Goal: Task Accomplishment & Management: Use online tool/utility

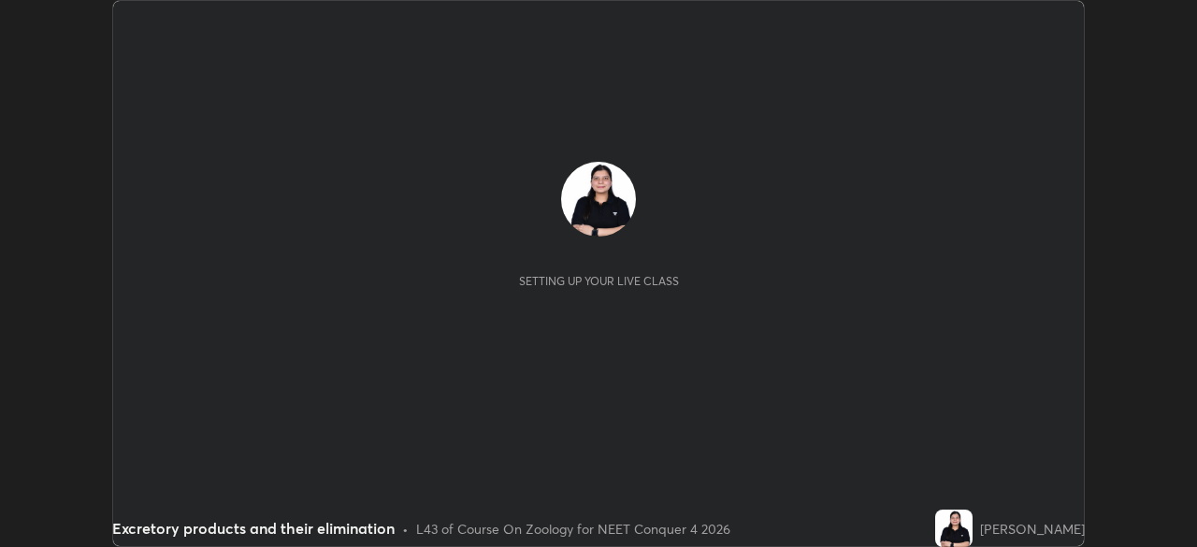
scroll to position [547, 1196]
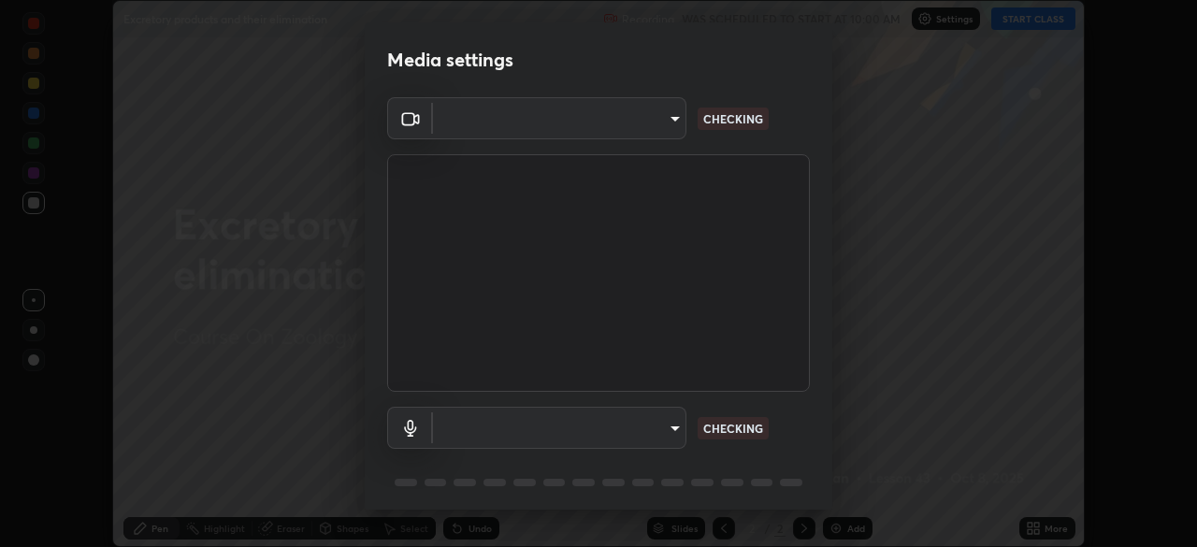
type input "f9c9e40c1fdfe5ebbc4e1433fe736b883486ebc84e0c1da292a4ca4c1bdb3432"
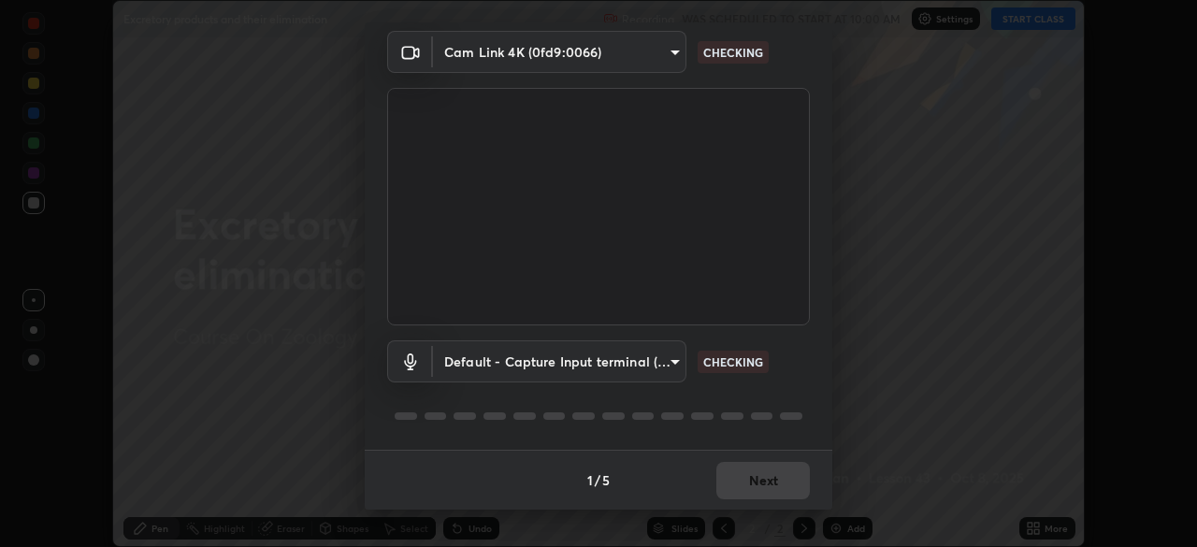
click at [667, 355] on body "Erase all Excretory products and their elimination Recording WAS SCHEDULED TO S…" at bounding box center [598, 273] width 1197 height 547
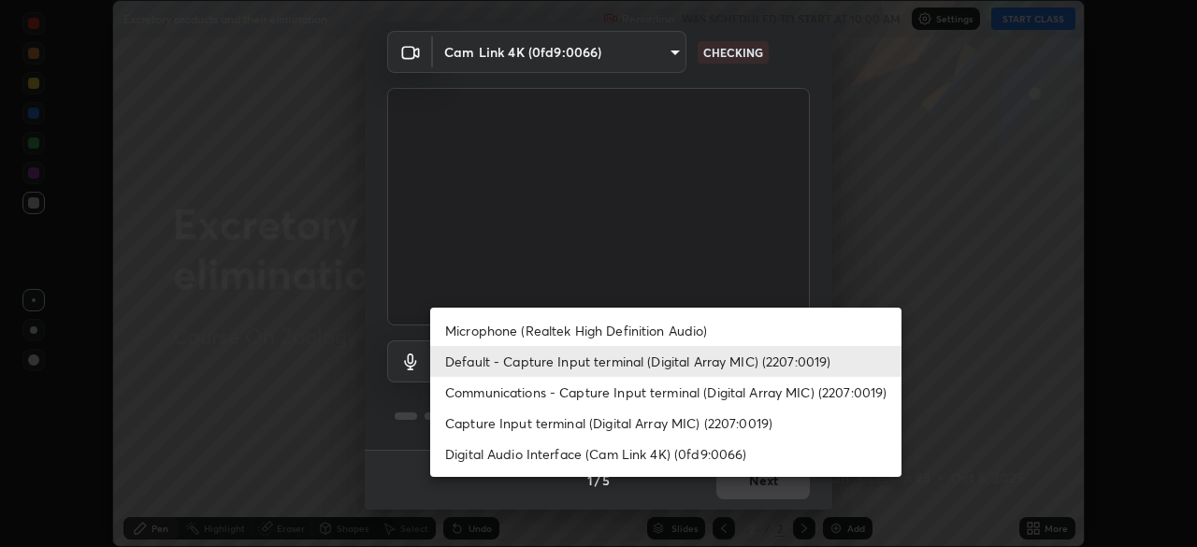
click at [649, 355] on li "Default - Capture Input terminal (Digital Array MIC) (2207:0019)" at bounding box center [665, 361] width 471 height 31
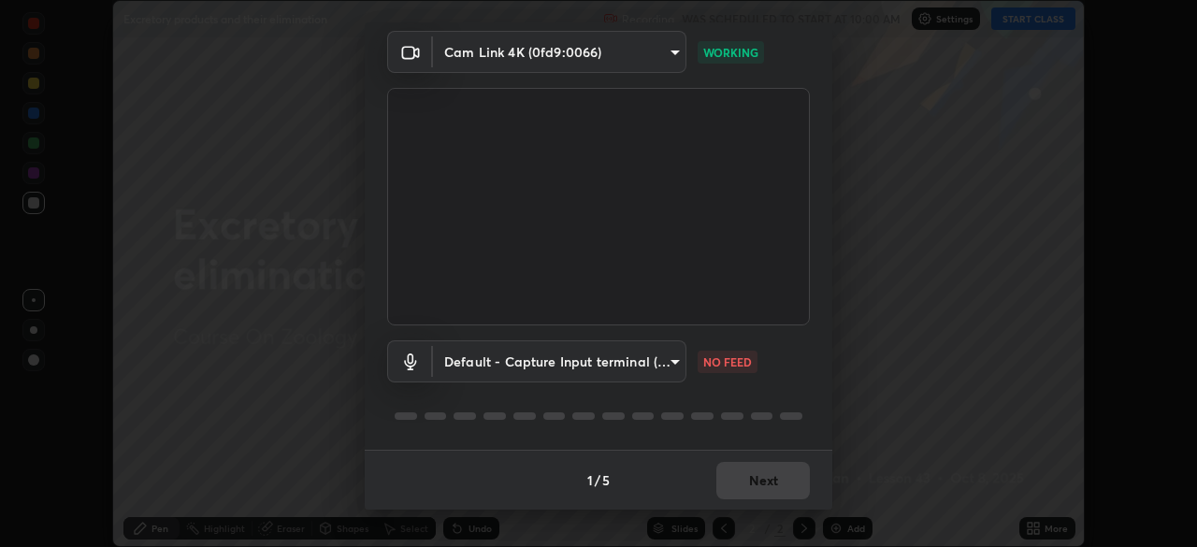
click at [663, 371] on body "Erase all Excretory products and their elimination Recording WAS SCHEDULED TO S…" at bounding box center [598, 273] width 1197 height 547
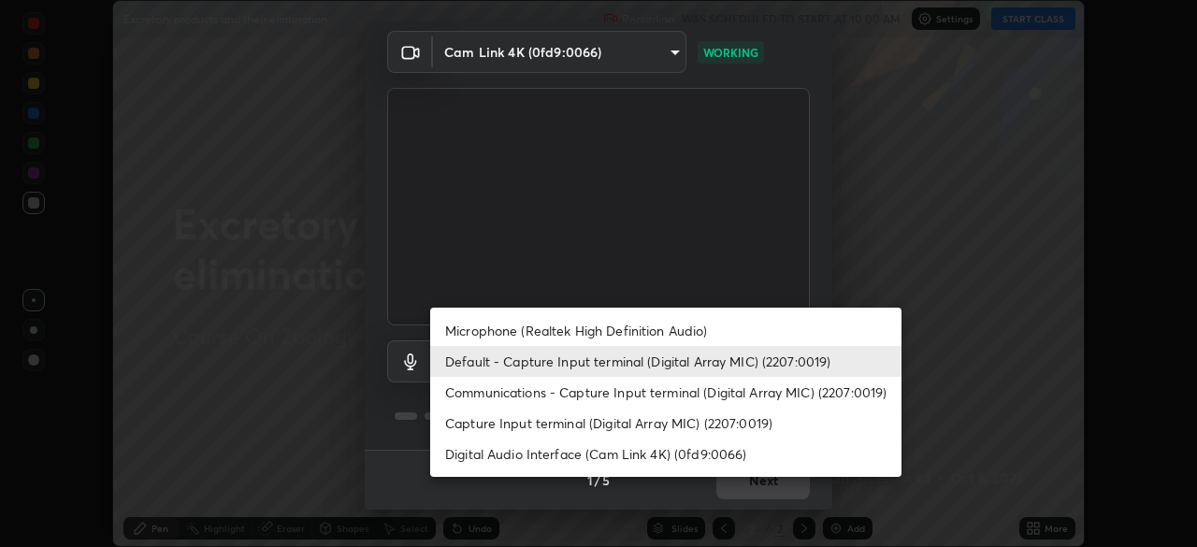
click at [644, 411] on li "Capture Input terminal (Digital Array MIC) (2207:0019)" at bounding box center [665, 423] width 471 height 31
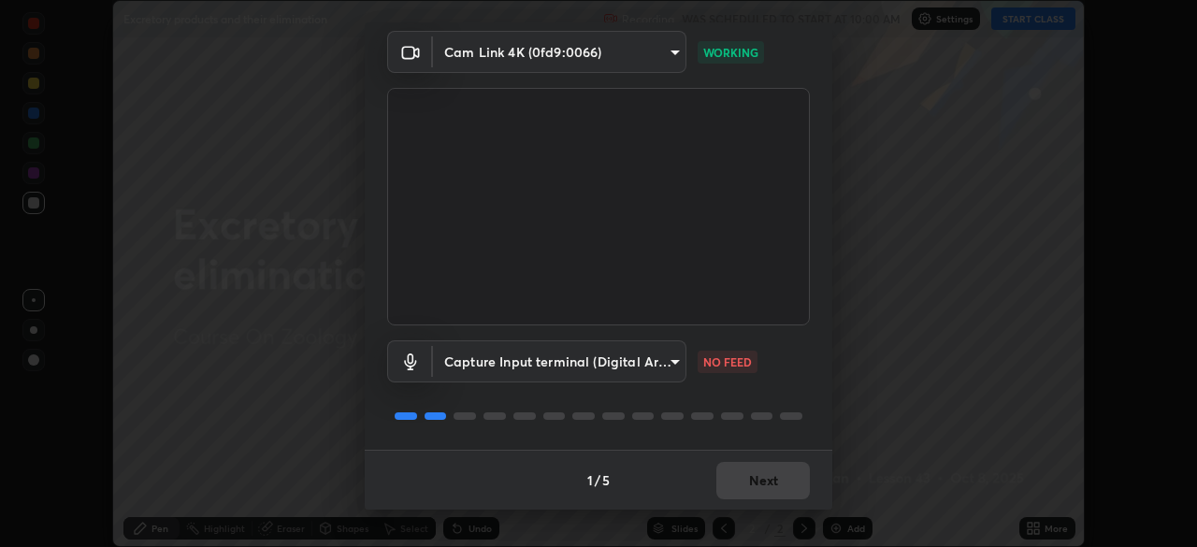
click at [660, 360] on body "Erase all Excretory products and their elimination Recording WAS SCHEDULED TO S…" at bounding box center [598, 273] width 1197 height 547
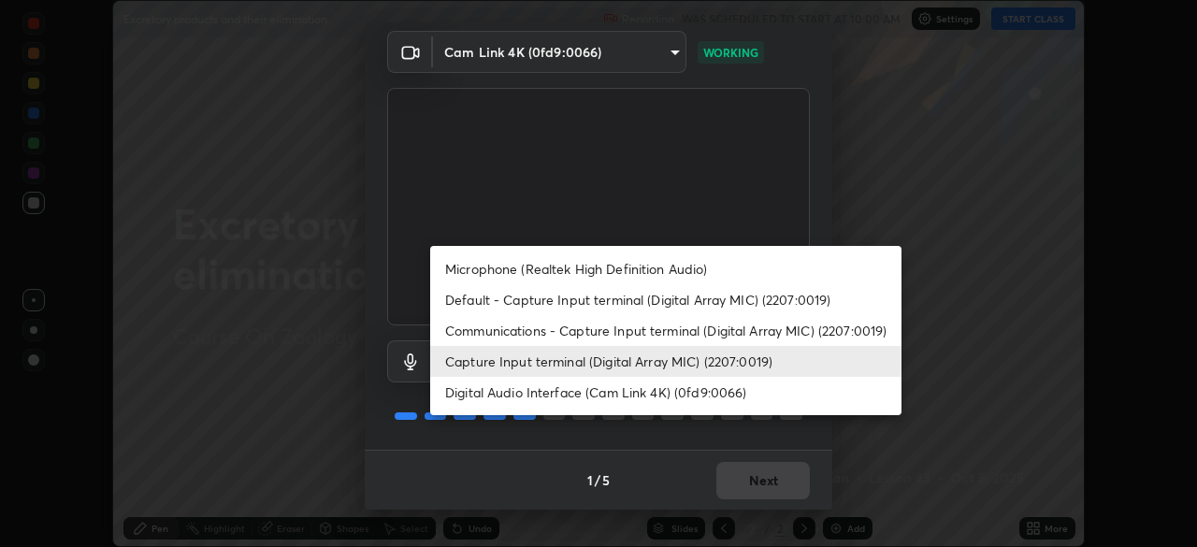
click at [648, 299] on li "Default - Capture Input terminal (Digital Array MIC) (2207:0019)" at bounding box center [665, 299] width 471 height 31
type input "default"
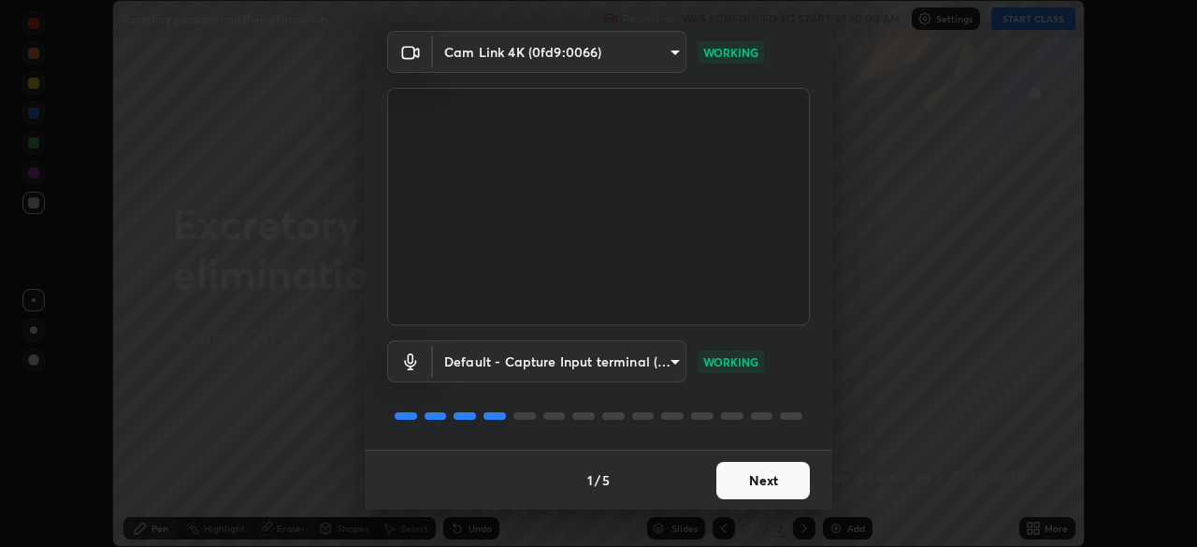
click at [776, 483] on button "Next" at bounding box center [764, 480] width 94 height 37
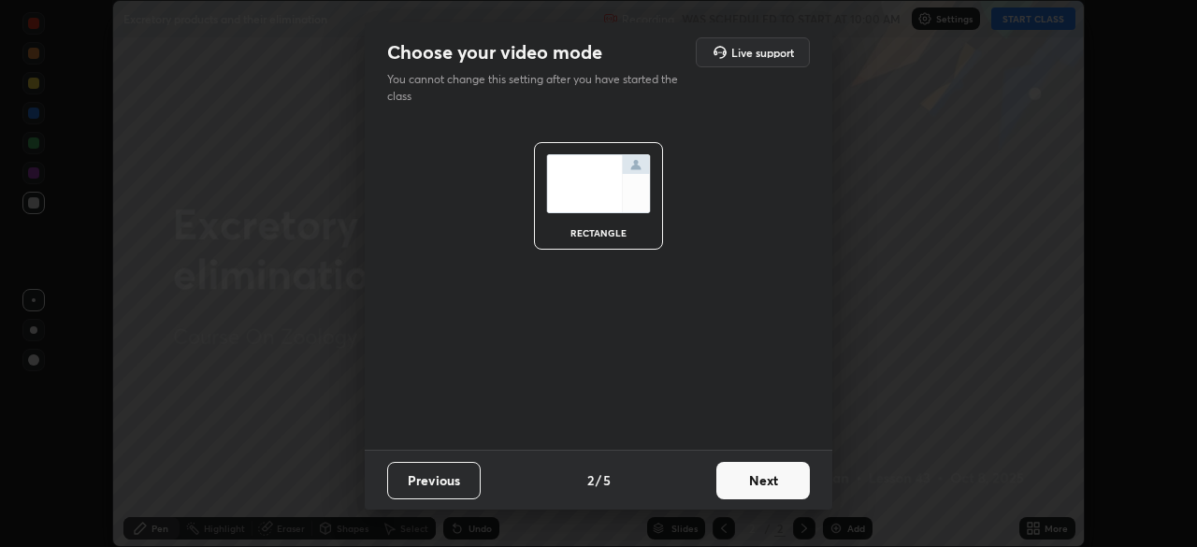
scroll to position [0, 0]
click at [776, 483] on button "Next" at bounding box center [764, 480] width 94 height 37
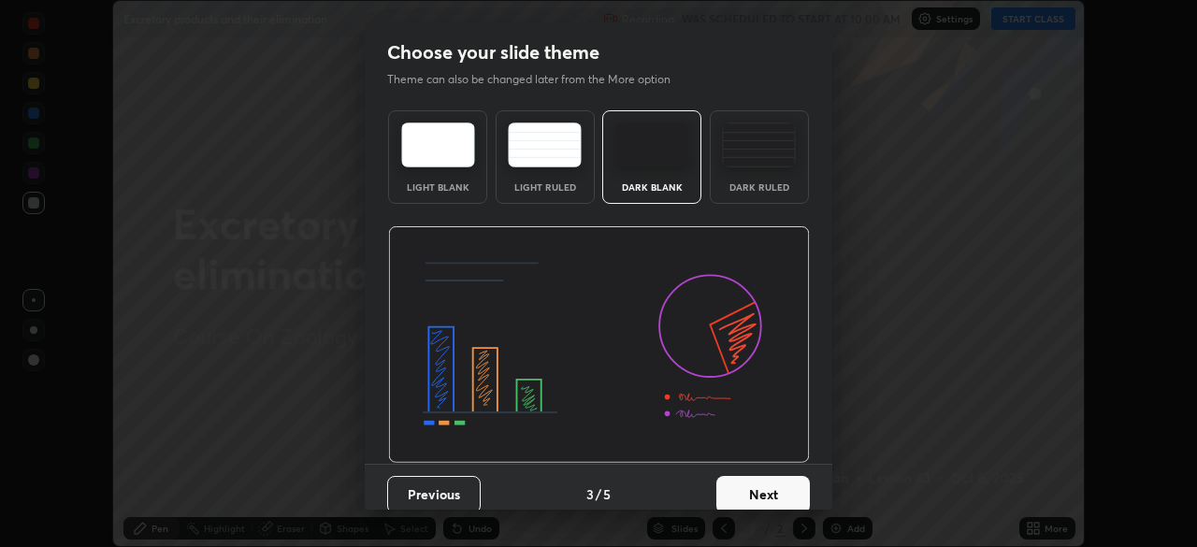
click at [766, 492] on button "Next" at bounding box center [764, 494] width 94 height 37
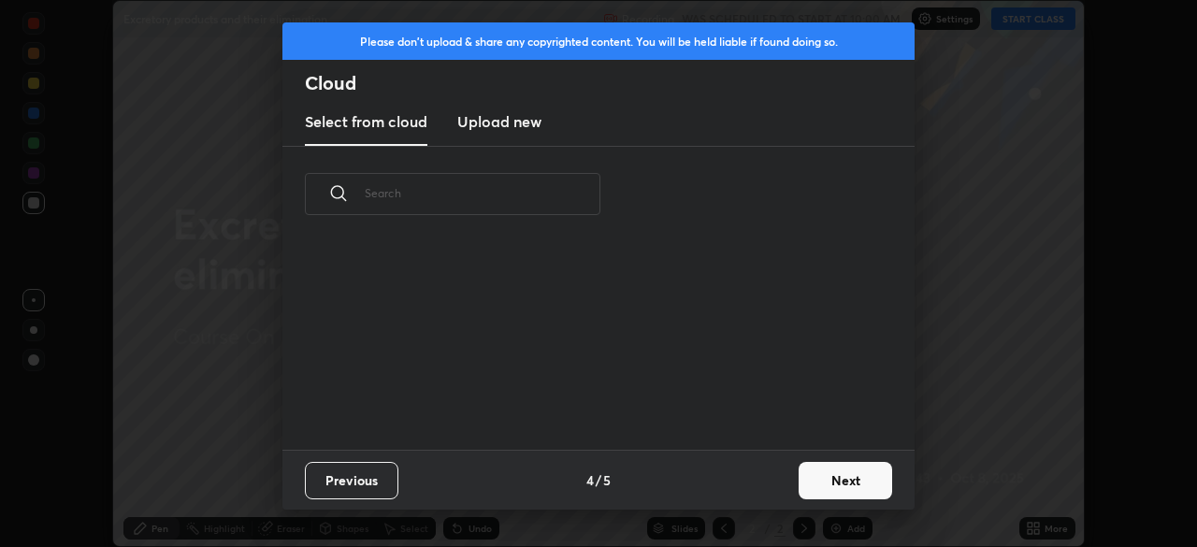
click at [759, 492] on div "Previous 4 / 5 Next" at bounding box center [599, 480] width 632 height 60
click at [838, 477] on button "Next" at bounding box center [846, 480] width 94 height 37
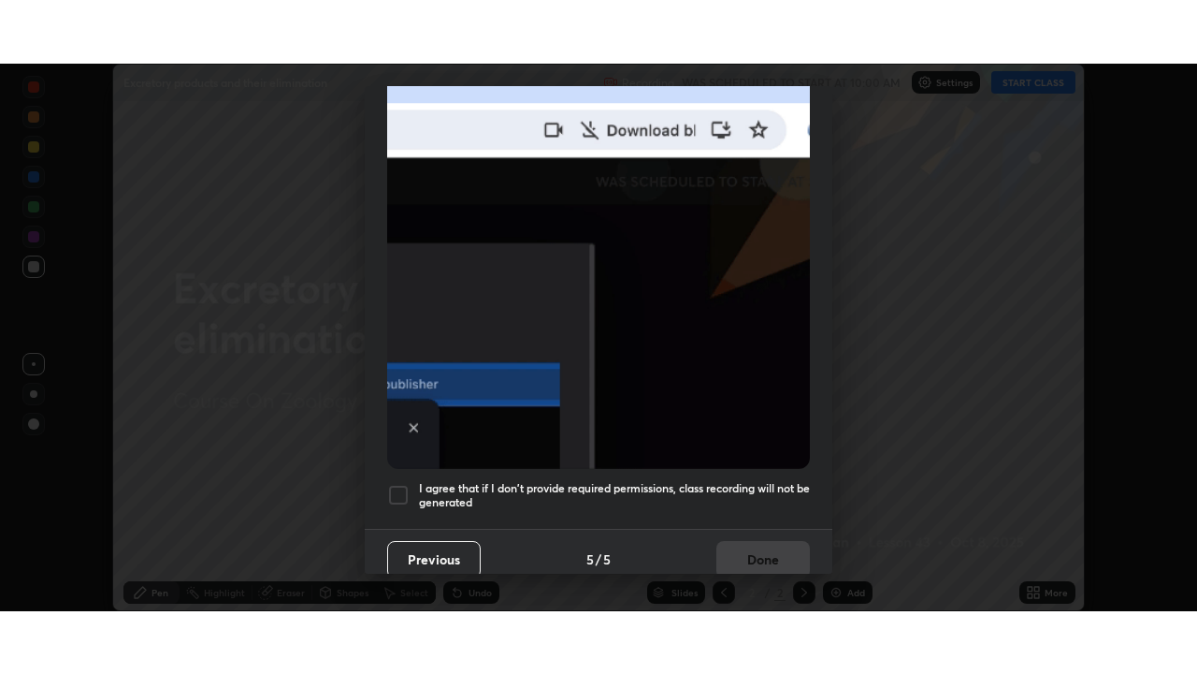
scroll to position [448, 0]
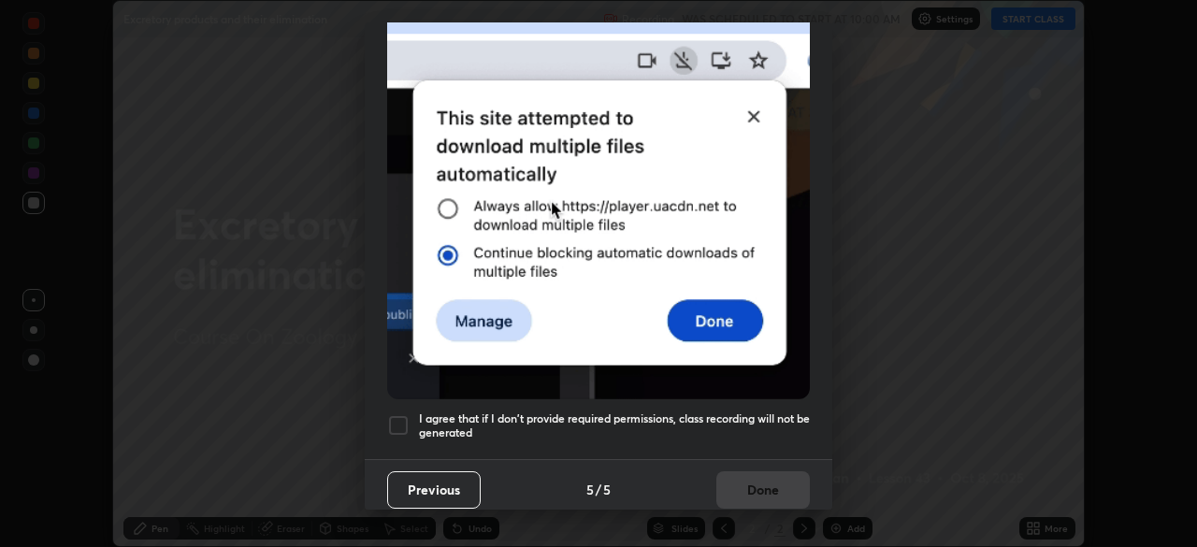
click at [401, 415] on div at bounding box center [398, 425] width 22 height 22
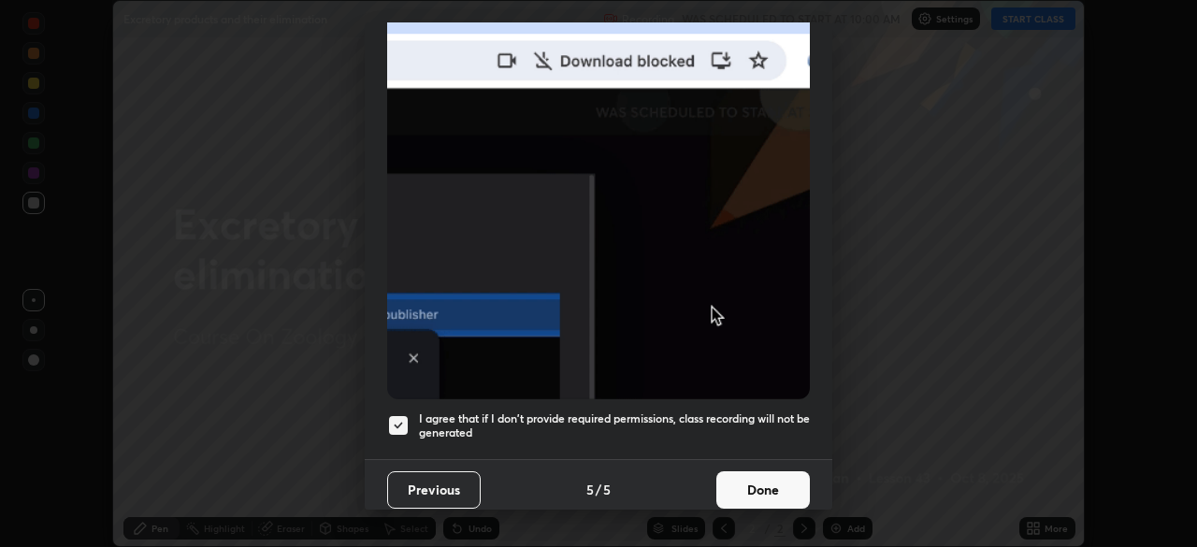
click at [804, 475] on button "Done" at bounding box center [764, 489] width 94 height 37
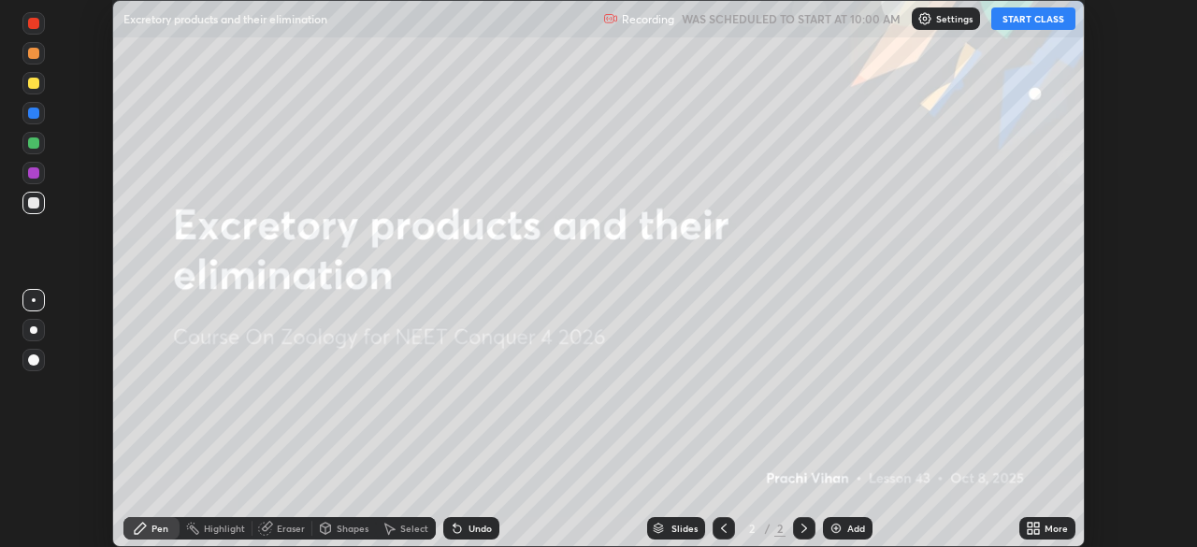
click at [1016, 17] on button "START CLASS" at bounding box center [1034, 18] width 84 height 22
click at [848, 517] on div "Add" at bounding box center [848, 528] width 50 height 22
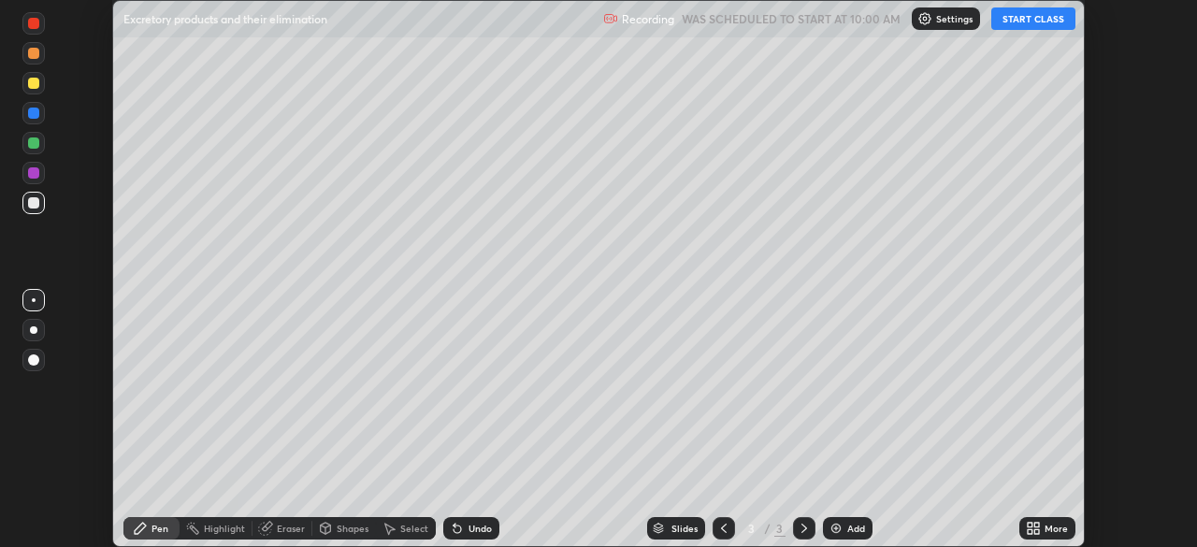
click at [1033, 528] on icon at bounding box center [1030, 525] width 5 height 5
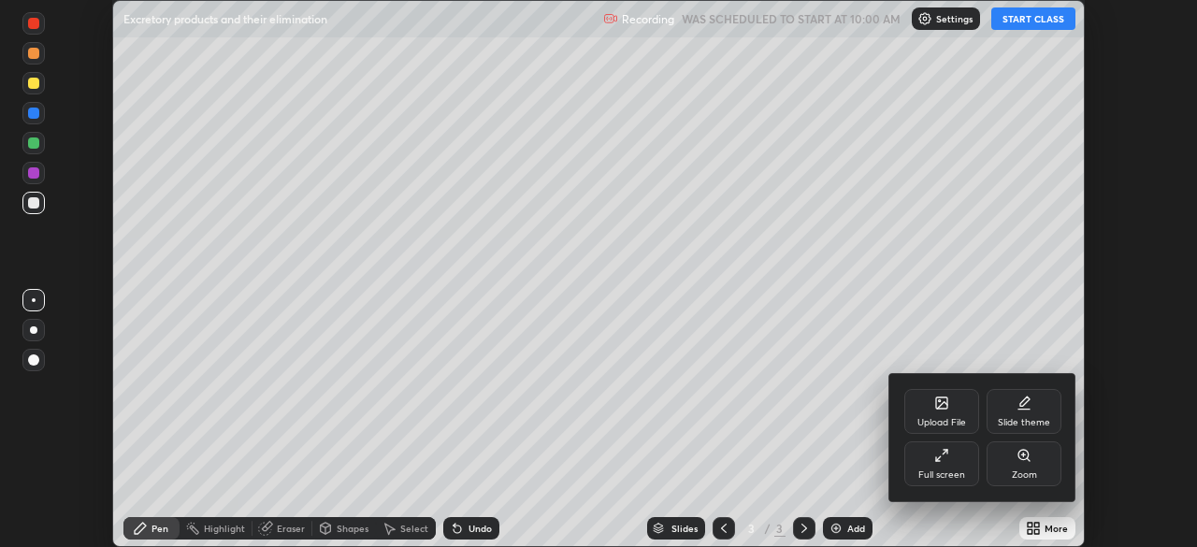
click at [945, 454] on icon at bounding box center [942, 455] width 15 height 15
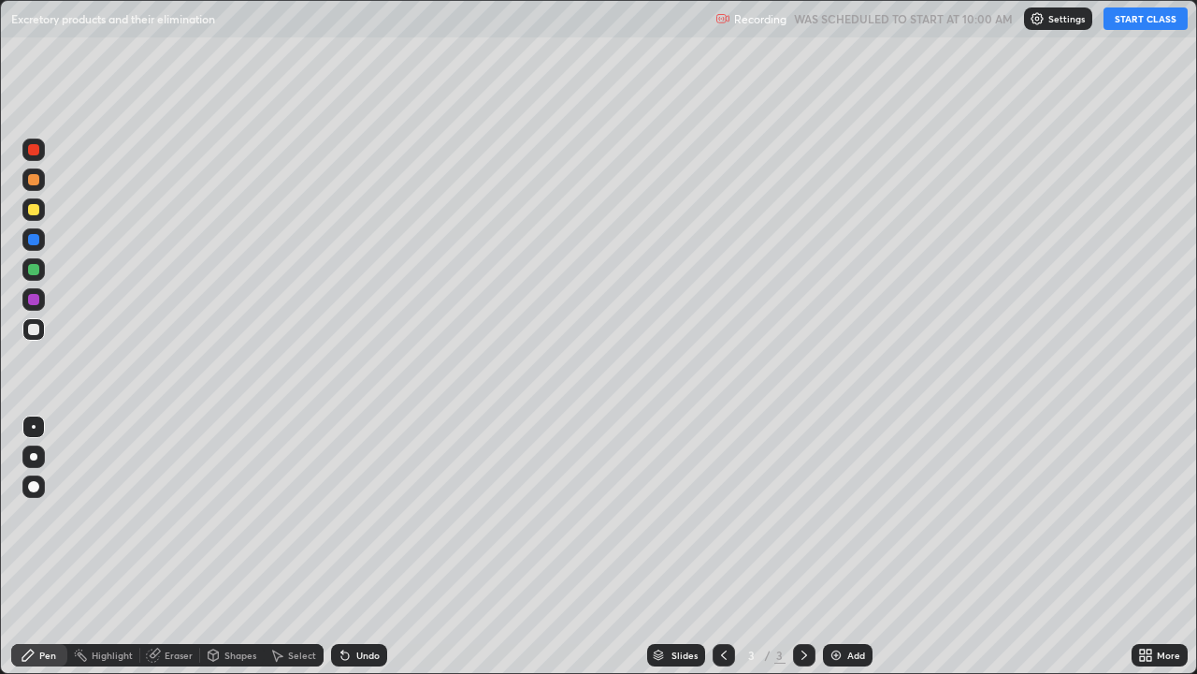
scroll to position [674, 1197]
click at [42, 546] on div "Pen" at bounding box center [47, 654] width 17 height 9
click at [36, 207] on div at bounding box center [33, 209] width 11 height 11
click at [32, 459] on div at bounding box center [33, 456] width 7 height 7
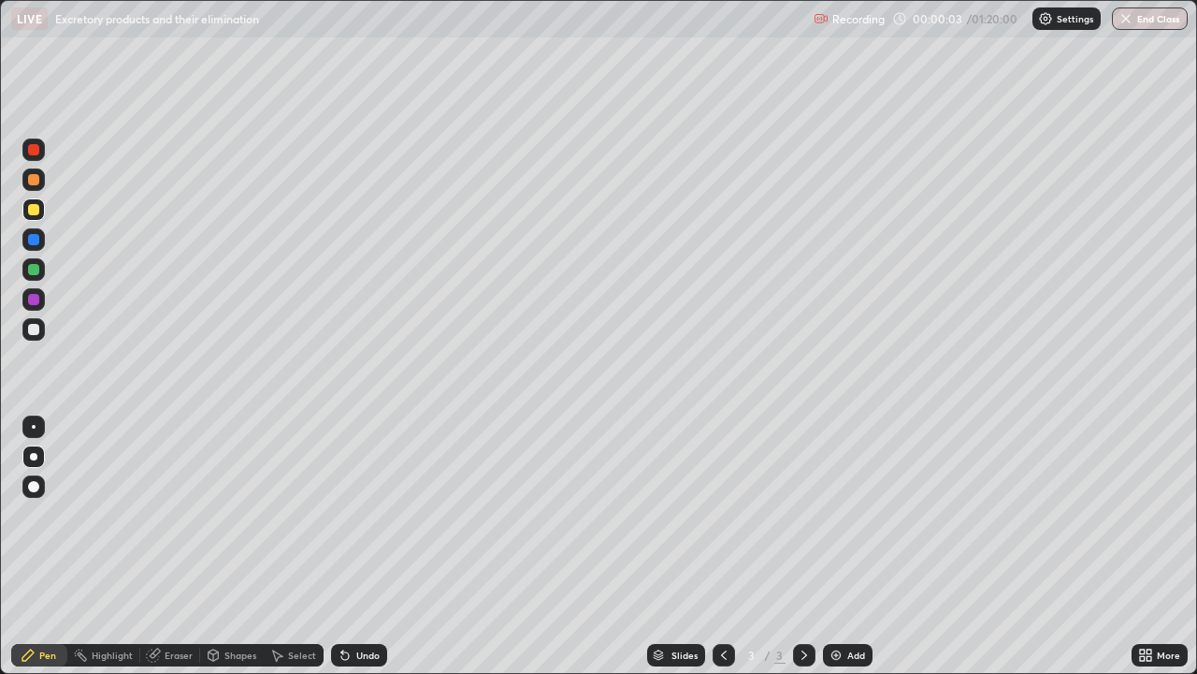
click at [32, 459] on div at bounding box center [33, 456] width 7 height 7
click at [36, 325] on div at bounding box center [33, 329] width 11 height 11
click at [35, 185] on div at bounding box center [33, 179] width 22 height 22
click at [39, 181] on div at bounding box center [33, 179] width 22 height 22
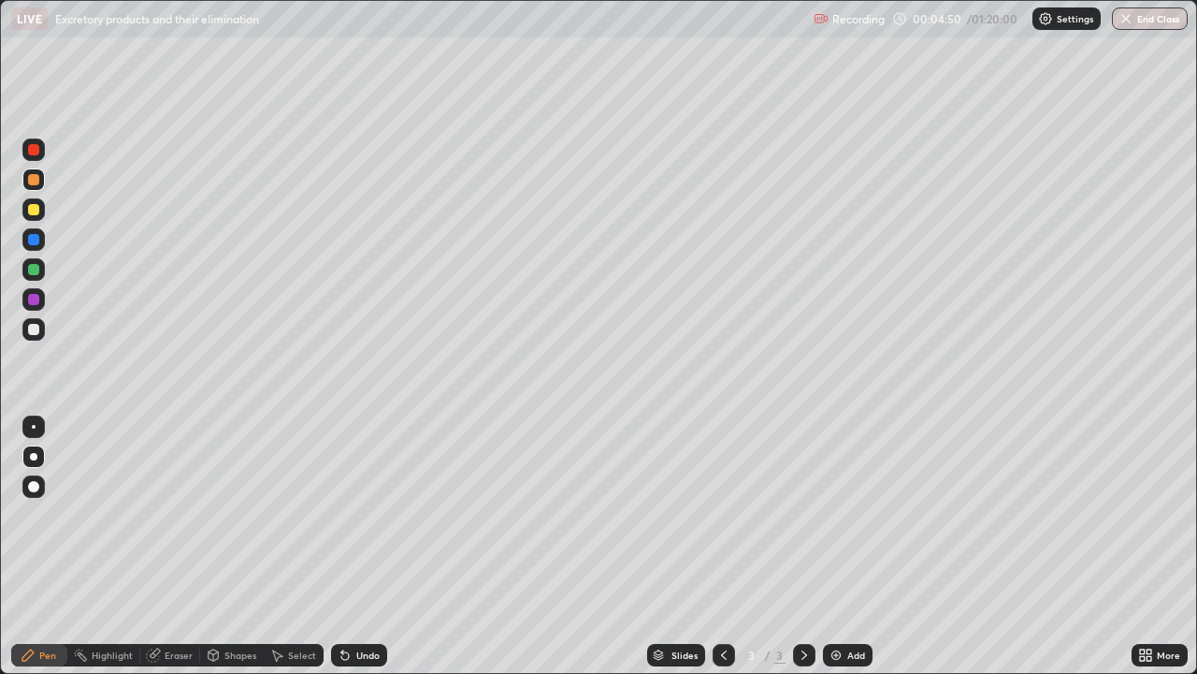
click at [39, 181] on div at bounding box center [33, 179] width 22 height 22
click at [359, 546] on div "Undo" at bounding box center [367, 654] width 23 height 9
click at [152, 546] on icon at bounding box center [153, 655] width 12 height 12
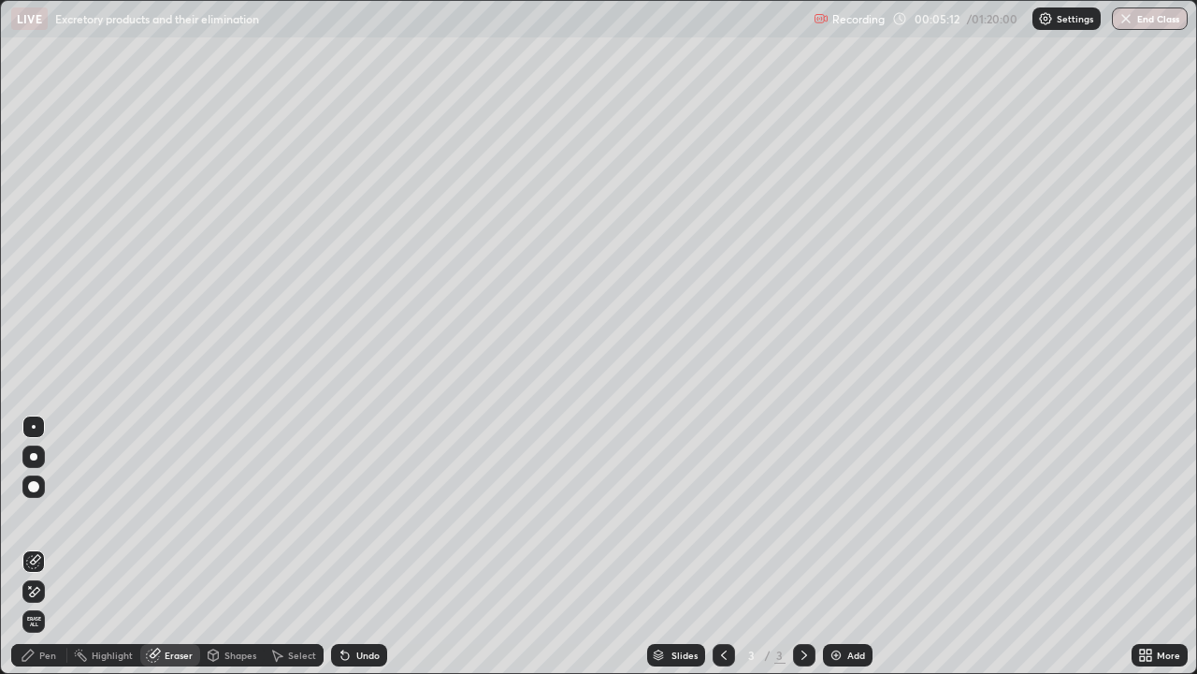
click at [17, 546] on div "Pen" at bounding box center [39, 655] width 56 height 22
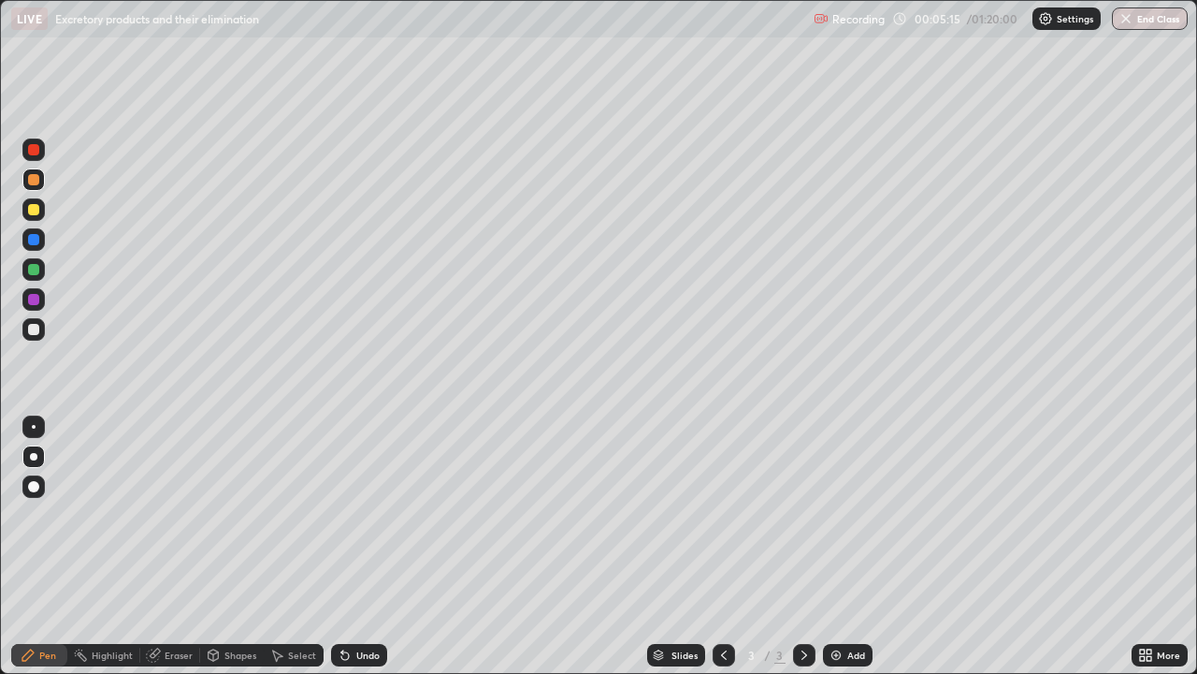
click at [159, 546] on icon at bounding box center [153, 654] width 15 height 15
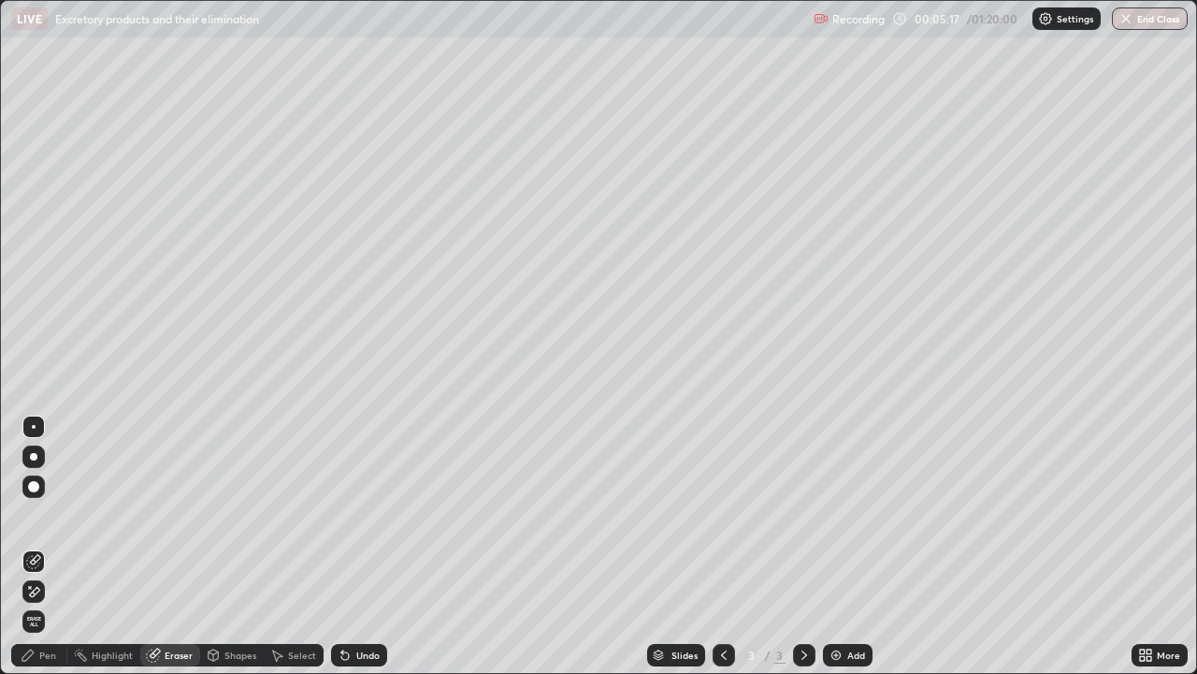
click at [27, 546] on icon at bounding box center [28, 654] width 15 height 15
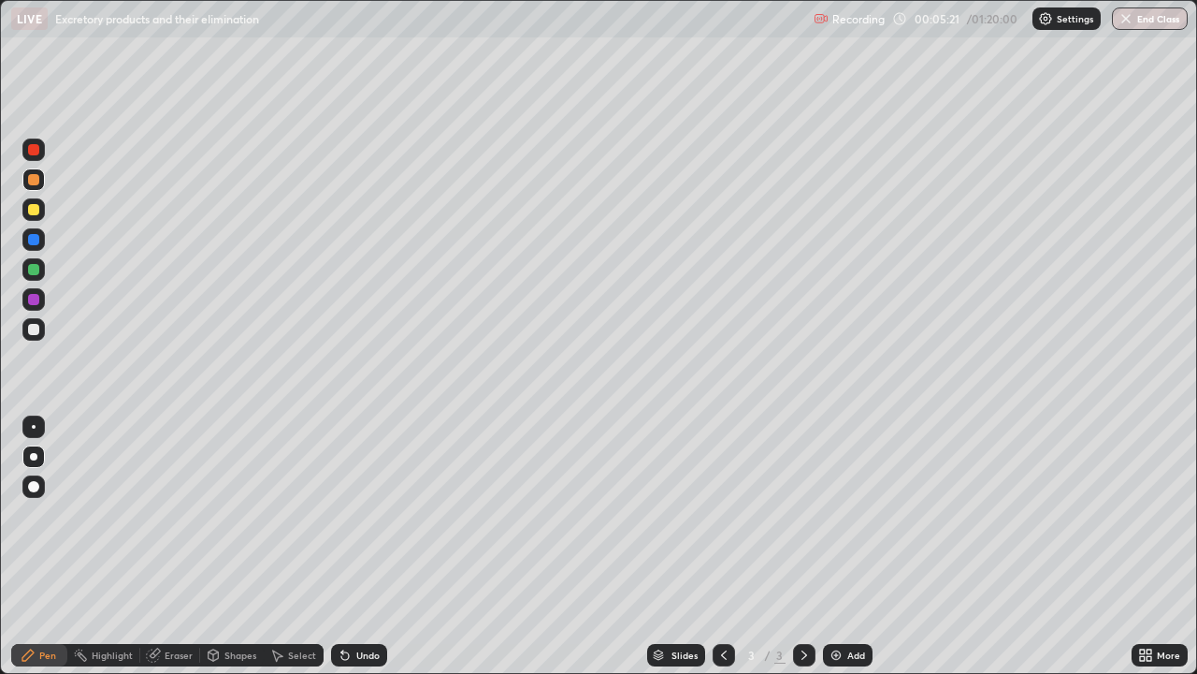
click at [37, 270] on div at bounding box center [33, 269] width 11 height 11
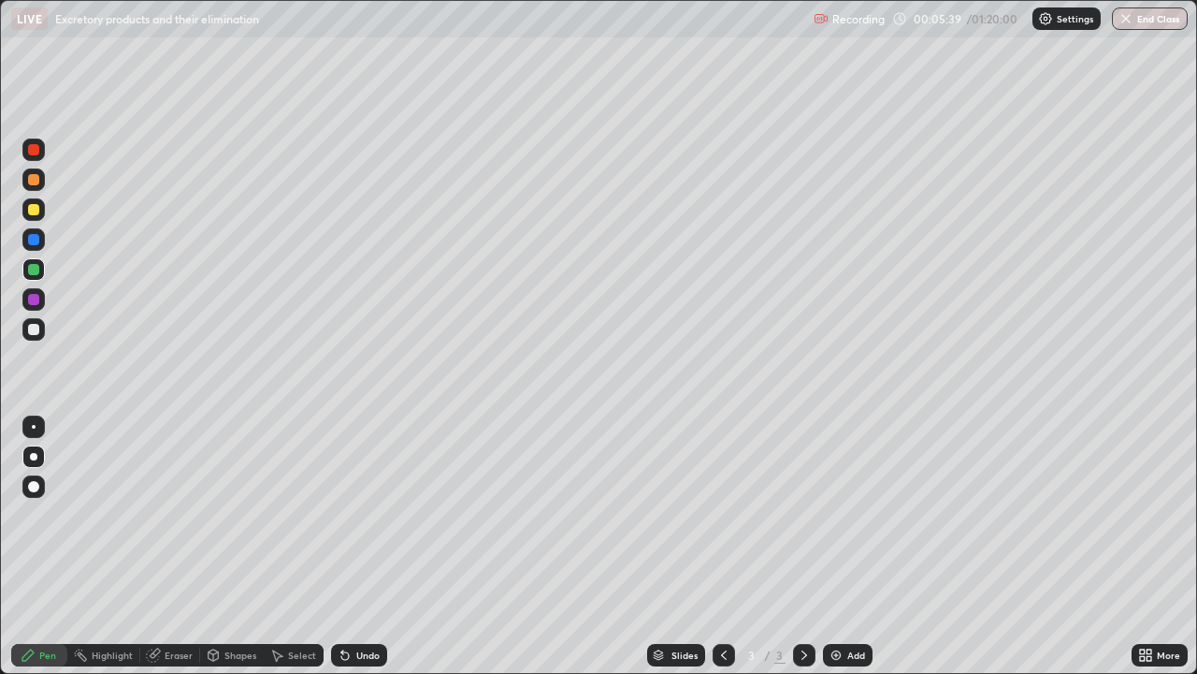
click at [39, 298] on div at bounding box center [33, 299] width 22 height 22
click at [37, 327] on div at bounding box center [33, 329] width 11 height 11
click at [40, 324] on div at bounding box center [33, 329] width 22 height 22
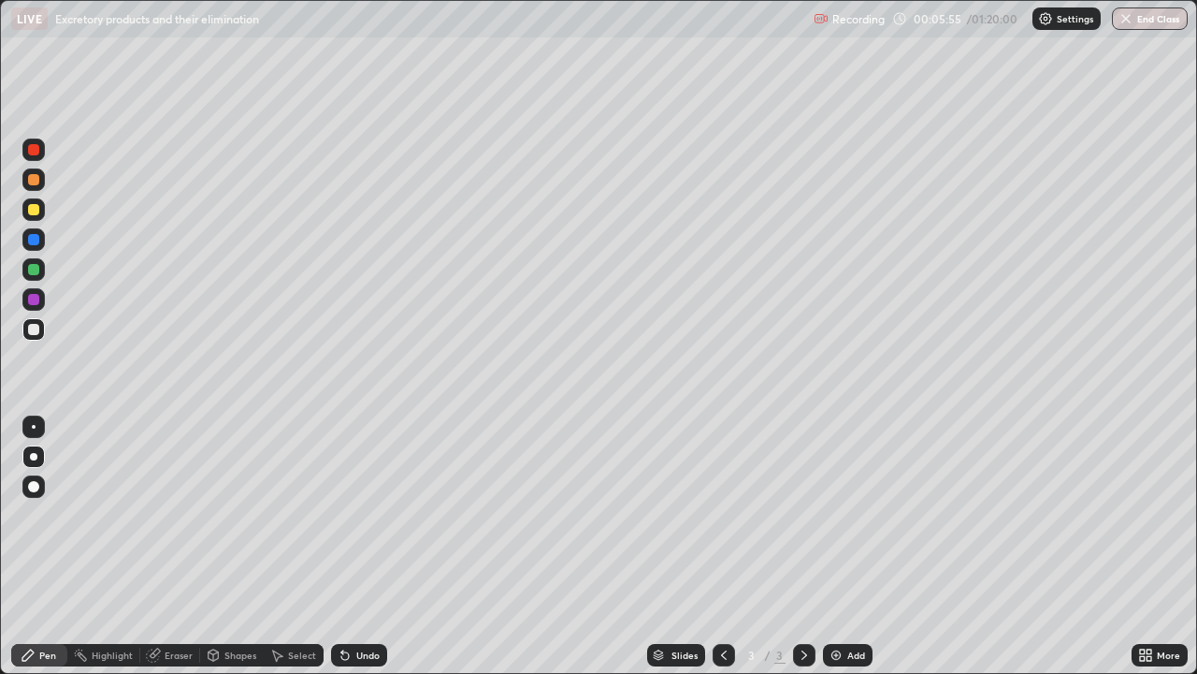
click at [40, 324] on div at bounding box center [33, 329] width 22 height 22
click at [36, 301] on div at bounding box center [33, 299] width 11 height 11
click at [35, 329] on div at bounding box center [33, 329] width 11 height 11
click at [356, 546] on div "Undo" at bounding box center [367, 654] width 23 height 9
click at [38, 268] on div at bounding box center [33, 269] width 11 height 11
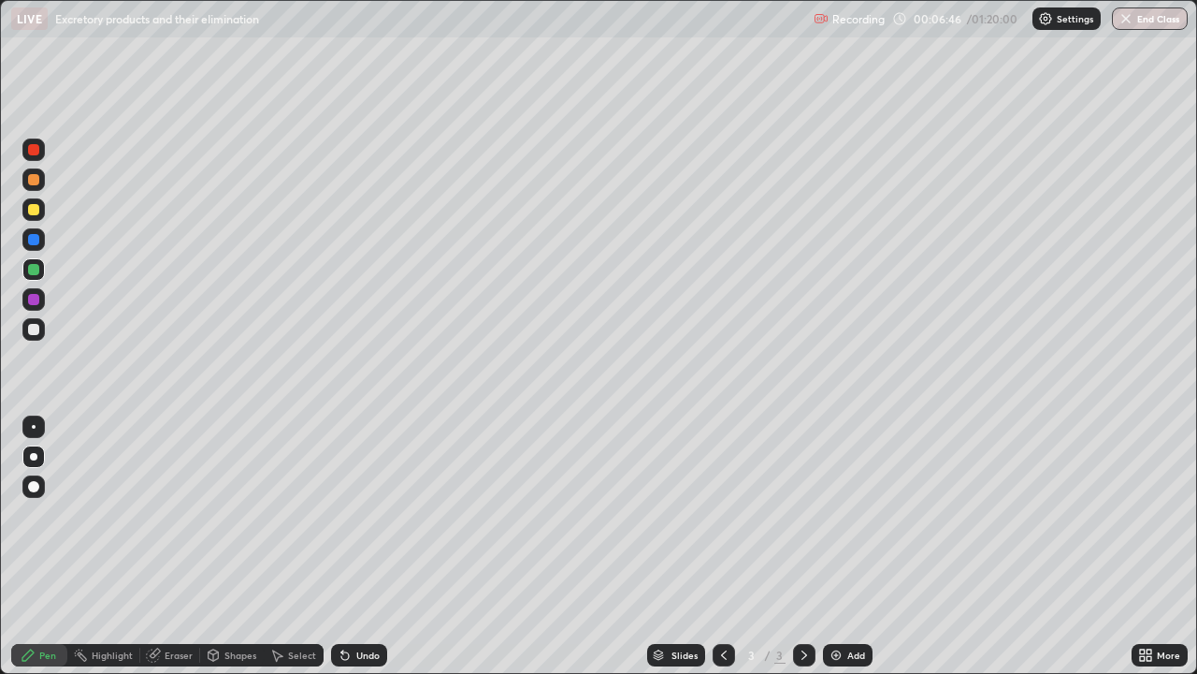
click at [38, 268] on div at bounding box center [33, 269] width 11 height 11
click at [350, 546] on div "Undo" at bounding box center [359, 655] width 56 height 22
click at [351, 546] on div "Undo" at bounding box center [359, 655] width 56 height 22
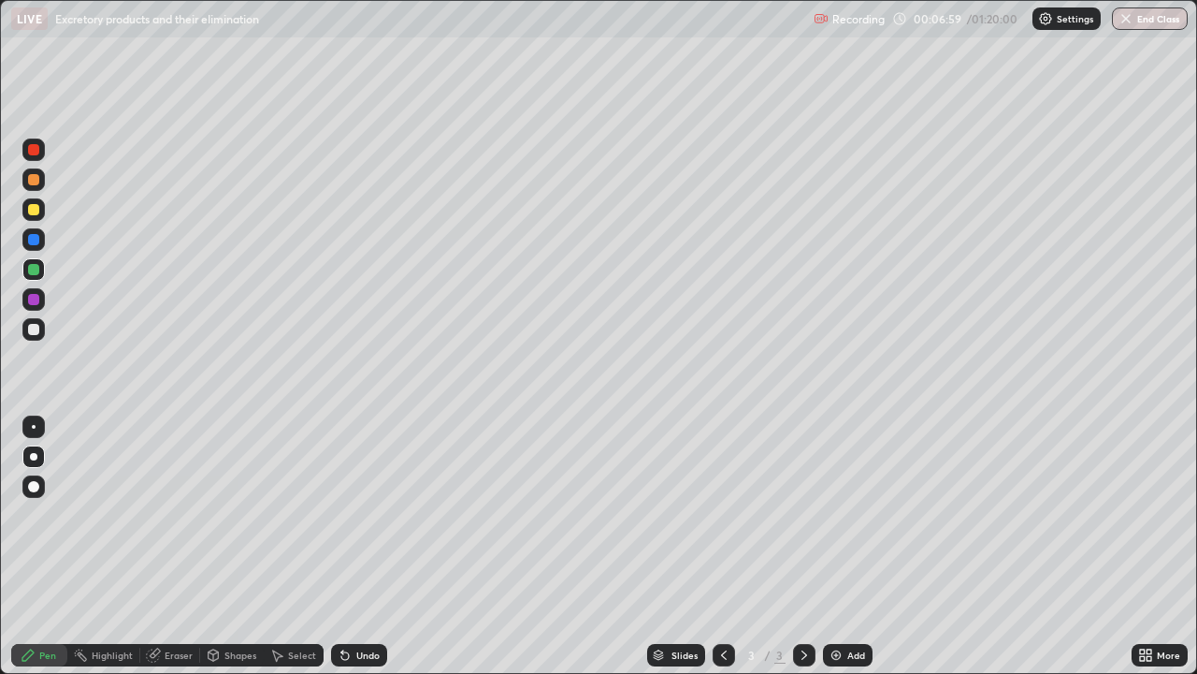
click at [351, 546] on div "Undo" at bounding box center [359, 655] width 56 height 22
click at [356, 546] on div "Undo" at bounding box center [367, 654] width 23 height 9
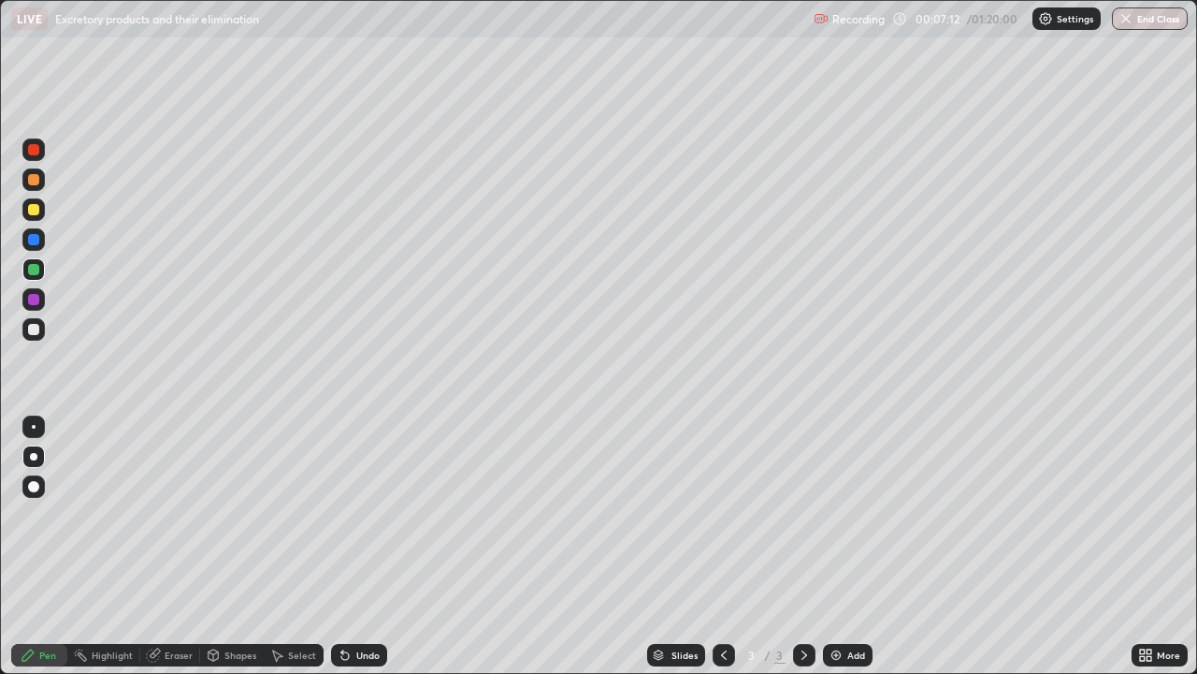
click at [36, 328] on div at bounding box center [33, 329] width 11 height 11
click at [36, 334] on div at bounding box center [33, 329] width 11 height 11
click at [36, 178] on div at bounding box center [33, 179] width 11 height 11
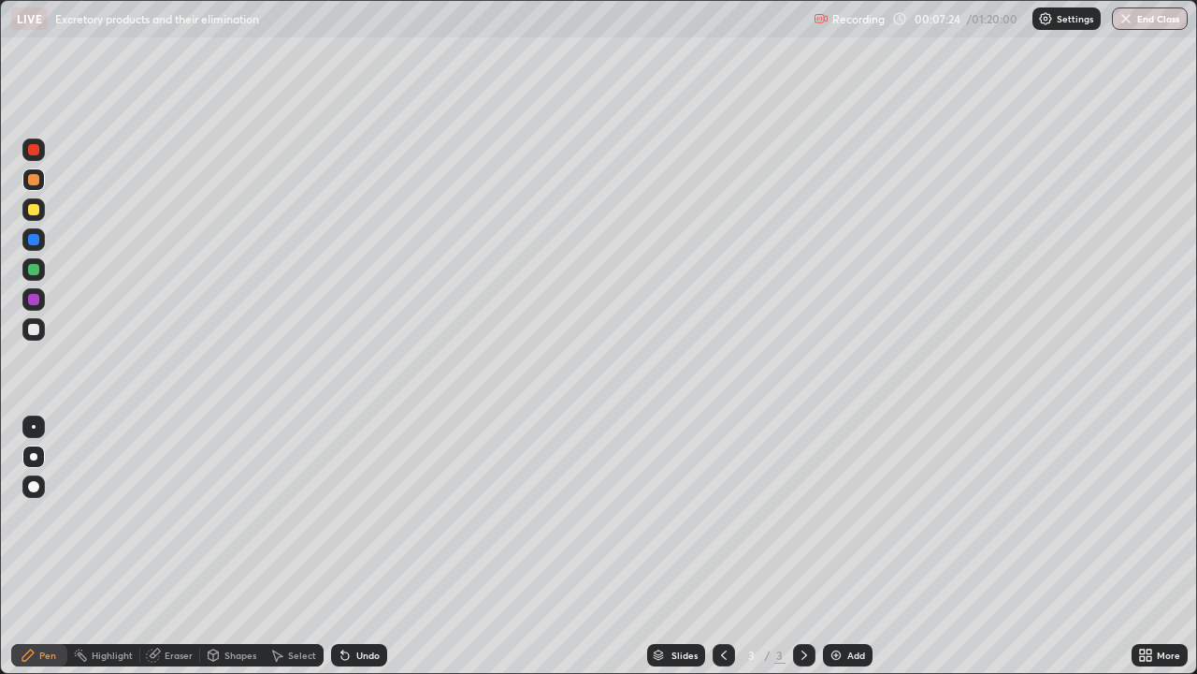
click at [36, 327] on div at bounding box center [33, 329] width 11 height 11
click at [36, 334] on div at bounding box center [33, 329] width 11 height 11
click at [36, 268] on div at bounding box center [33, 269] width 11 height 11
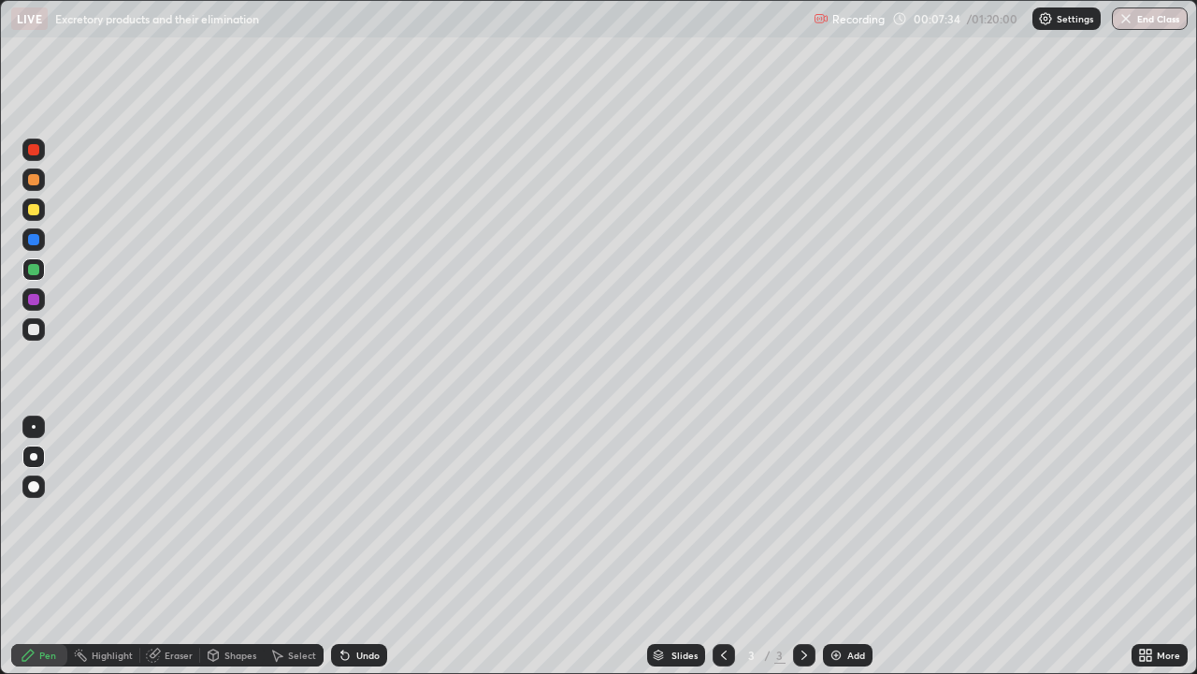
click at [36, 268] on div at bounding box center [33, 269] width 11 height 11
click at [356, 546] on div "Undo" at bounding box center [367, 654] width 23 height 9
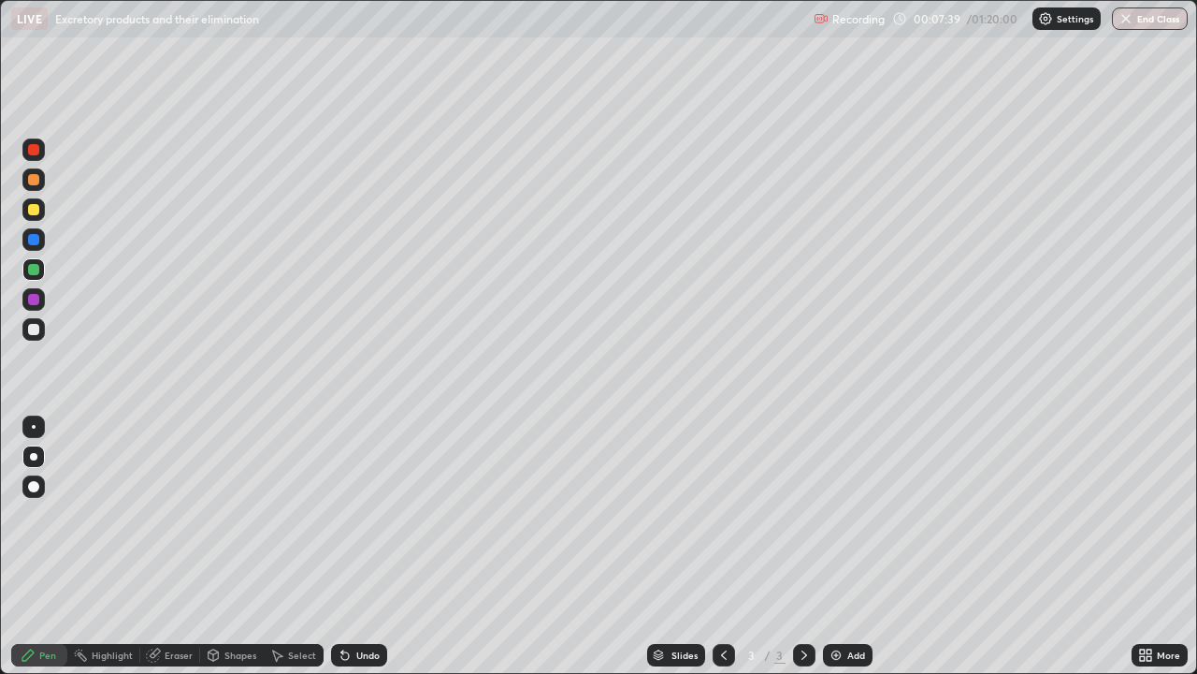
click at [40, 183] on div at bounding box center [33, 179] width 22 height 22
click at [34, 181] on div at bounding box center [33, 179] width 11 height 11
click at [36, 181] on div at bounding box center [33, 179] width 11 height 11
click at [36, 324] on div at bounding box center [33, 329] width 11 height 11
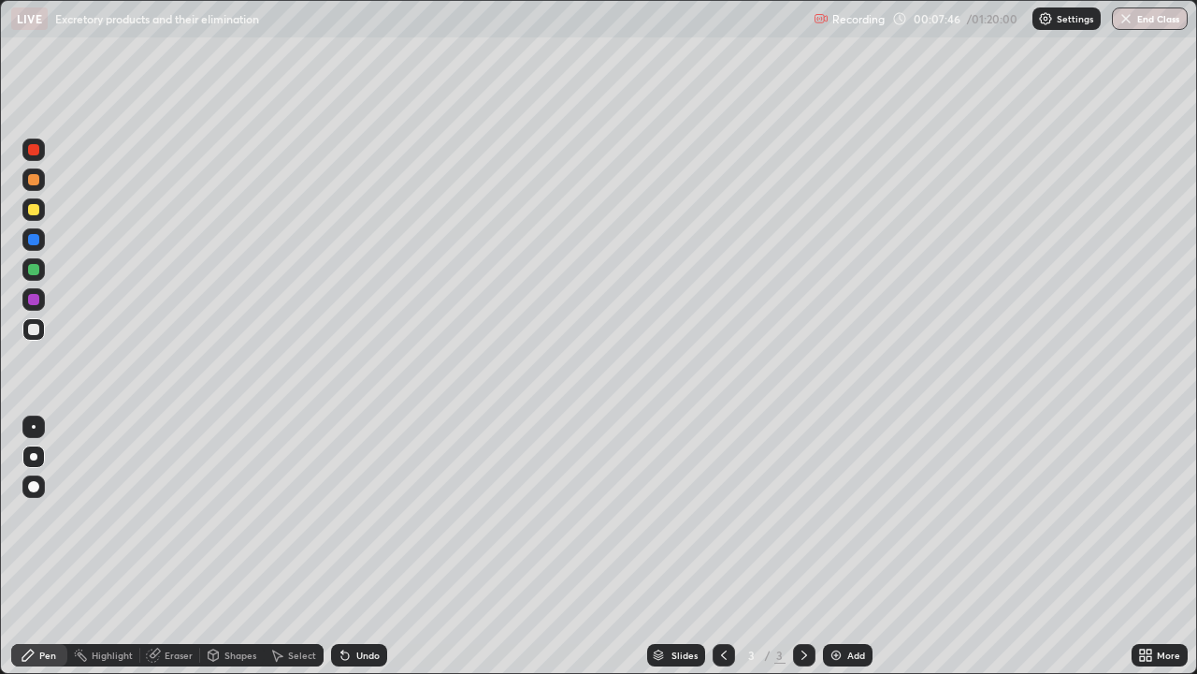
click at [36, 324] on div at bounding box center [33, 329] width 11 height 11
click at [841, 546] on img at bounding box center [836, 654] width 15 height 15
click at [39, 205] on div at bounding box center [33, 209] width 22 height 22
click at [39, 267] on div at bounding box center [33, 269] width 22 height 22
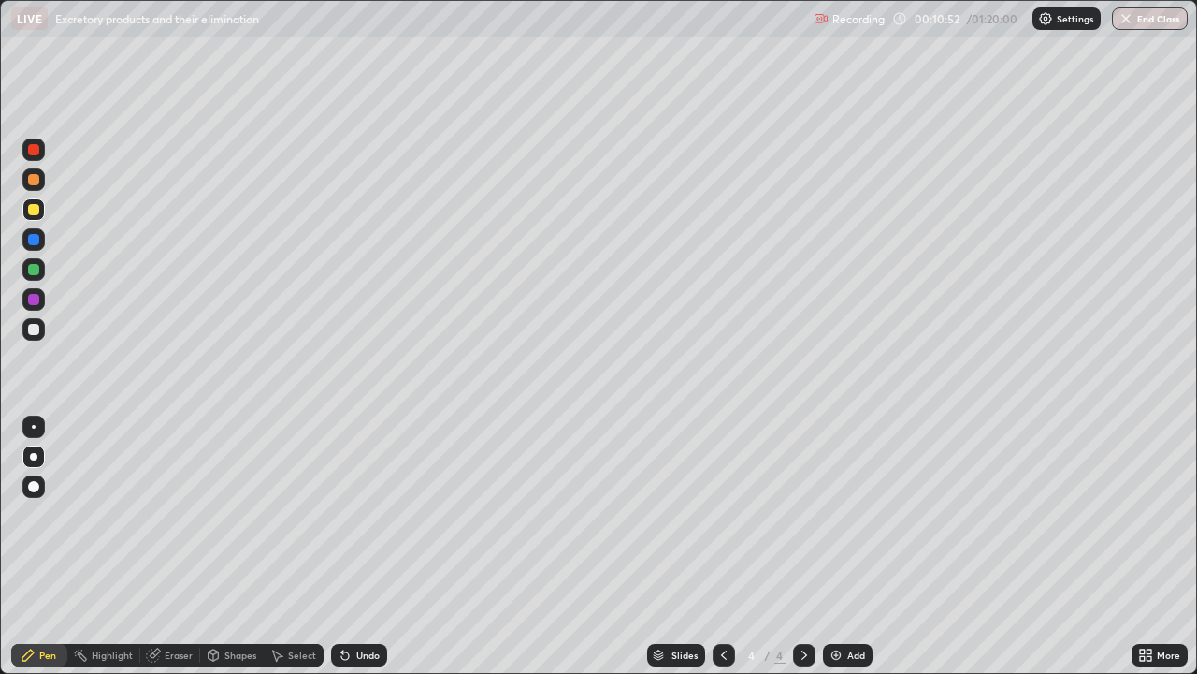
click at [42, 262] on div at bounding box center [33, 269] width 22 height 22
click at [37, 331] on div at bounding box center [33, 329] width 11 height 11
click at [98, 546] on div "Highlight" at bounding box center [112, 654] width 41 height 9
click at [338, 546] on icon at bounding box center [345, 654] width 15 height 15
click at [37, 546] on div "Pen" at bounding box center [39, 655] width 56 height 22
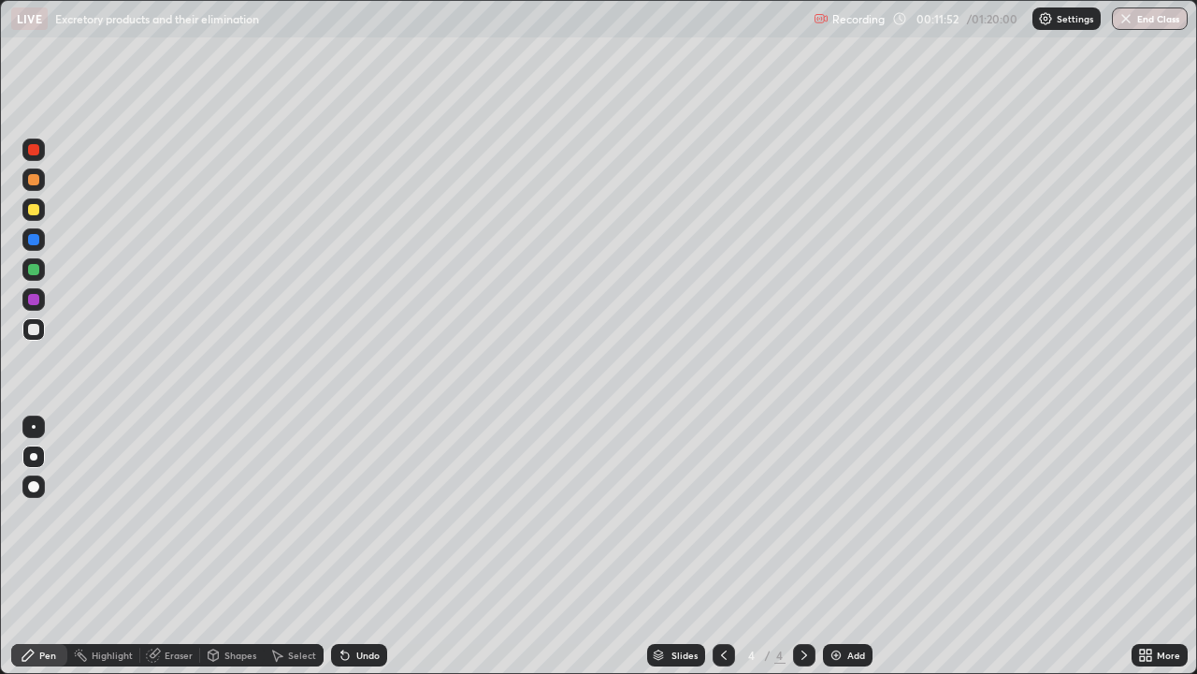
click at [37, 298] on div at bounding box center [33, 299] width 11 height 11
click at [37, 294] on div at bounding box center [33, 299] width 22 height 22
click at [35, 179] on div at bounding box center [33, 179] width 11 height 11
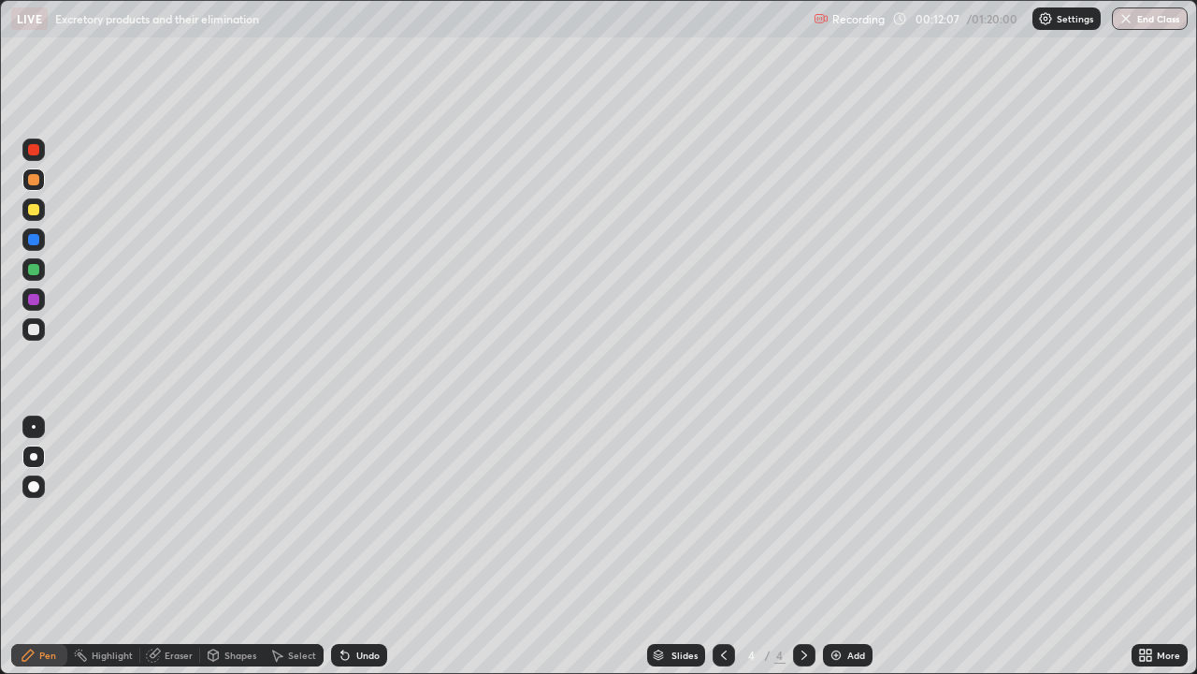
click at [35, 179] on div at bounding box center [33, 179] width 11 height 11
click at [357, 546] on div "Undo" at bounding box center [359, 655] width 56 height 22
click at [356, 546] on div "Undo" at bounding box center [359, 655] width 56 height 22
click at [357, 546] on div "Undo" at bounding box center [359, 655] width 56 height 22
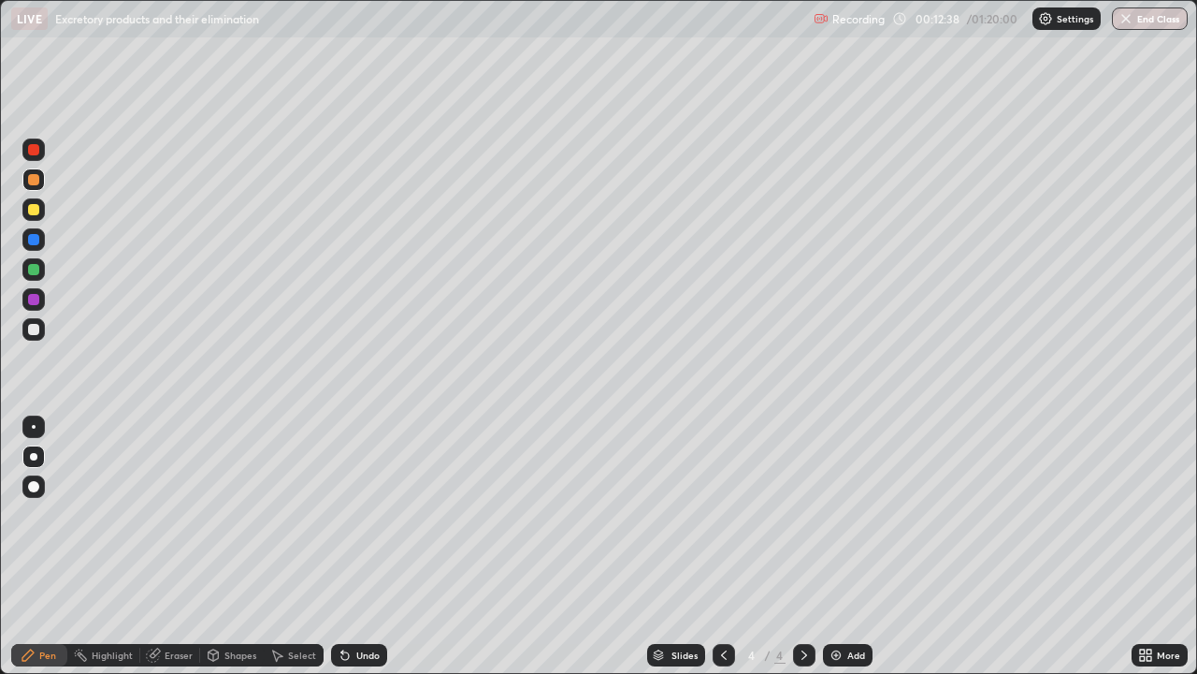
click at [341, 546] on icon at bounding box center [342, 651] width 2 height 2
click at [102, 546] on div "Highlight" at bounding box center [112, 654] width 41 height 9
click at [29, 546] on icon at bounding box center [28, 654] width 15 height 15
click at [38, 332] on div at bounding box center [33, 329] width 11 height 11
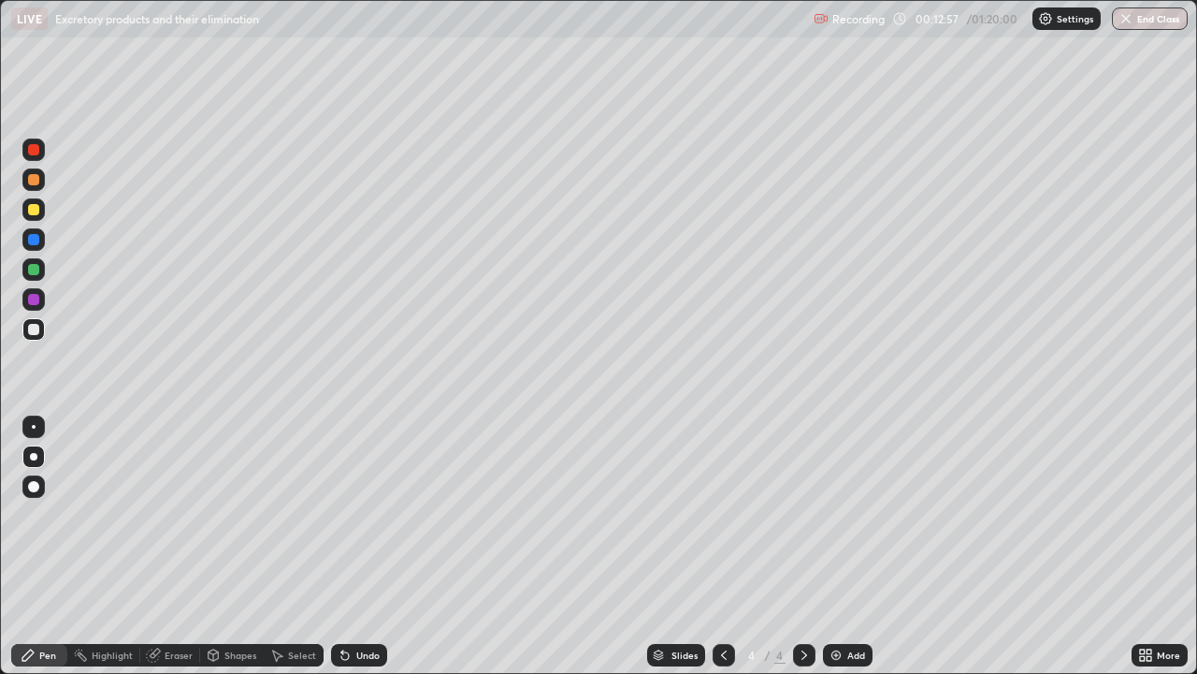
click at [38, 332] on div at bounding box center [33, 329] width 11 height 11
click at [36, 331] on div at bounding box center [33, 329] width 11 height 11
click at [36, 265] on div at bounding box center [33, 269] width 11 height 11
click at [38, 261] on div at bounding box center [33, 269] width 22 height 22
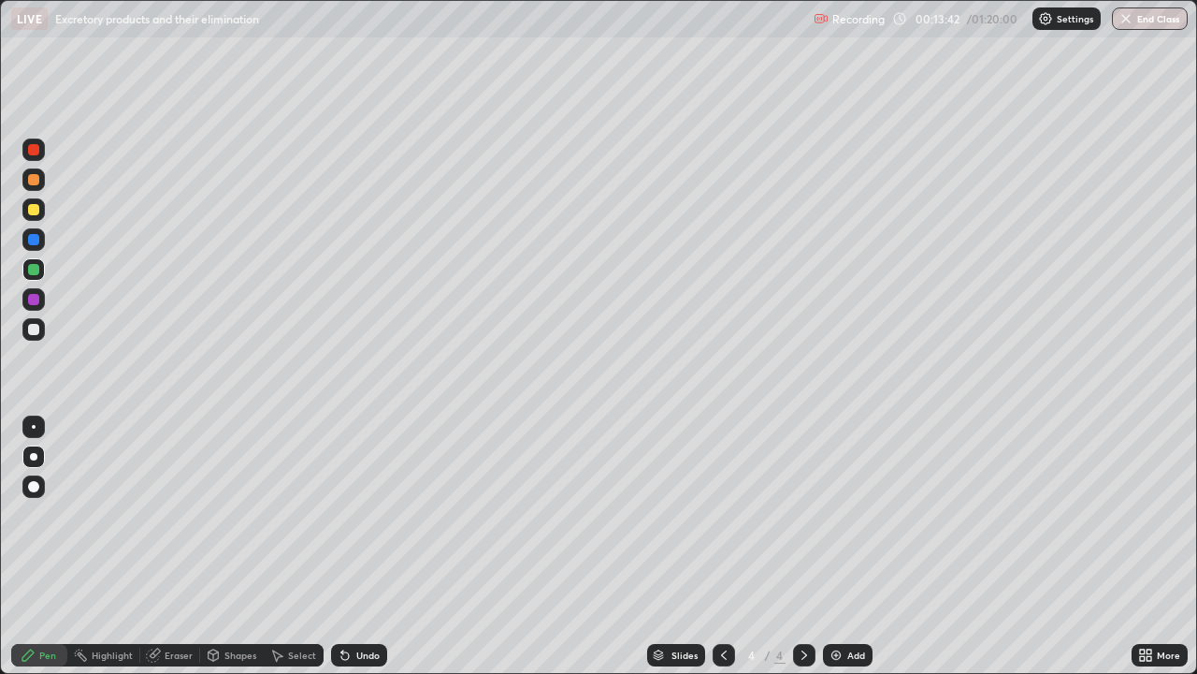
click at [34, 330] on div at bounding box center [33, 329] width 11 height 11
click at [225, 546] on div "Shapes" at bounding box center [241, 654] width 32 height 9
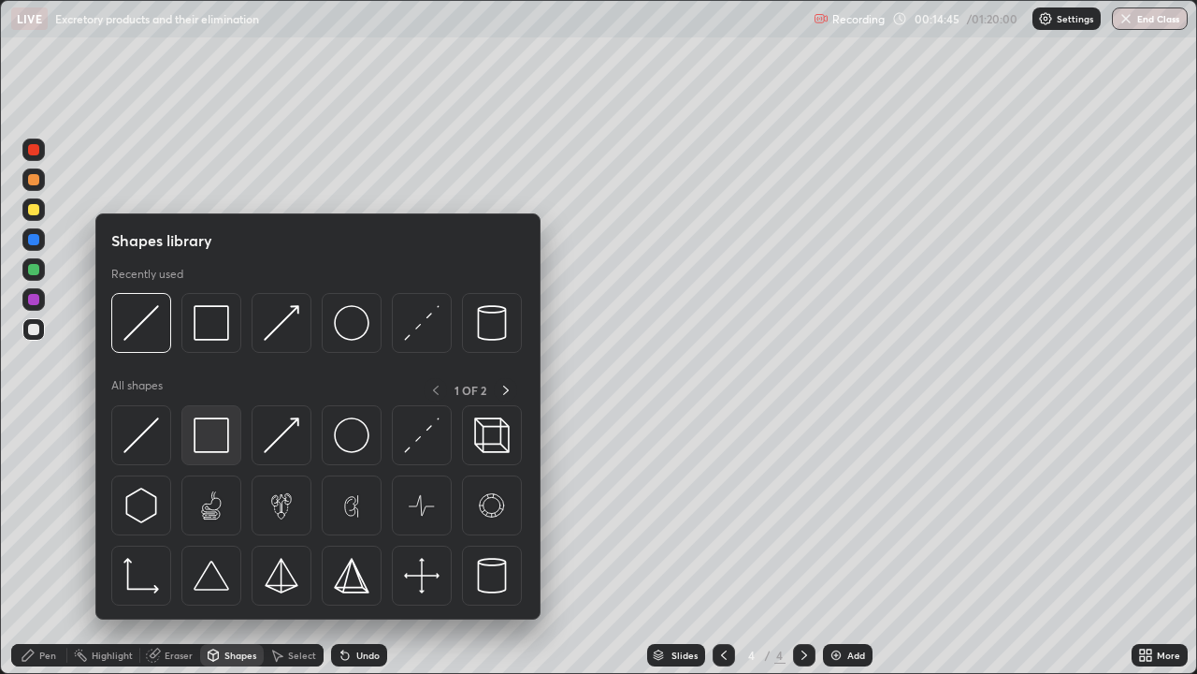
click at [205, 444] on img at bounding box center [212, 435] width 36 height 36
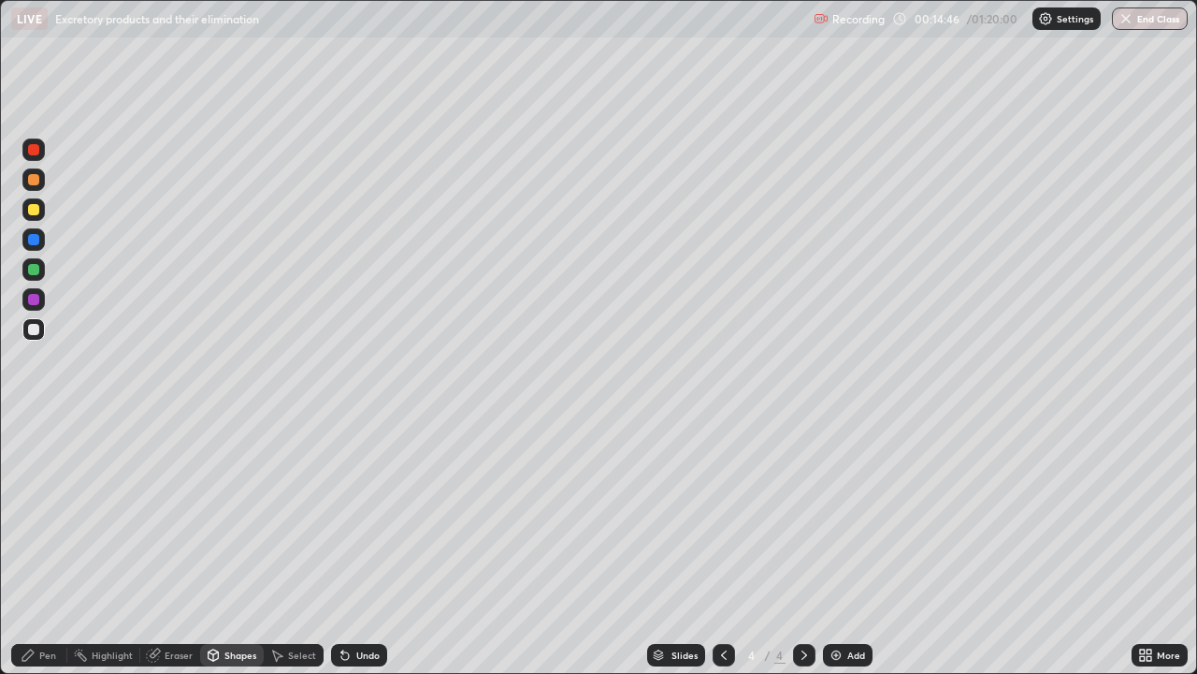
click at [40, 301] on div at bounding box center [33, 299] width 22 height 22
click at [35, 299] on div at bounding box center [33, 299] width 11 height 11
click at [33, 271] on div at bounding box center [33, 269] width 11 height 11
click at [36, 269] on div at bounding box center [33, 269] width 11 height 11
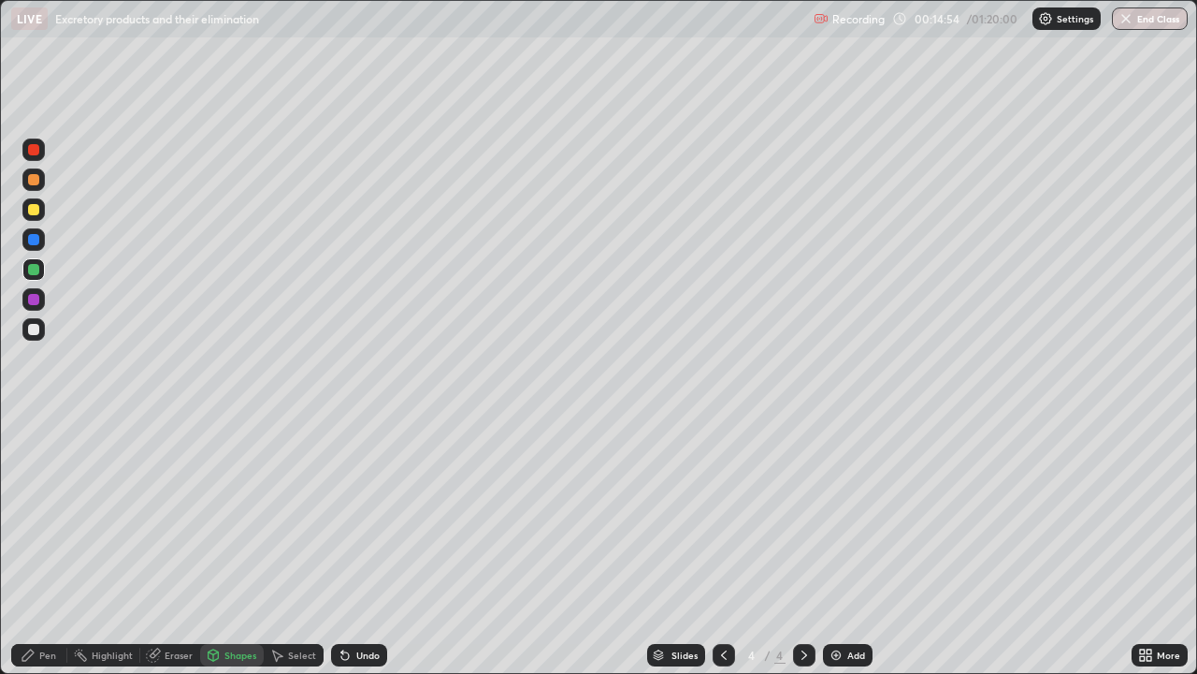
click at [33, 211] on div at bounding box center [33, 209] width 11 height 11
click at [40, 546] on div "Pen" at bounding box center [39, 655] width 56 height 22
click at [38, 333] on div at bounding box center [33, 329] width 11 height 11
click at [43, 331] on div at bounding box center [33, 329] width 22 height 22
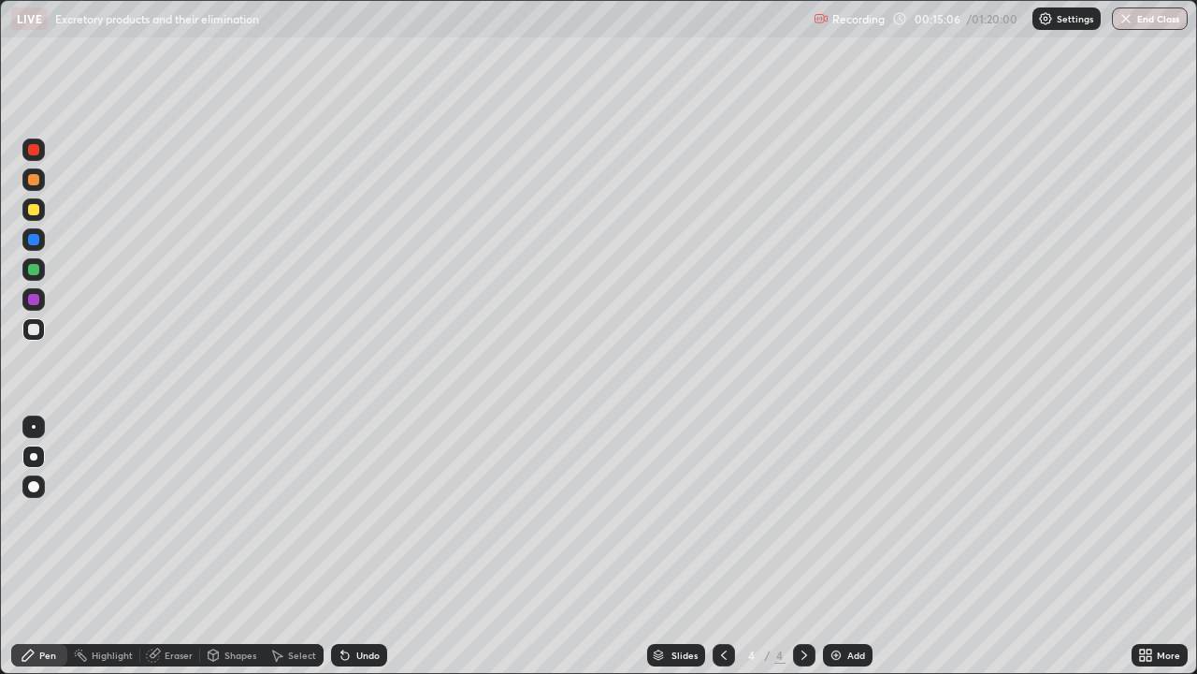
click at [43, 331] on div at bounding box center [33, 329] width 22 height 22
click at [35, 180] on div at bounding box center [33, 179] width 11 height 11
click at [219, 546] on icon at bounding box center [213, 654] width 15 height 15
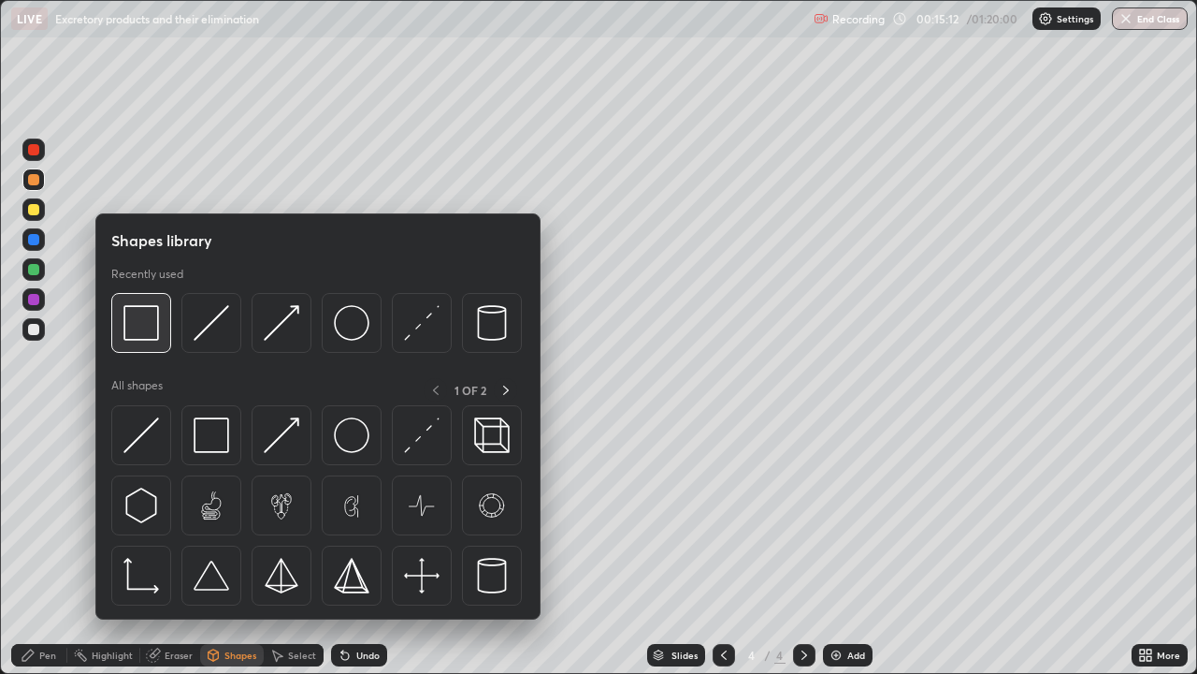
click at [144, 324] on img at bounding box center [141, 323] width 36 height 36
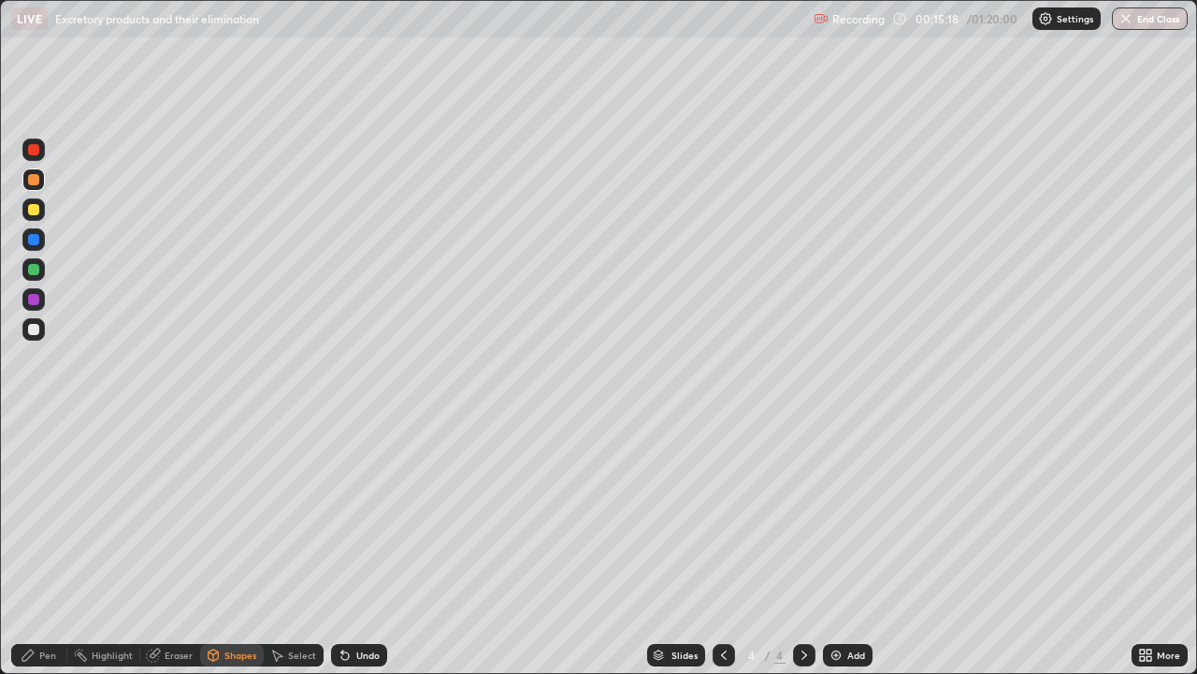
click at [36, 300] on div at bounding box center [33, 299] width 11 height 11
click at [37, 300] on div at bounding box center [33, 299] width 11 height 11
click at [30, 546] on icon at bounding box center [28, 654] width 15 height 15
click at [41, 333] on div at bounding box center [33, 329] width 22 height 22
click at [35, 329] on div at bounding box center [33, 329] width 11 height 11
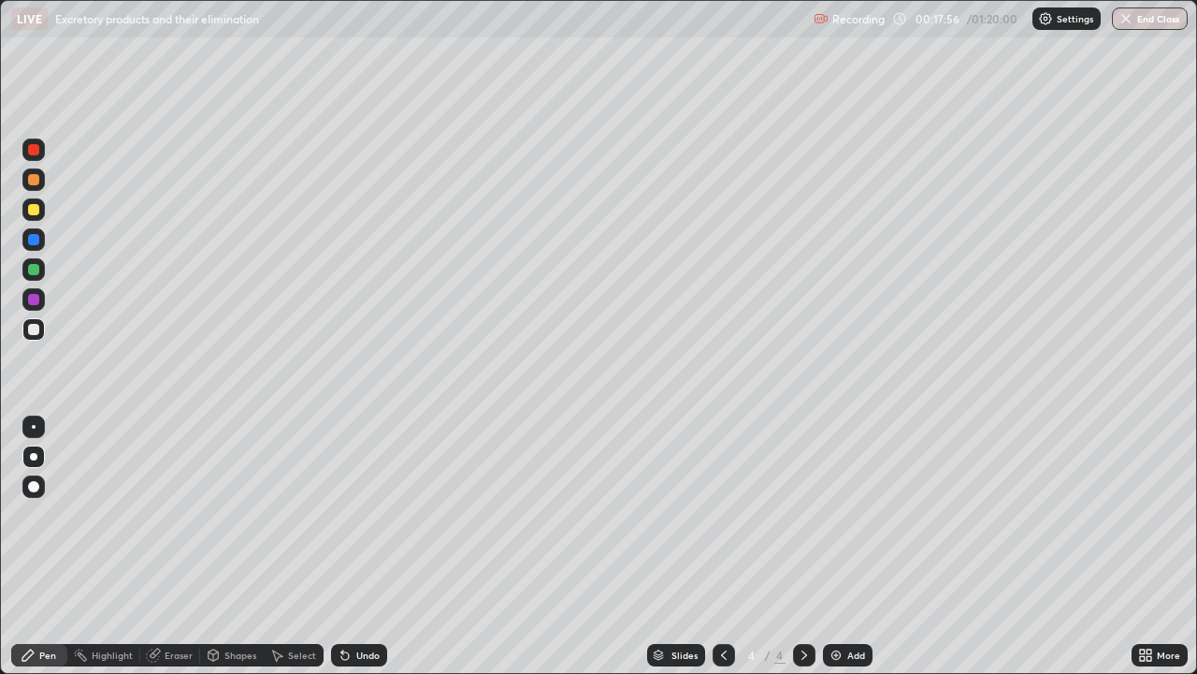
click at [171, 546] on div "Eraser" at bounding box center [179, 654] width 28 height 9
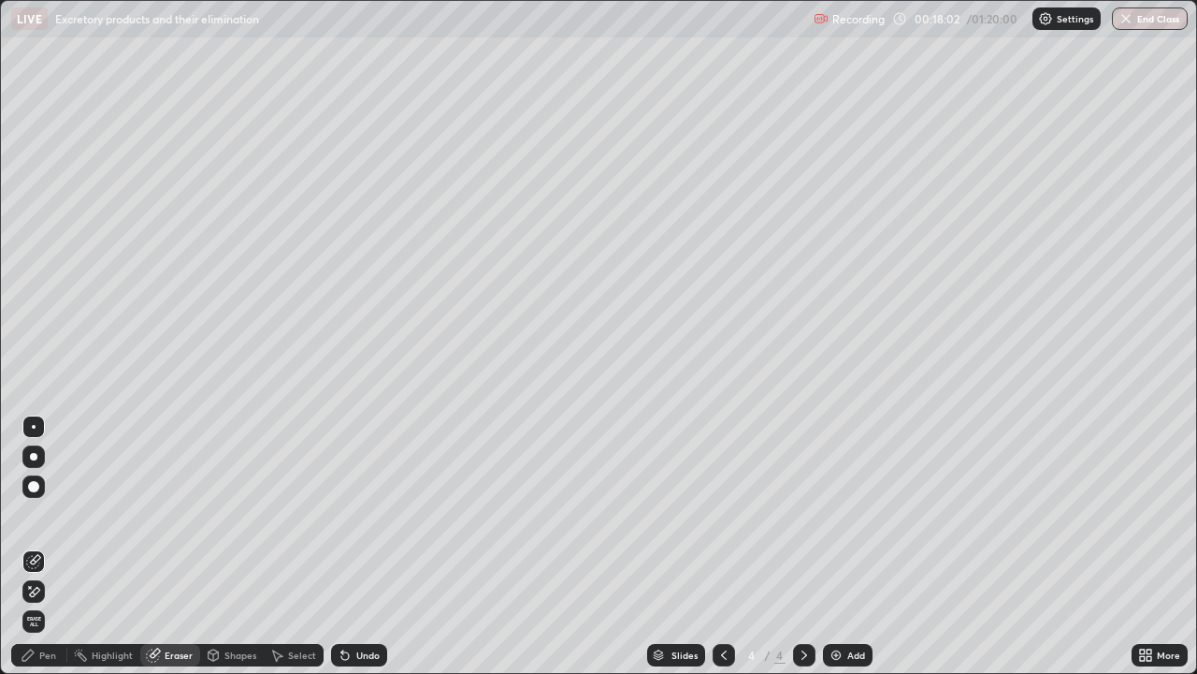
click at [27, 546] on icon at bounding box center [28, 654] width 15 height 15
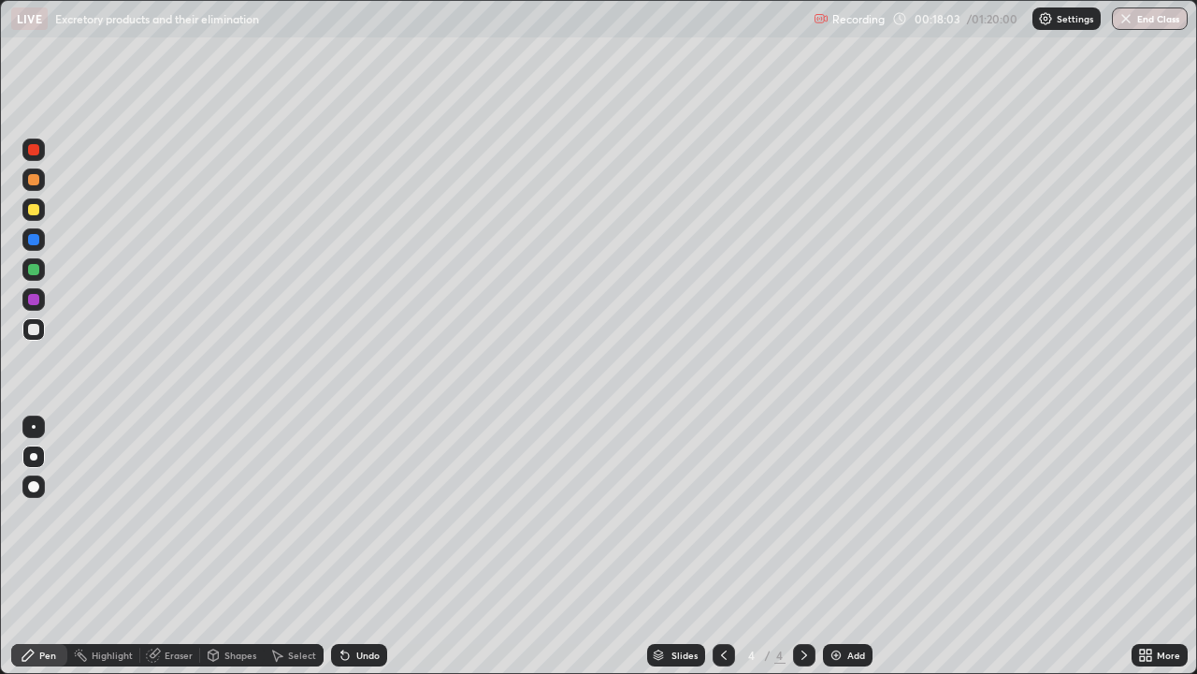
click at [35, 270] on div at bounding box center [33, 269] width 11 height 11
click at [35, 330] on div at bounding box center [33, 329] width 11 height 11
click at [836, 546] on img at bounding box center [836, 654] width 15 height 15
click at [34, 205] on div at bounding box center [33, 209] width 11 height 11
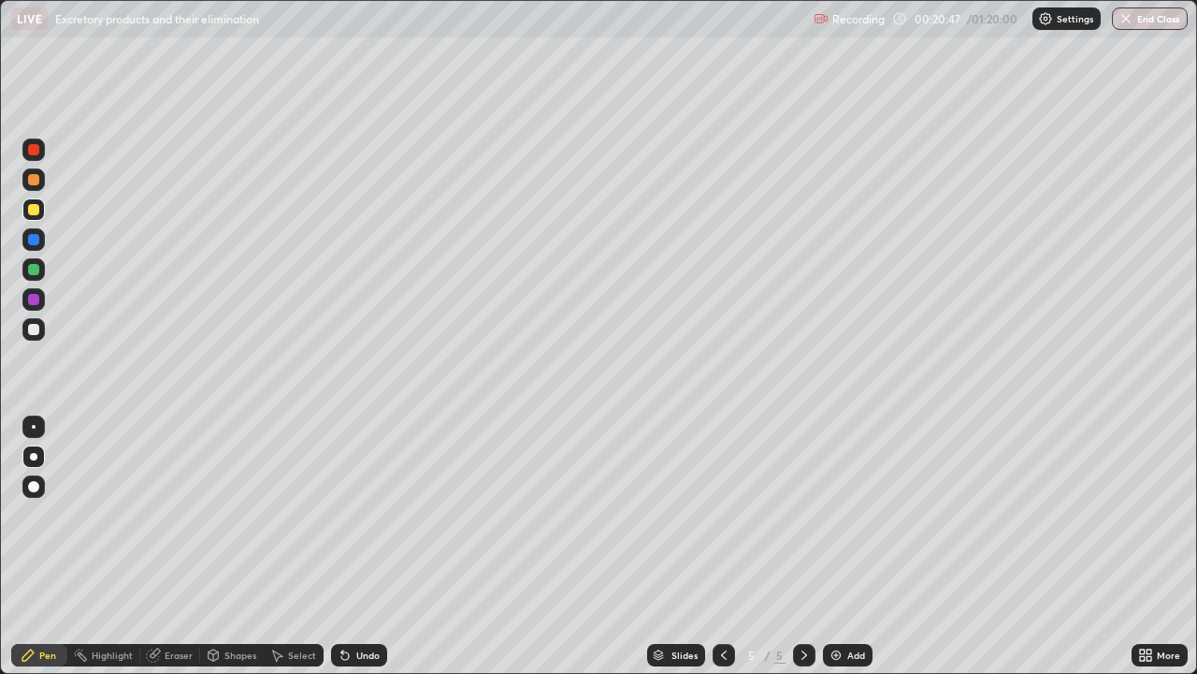
click at [38, 331] on div at bounding box center [33, 329] width 11 height 11
click at [361, 546] on div "Undo" at bounding box center [367, 654] width 23 height 9
click at [39, 274] on div at bounding box center [33, 269] width 22 height 22
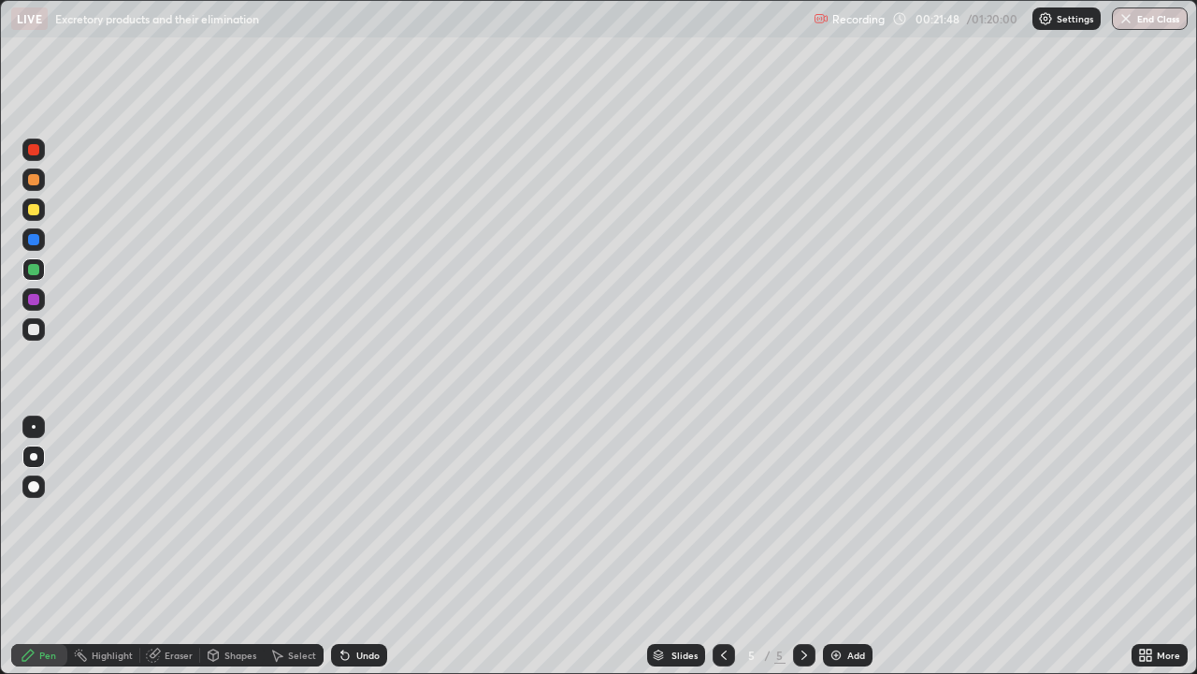
click at [38, 267] on div at bounding box center [33, 269] width 11 height 11
click at [38, 153] on div at bounding box center [33, 149] width 22 height 22
click at [40, 148] on div at bounding box center [33, 149] width 22 height 22
click at [843, 546] on div "Add" at bounding box center [848, 655] width 50 height 22
click at [34, 212] on div at bounding box center [33, 209] width 11 height 11
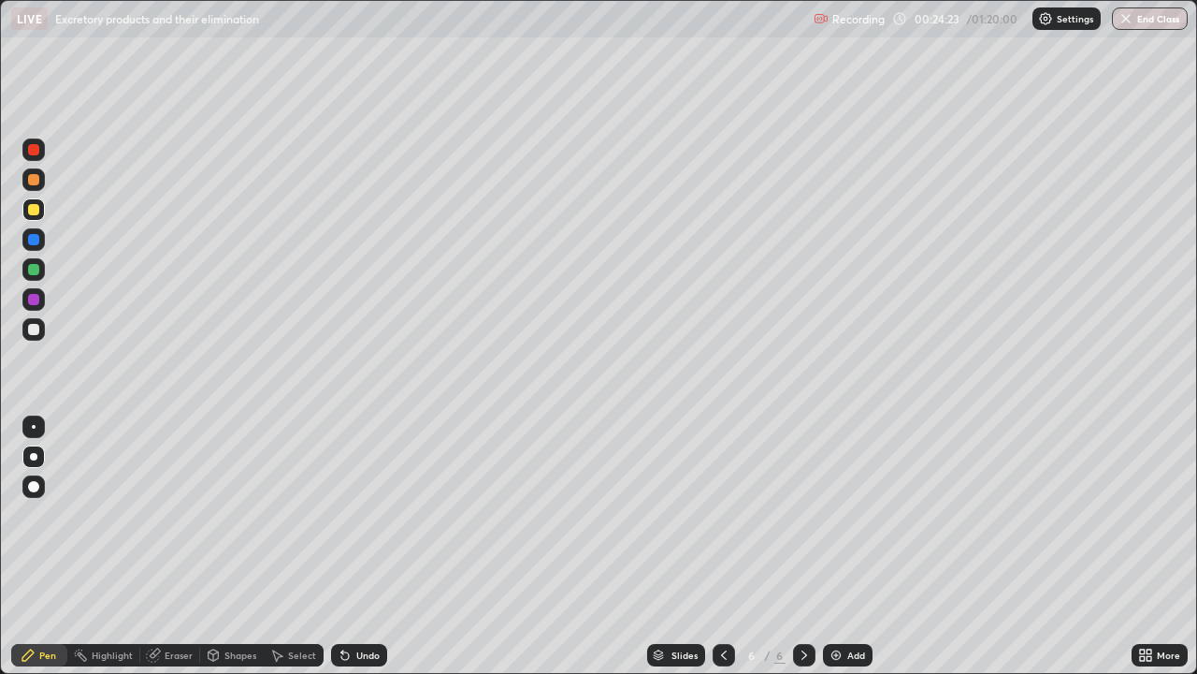
click at [34, 212] on div at bounding box center [33, 209] width 11 height 11
click at [42, 206] on div at bounding box center [33, 209] width 22 height 22
click at [341, 546] on icon at bounding box center [342, 651] width 2 height 2
click at [38, 326] on div at bounding box center [33, 329] width 11 height 11
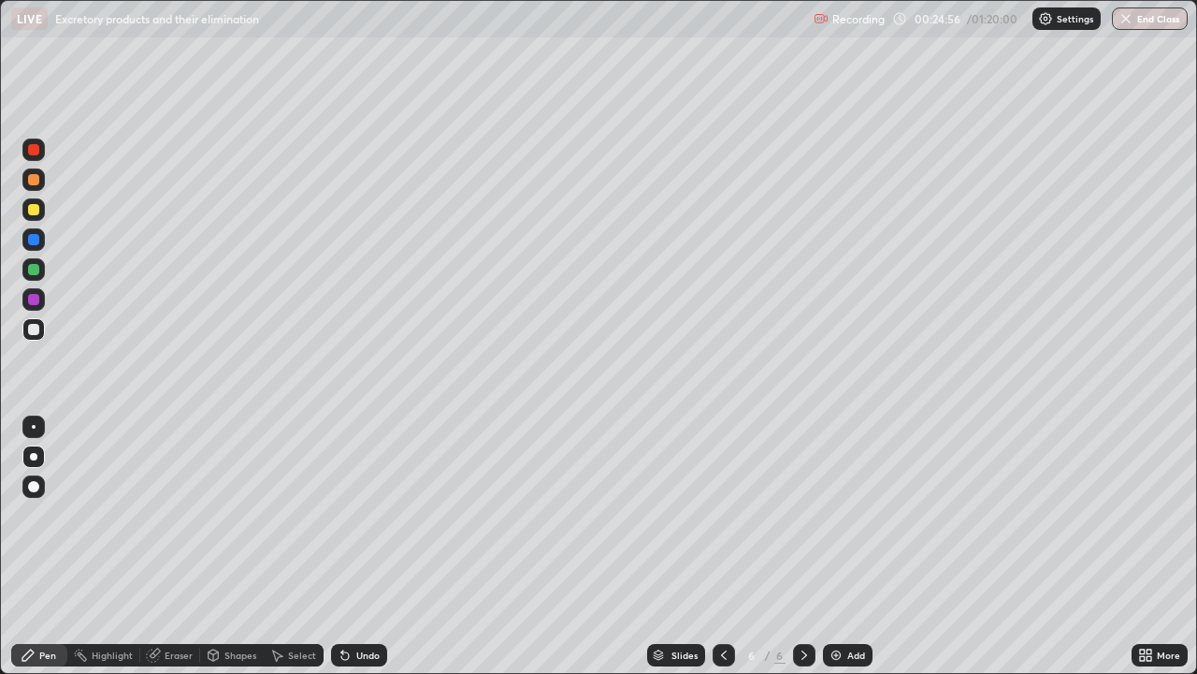
click at [37, 330] on div at bounding box center [33, 329] width 11 height 11
click at [39, 237] on div at bounding box center [33, 239] width 22 height 22
click at [36, 329] on div at bounding box center [33, 329] width 11 height 11
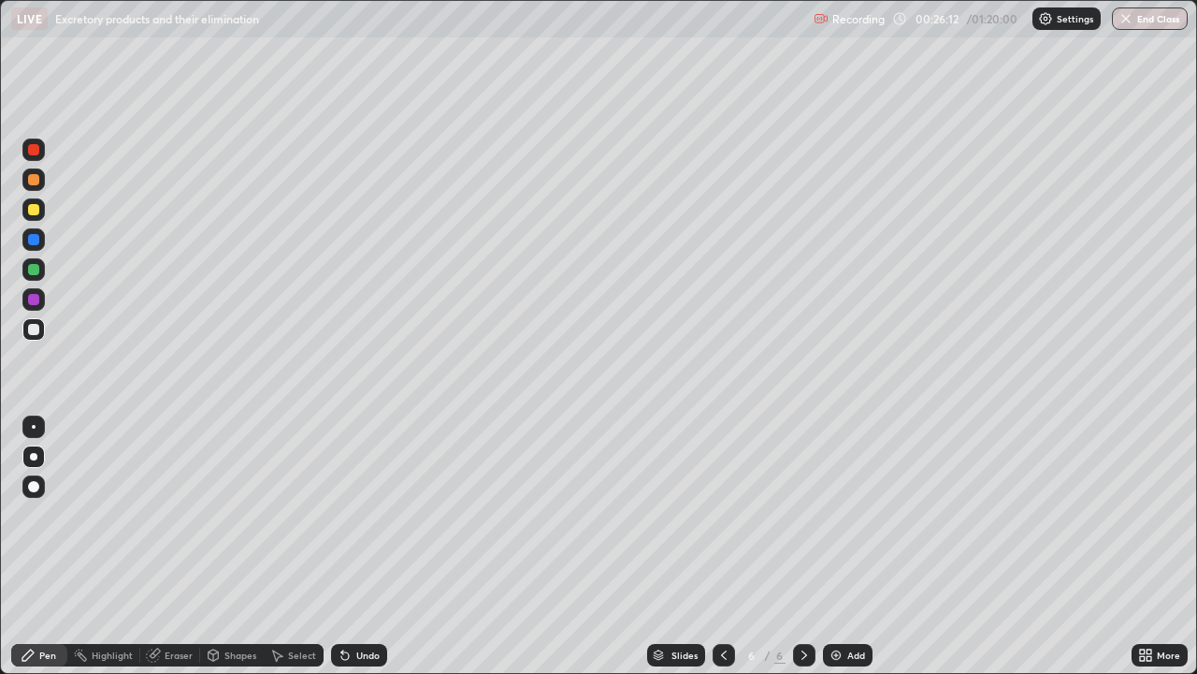
click at [36, 329] on div at bounding box center [33, 329] width 11 height 11
click at [28, 241] on div at bounding box center [33, 239] width 11 height 11
click at [33, 237] on div at bounding box center [33, 239] width 11 height 11
click at [36, 326] on div at bounding box center [33, 329] width 11 height 11
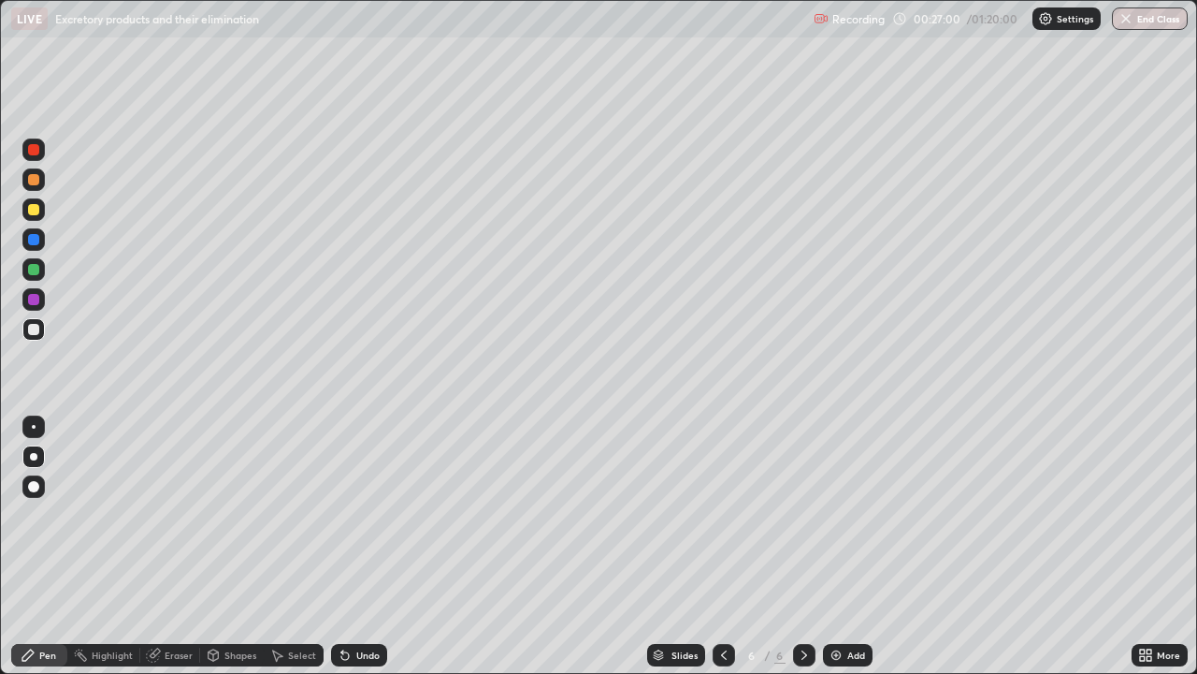
click at [36, 326] on div at bounding box center [33, 329] width 11 height 11
click at [37, 296] on div at bounding box center [33, 299] width 11 height 11
click at [350, 546] on div "Undo" at bounding box center [359, 655] width 56 height 22
click at [356, 546] on div "Undo" at bounding box center [367, 654] width 23 height 9
click at [37, 270] on div at bounding box center [33, 269] width 11 height 11
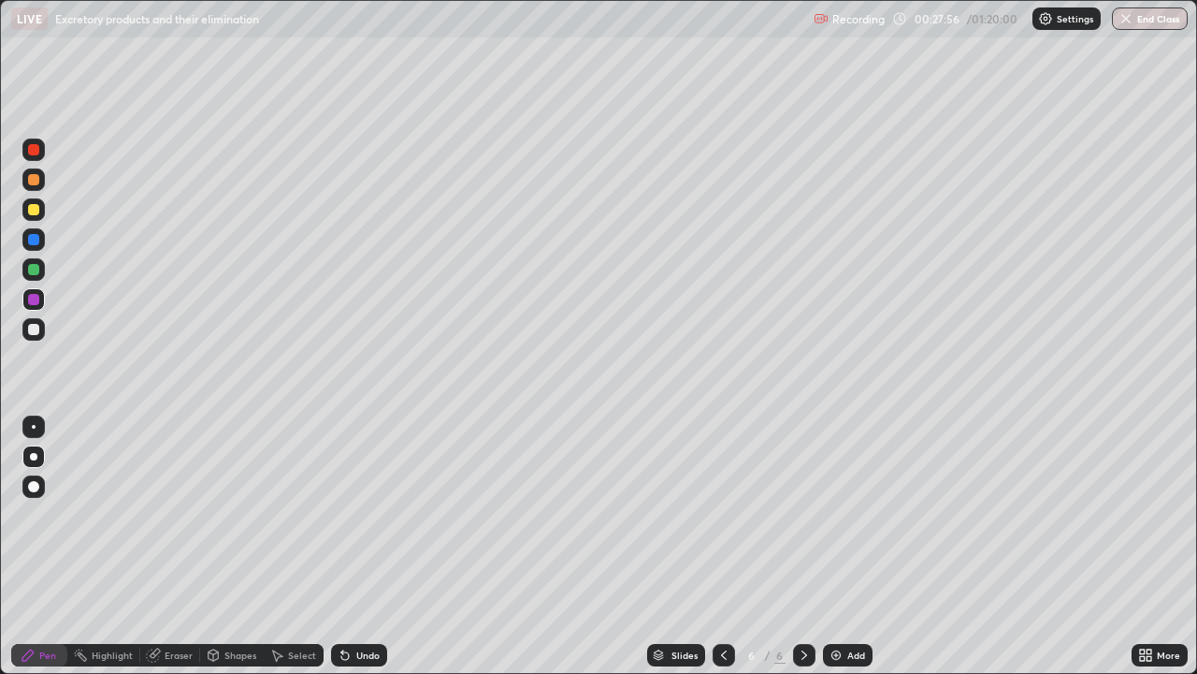
click at [37, 270] on div at bounding box center [33, 269] width 11 height 11
click at [36, 270] on div at bounding box center [33, 269] width 11 height 11
click at [843, 546] on div "Add" at bounding box center [848, 655] width 50 height 22
click at [37, 150] on div at bounding box center [33, 149] width 11 height 11
click at [41, 145] on div at bounding box center [33, 149] width 22 height 22
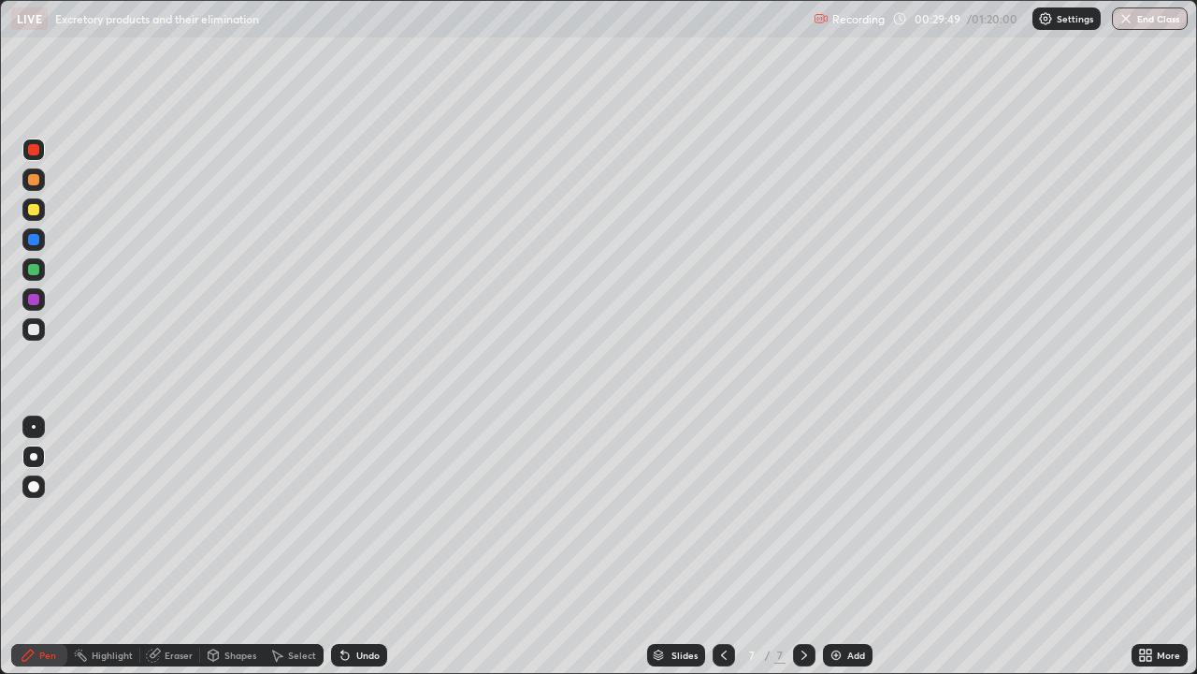
click at [37, 546] on div "Pen" at bounding box center [39, 655] width 56 height 22
click at [40, 329] on div at bounding box center [33, 329] width 22 height 22
click at [36, 333] on div at bounding box center [33, 329] width 11 height 11
click at [40, 188] on div at bounding box center [33, 179] width 22 height 22
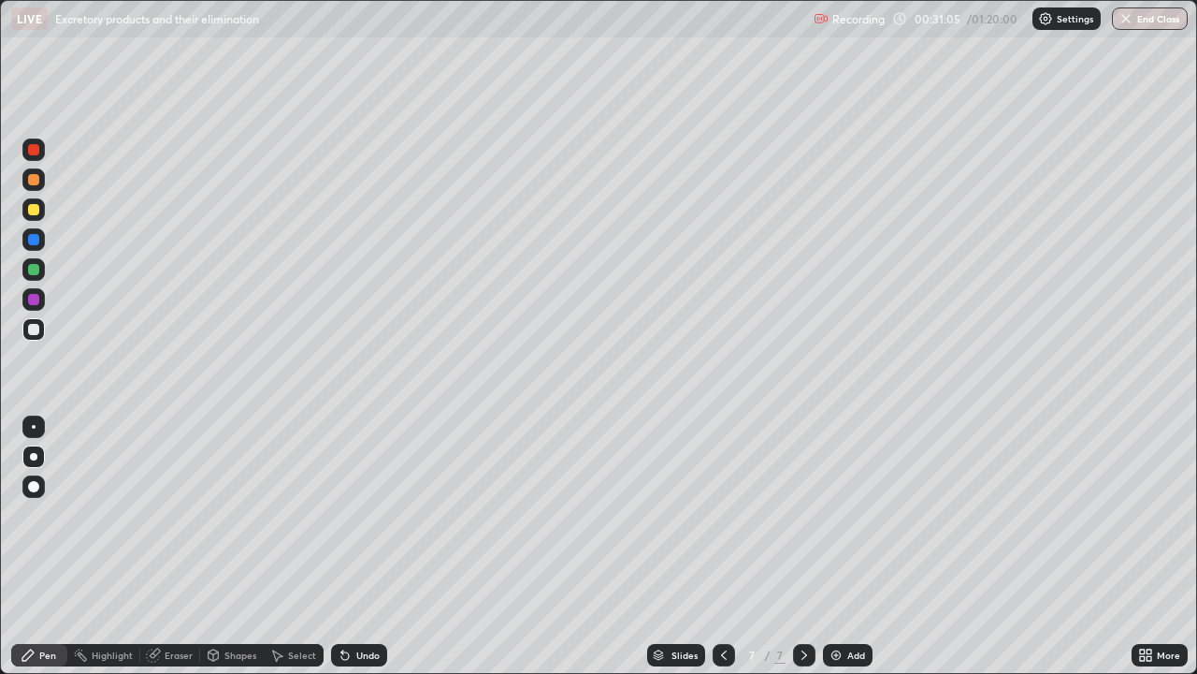
click at [40, 180] on div at bounding box center [33, 179] width 22 height 22
click at [349, 546] on icon at bounding box center [345, 654] width 15 height 15
click at [38, 272] on div at bounding box center [33, 269] width 11 height 11
click at [37, 179] on div at bounding box center [33, 179] width 11 height 11
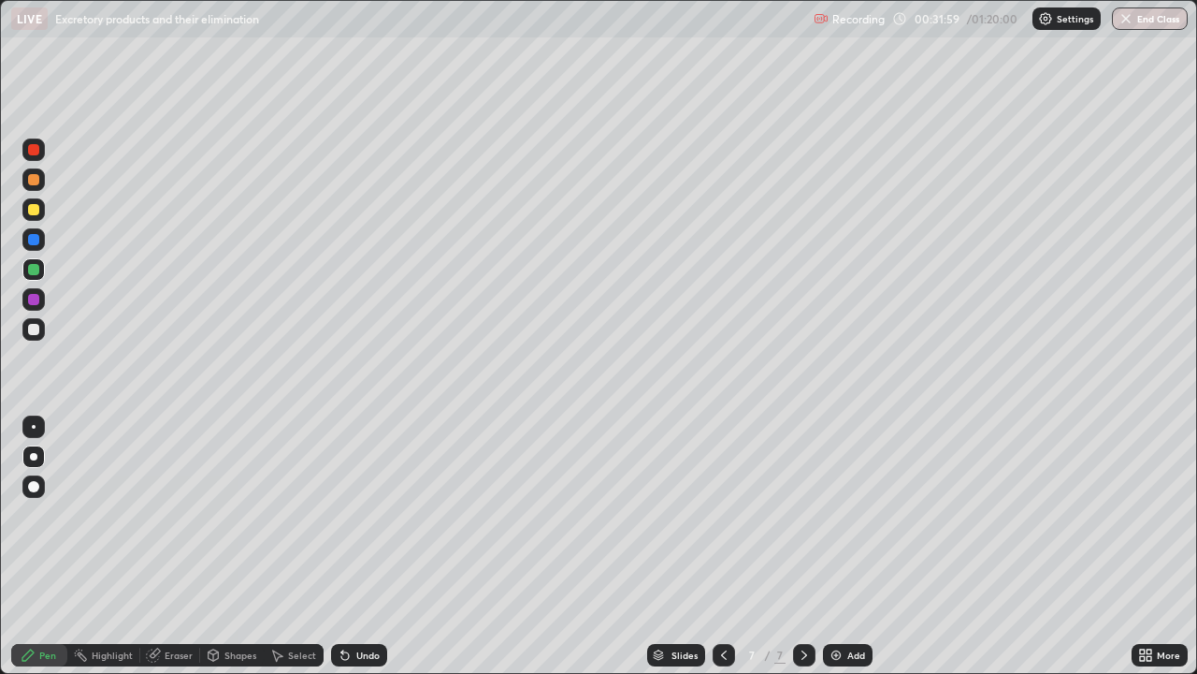
click at [37, 179] on div at bounding box center [33, 179] width 11 height 11
click at [36, 272] on div at bounding box center [33, 269] width 11 height 11
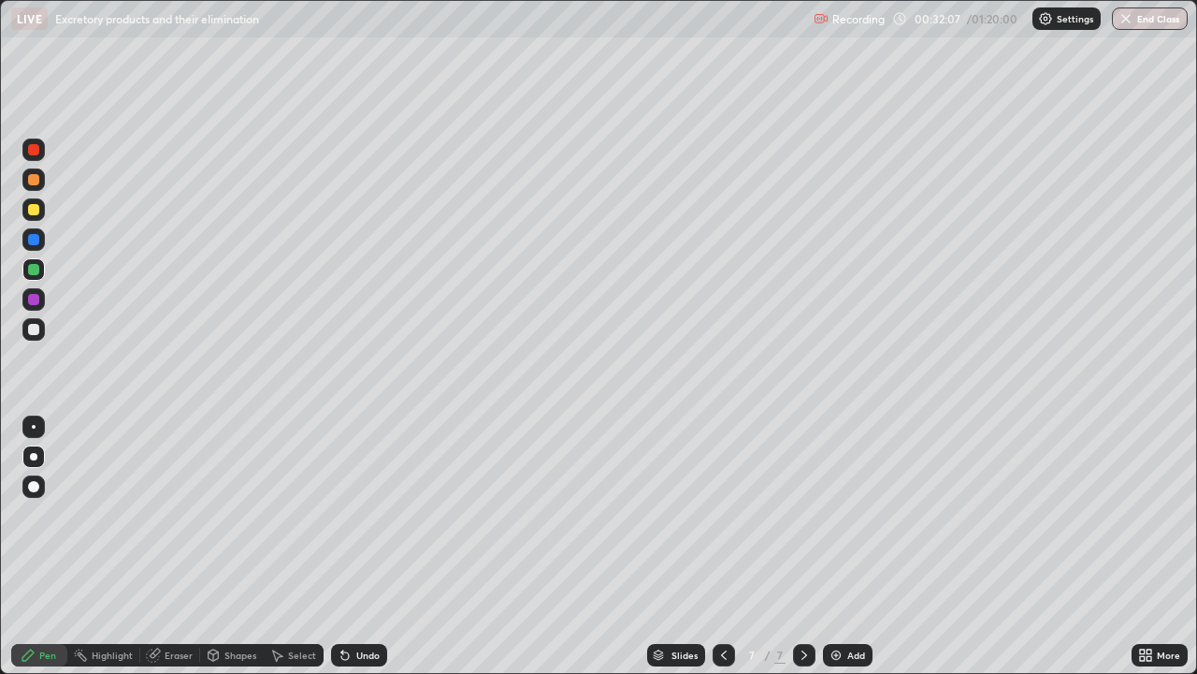
click at [40, 301] on div at bounding box center [33, 299] width 22 height 22
click at [38, 299] on div at bounding box center [33, 299] width 11 height 11
click at [38, 208] on div at bounding box center [33, 209] width 11 height 11
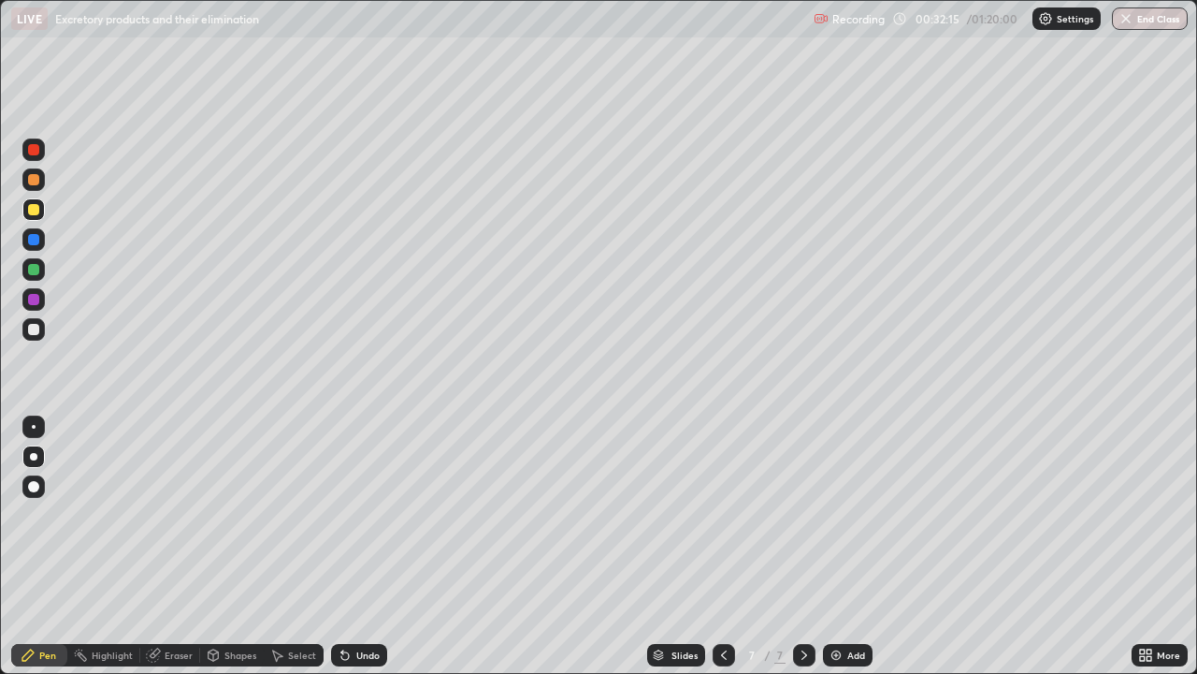
click at [38, 208] on div at bounding box center [33, 209] width 11 height 11
click at [42, 304] on div at bounding box center [33, 299] width 22 height 22
click at [36, 298] on div at bounding box center [33, 299] width 11 height 11
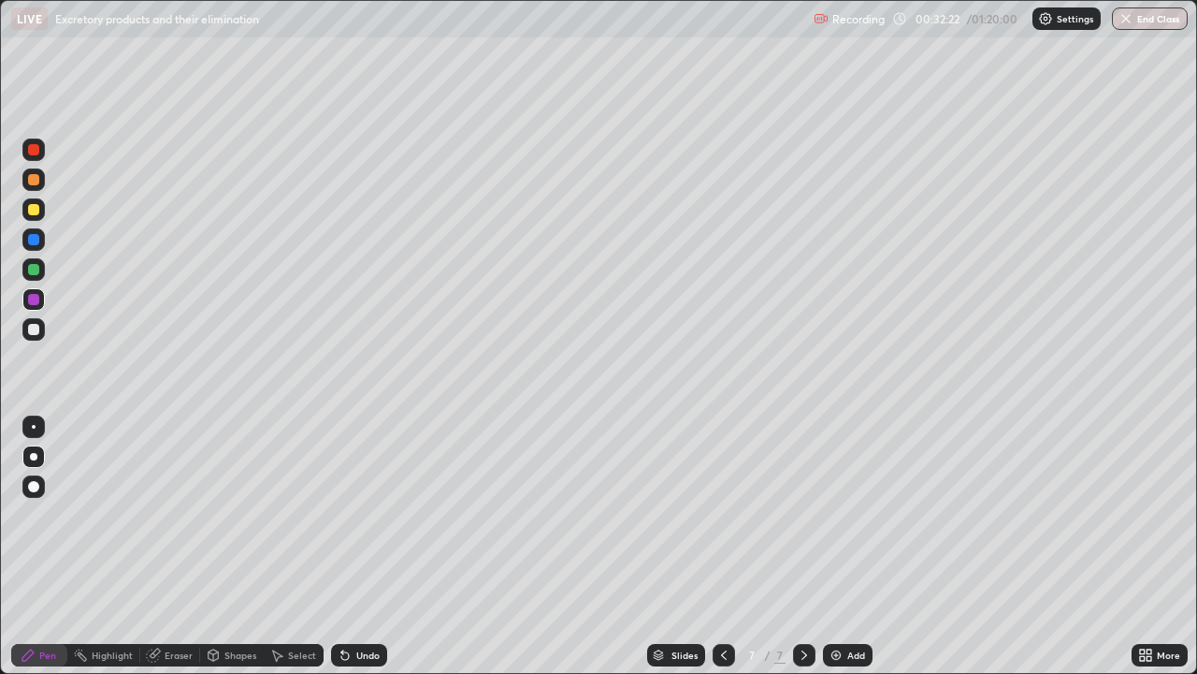
click at [36, 298] on div at bounding box center [33, 299] width 11 height 11
click at [35, 332] on div at bounding box center [33, 329] width 11 height 11
click at [40, 330] on div at bounding box center [33, 329] width 22 height 22
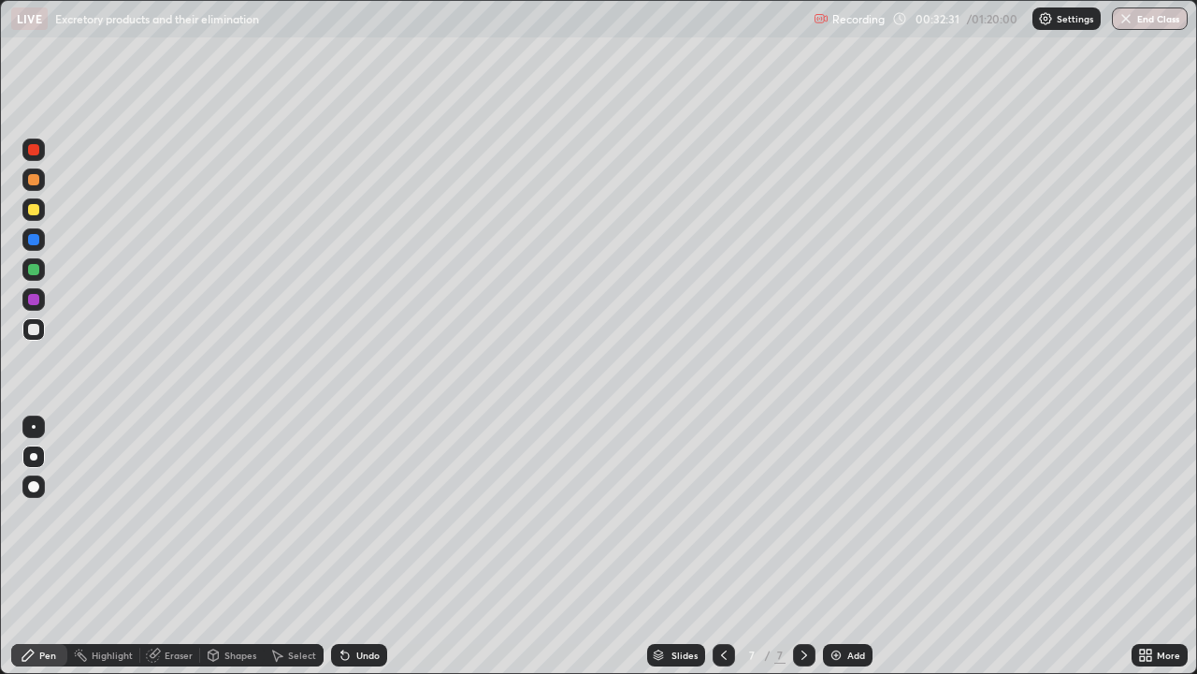
click at [35, 333] on div at bounding box center [33, 329] width 11 height 11
click at [35, 329] on div at bounding box center [33, 329] width 11 height 11
click at [35, 153] on div at bounding box center [33, 149] width 11 height 11
click at [36, 148] on div at bounding box center [33, 149] width 11 height 11
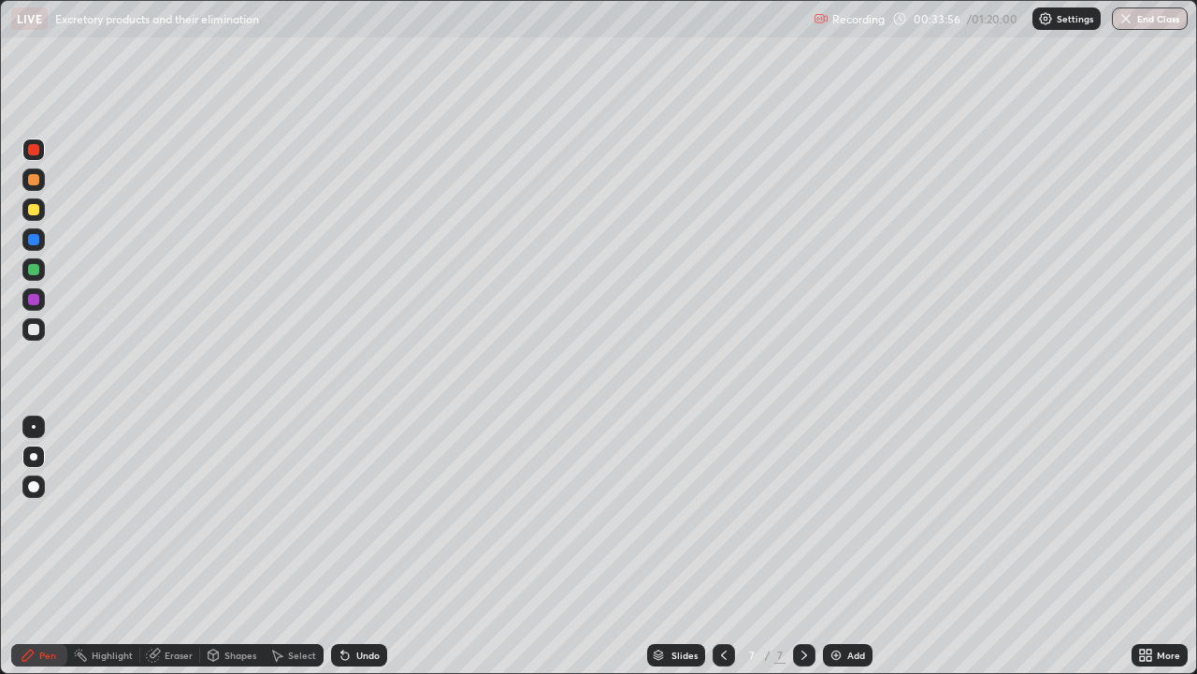
click at [36, 318] on div at bounding box center [33, 329] width 22 height 22
click at [159, 546] on icon at bounding box center [153, 654] width 15 height 15
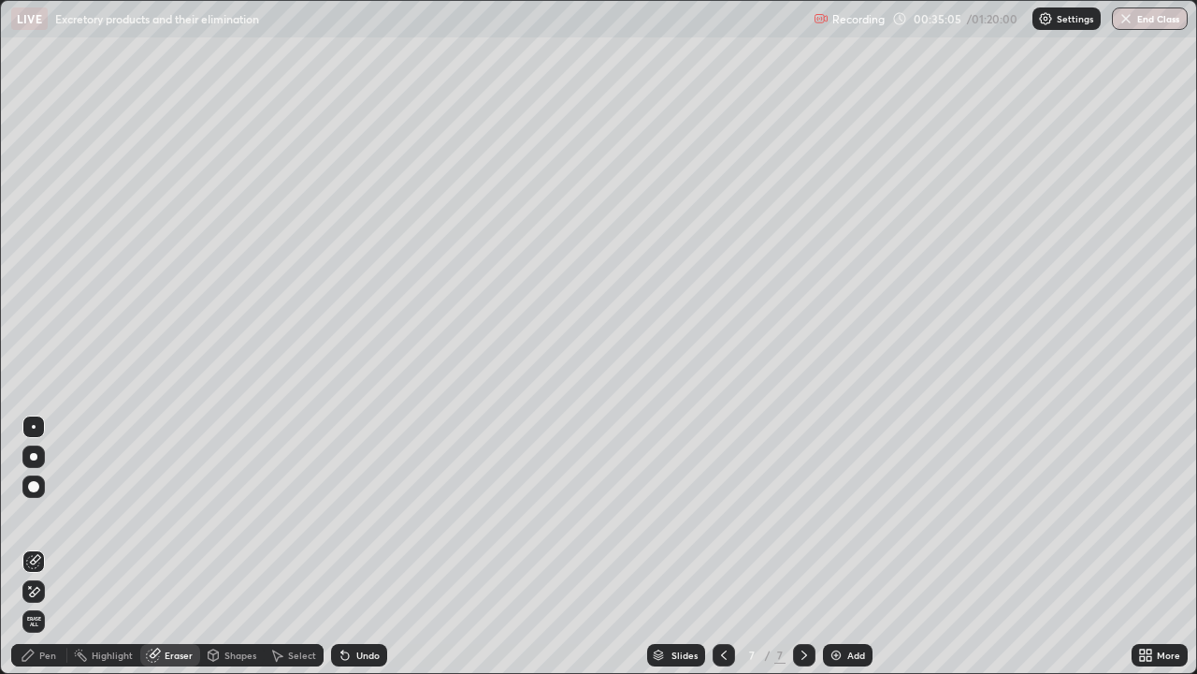
click at [291, 546] on div "Select" at bounding box center [302, 654] width 28 height 9
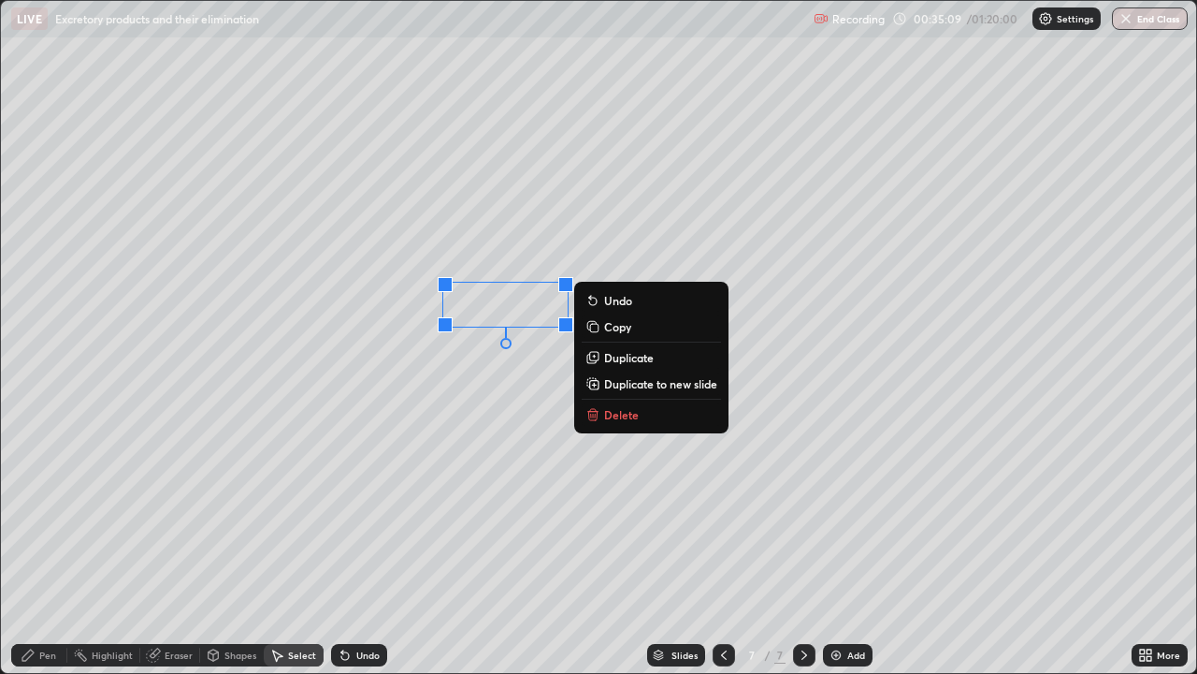
click at [278, 352] on div "0 ° Undo Copy Duplicate Duplicate to new slide Delete" at bounding box center [599, 337] width 1196 height 672
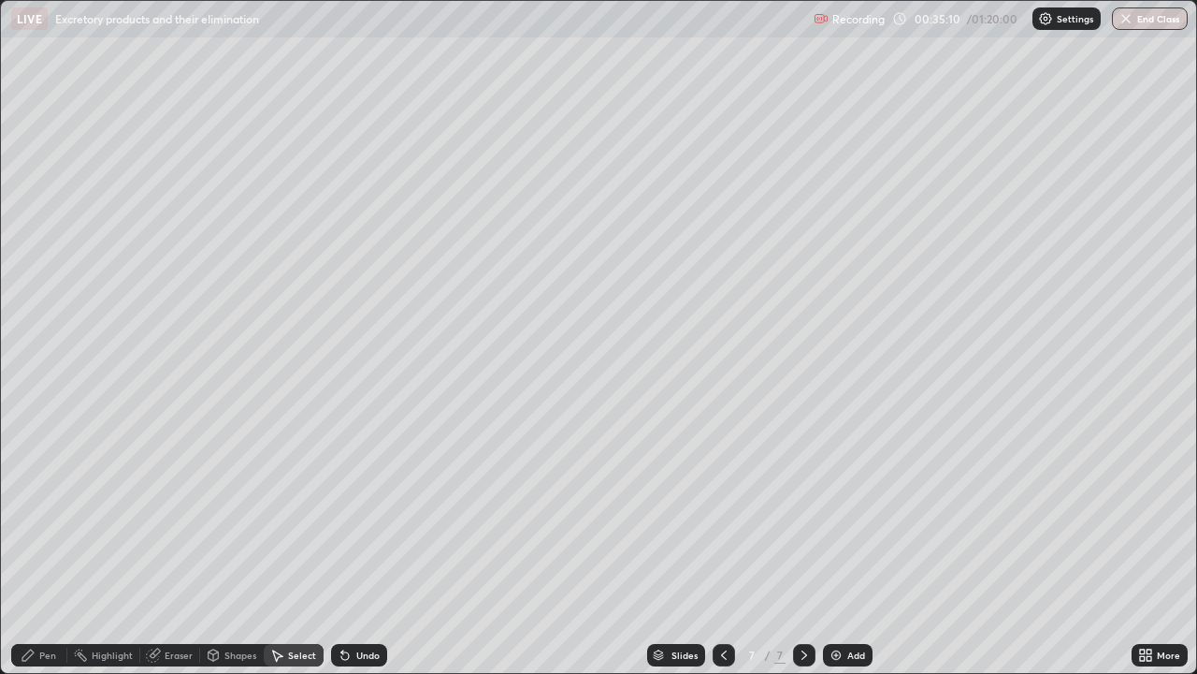
click at [159, 546] on icon at bounding box center [153, 654] width 15 height 15
click at [26, 546] on icon at bounding box center [27, 654] width 11 height 11
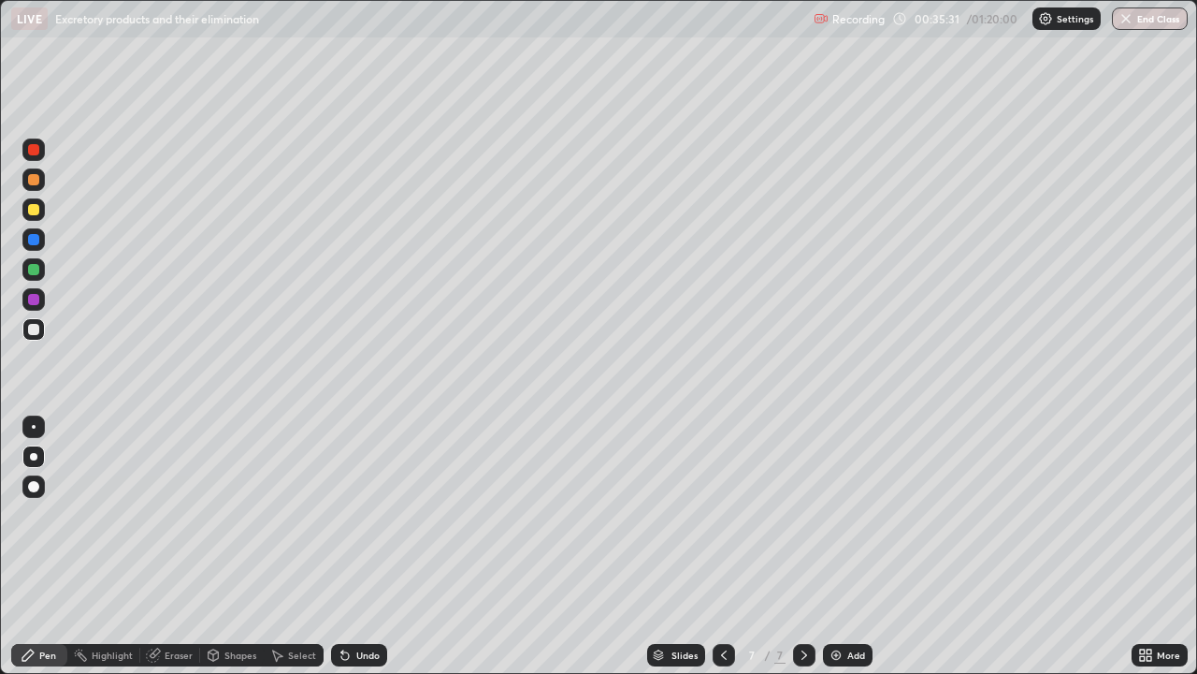
click at [286, 546] on div "Select" at bounding box center [294, 655] width 60 height 22
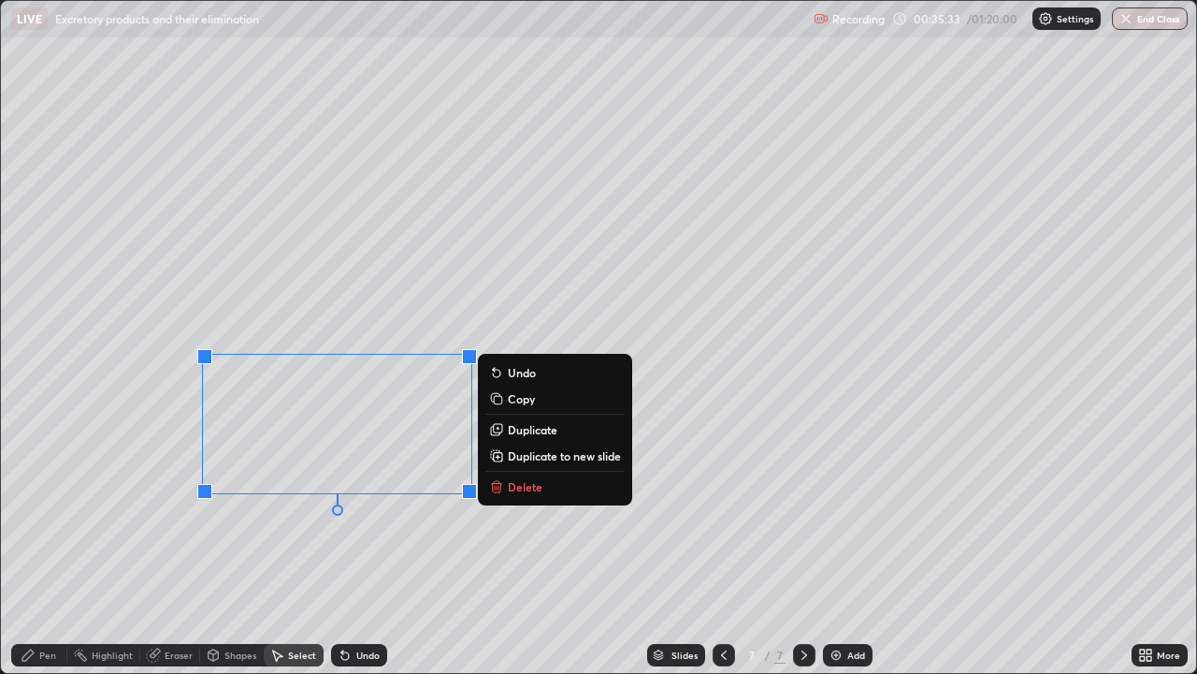
click at [260, 522] on div "0 ° Undo Copy Duplicate Duplicate to new slide Delete" at bounding box center [599, 337] width 1196 height 672
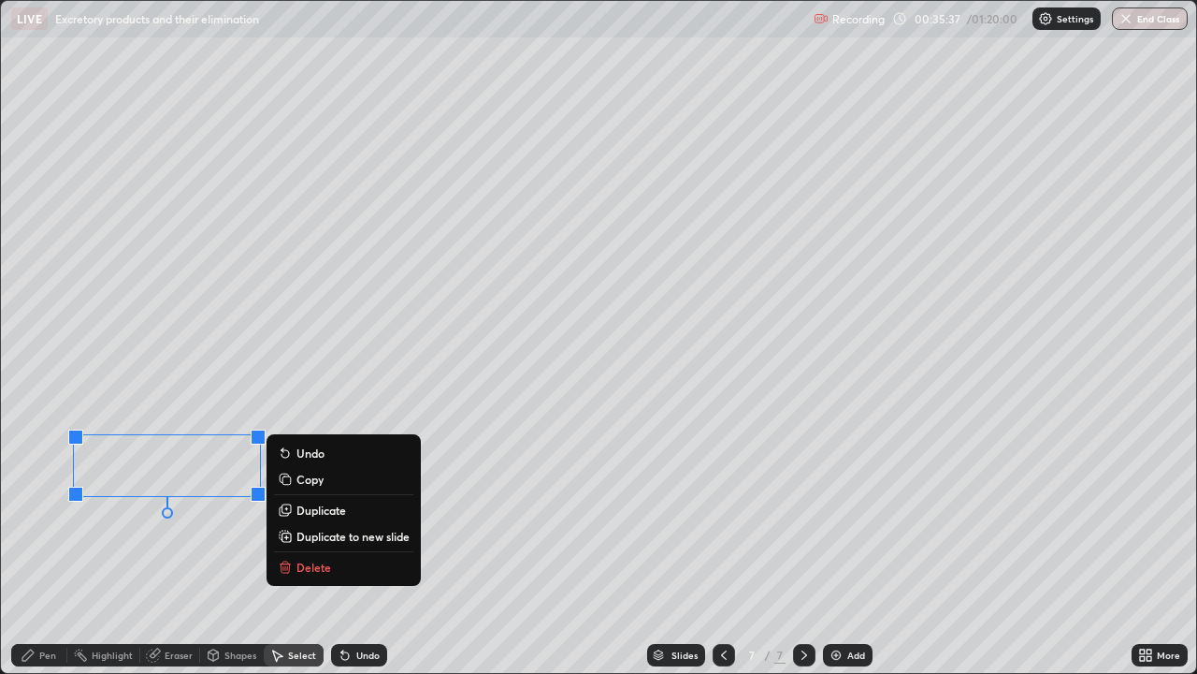
click at [159, 532] on div "0 ° Undo Copy Duplicate Duplicate to new slide Delete" at bounding box center [599, 337] width 1196 height 672
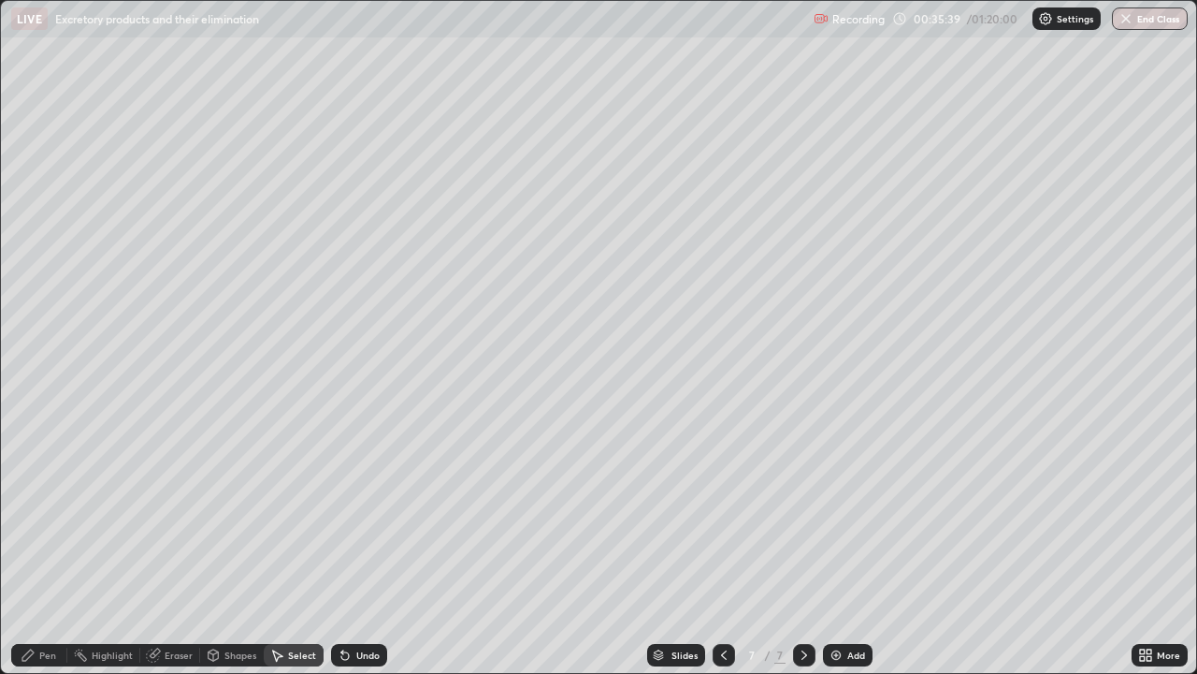
click at [175, 546] on div "Eraser" at bounding box center [179, 654] width 28 height 9
click at [32, 546] on icon at bounding box center [28, 654] width 15 height 15
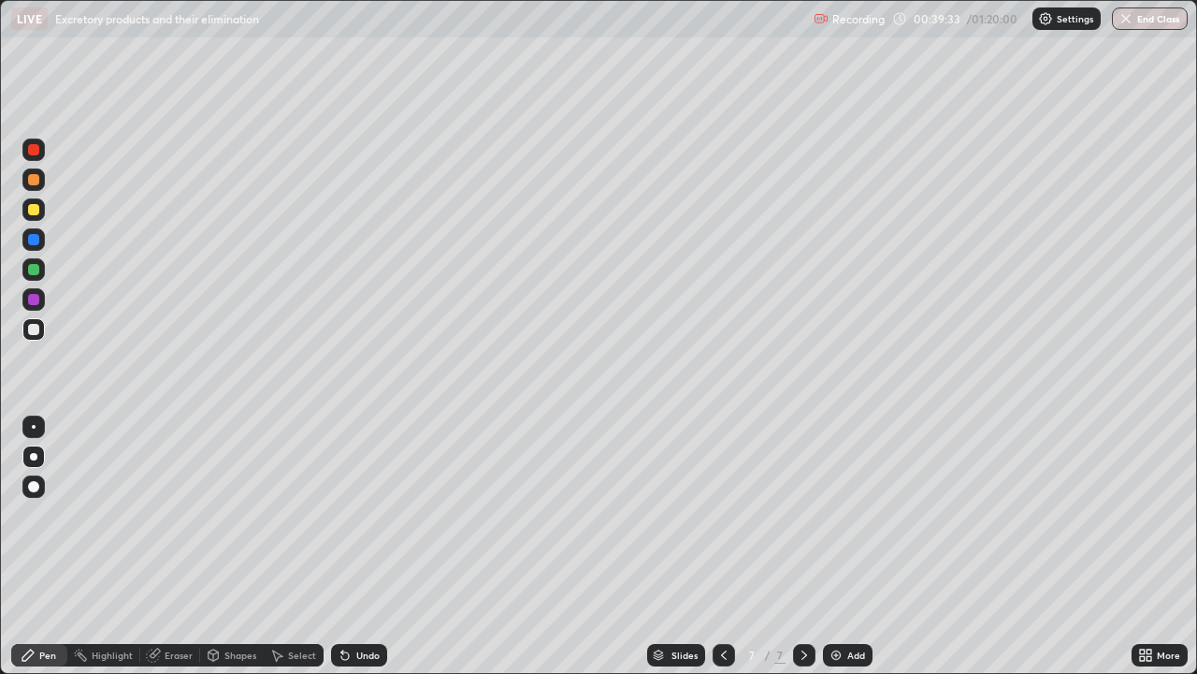
click at [829, 546] on img at bounding box center [836, 654] width 15 height 15
click at [38, 152] on div at bounding box center [33, 149] width 11 height 11
click at [44, 148] on div at bounding box center [33, 149] width 22 height 22
click at [36, 210] on div at bounding box center [33, 209] width 11 height 11
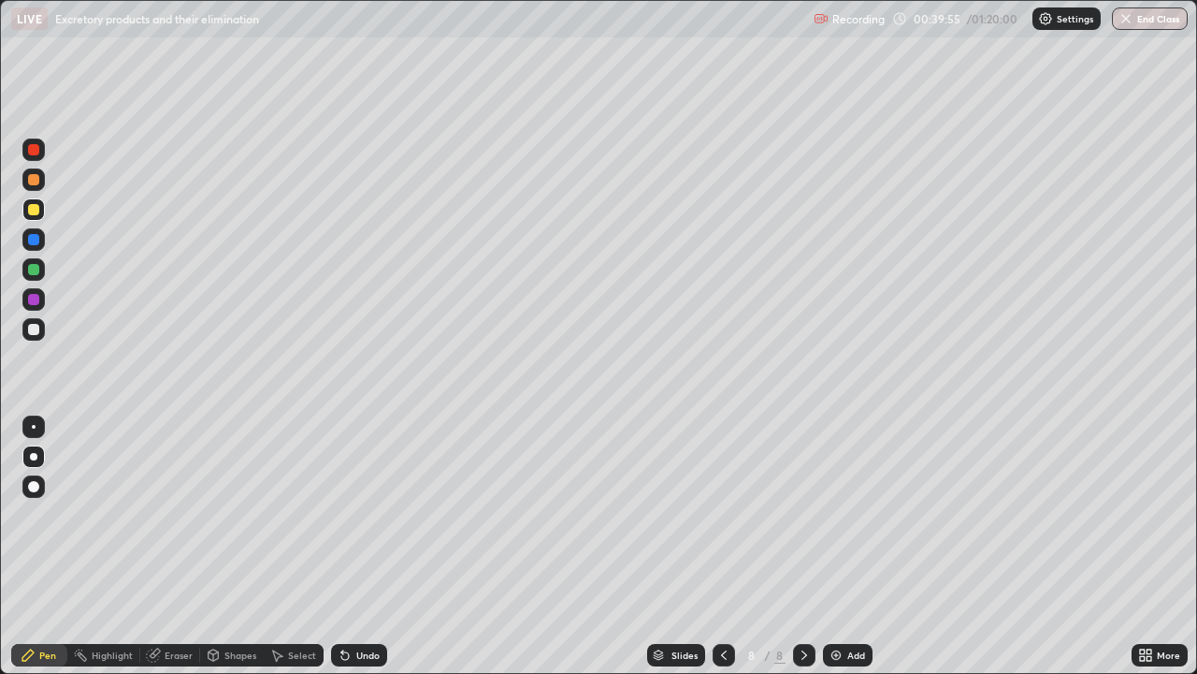
click at [42, 331] on div at bounding box center [33, 329] width 22 height 22
click at [48, 328] on div at bounding box center [34, 329] width 30 height 30
click at [838, 546] on img at bounding box center [836, 654] width 15 height 15
click at [39, 213] on div at bounding box center [33, 209] width 22 height 22
click at [39, 208] on div at bounding box center [33, 209] width 22 height 22
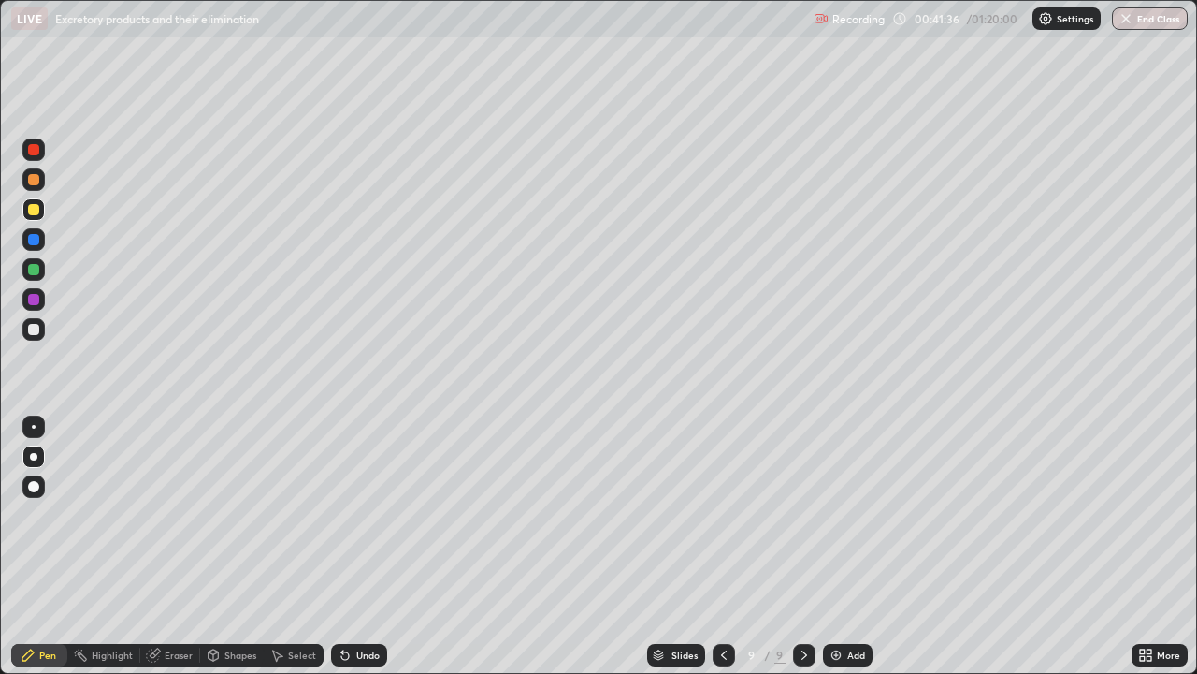
click at [38, 149] on div at bounding box center [33, 149] width 11 height 11
click at [41, 146] on div at bounding box center [33, 149] width 22 height 22
click at [38, 322] on div at bounding box center [33, 329] width 22 height 22
click at [39, 326] on div at bounding box center [33, 329] width 22 height 22
click at [32, 149] on div at bounding box center [33, 149] width 11 height 11
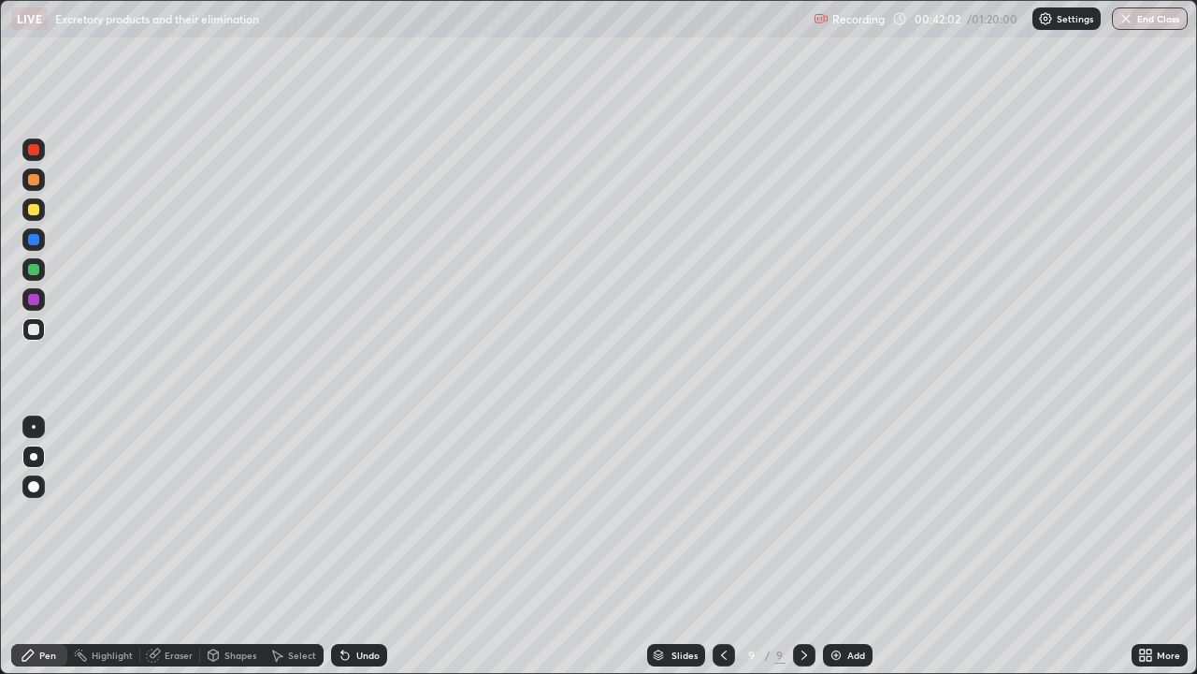
click at [32, 149] on div at bounding box center [33, 149] width 11 height 11
click at [38, 326] on div at bounding box center [33, 329] width 11 height 11
click at [36, 324] on div at bounding box center [33, 329] width 11 height 11
click at [36, 186] on div at bounding box center [33, 179] width 22 height 22
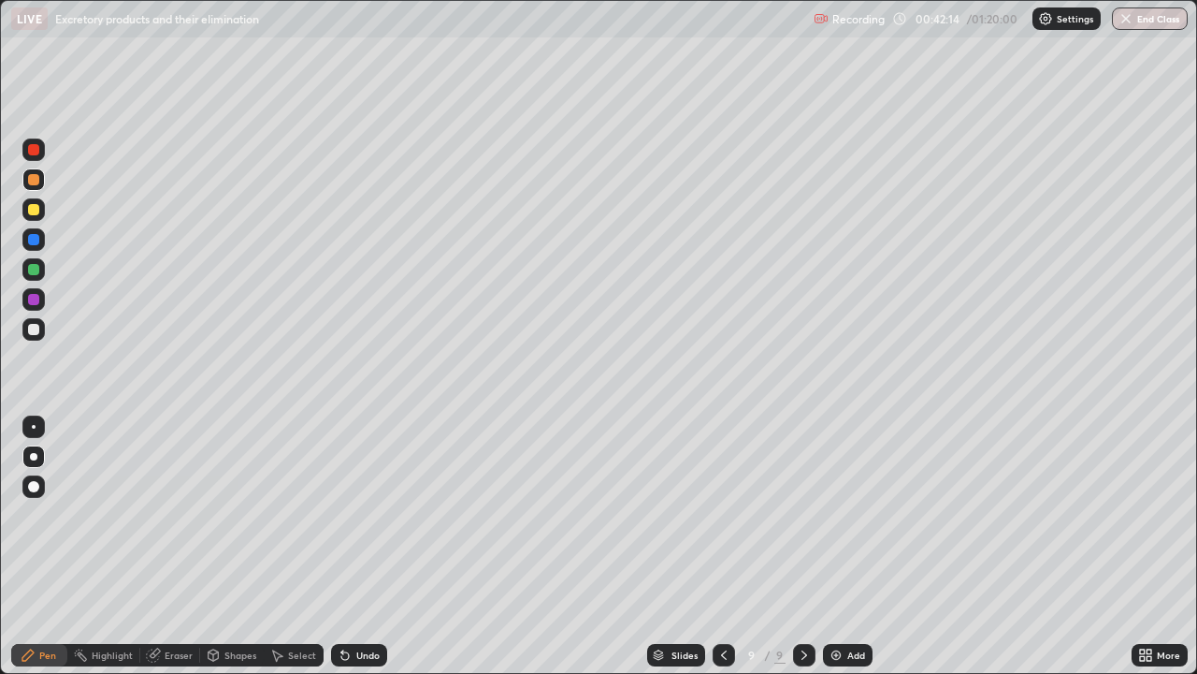
click at [40, 187] on div at bounding box center [33, 179] width 22 height 22
click at [36, 297] on div at bounding box center [33, 299] width 11 height 11
click at [351, 546] on div "Undo" at bounding box center [359, 655] width 56 height 22
click at [33, 178] on div at bounding box center [33, 179] width 11 height 11
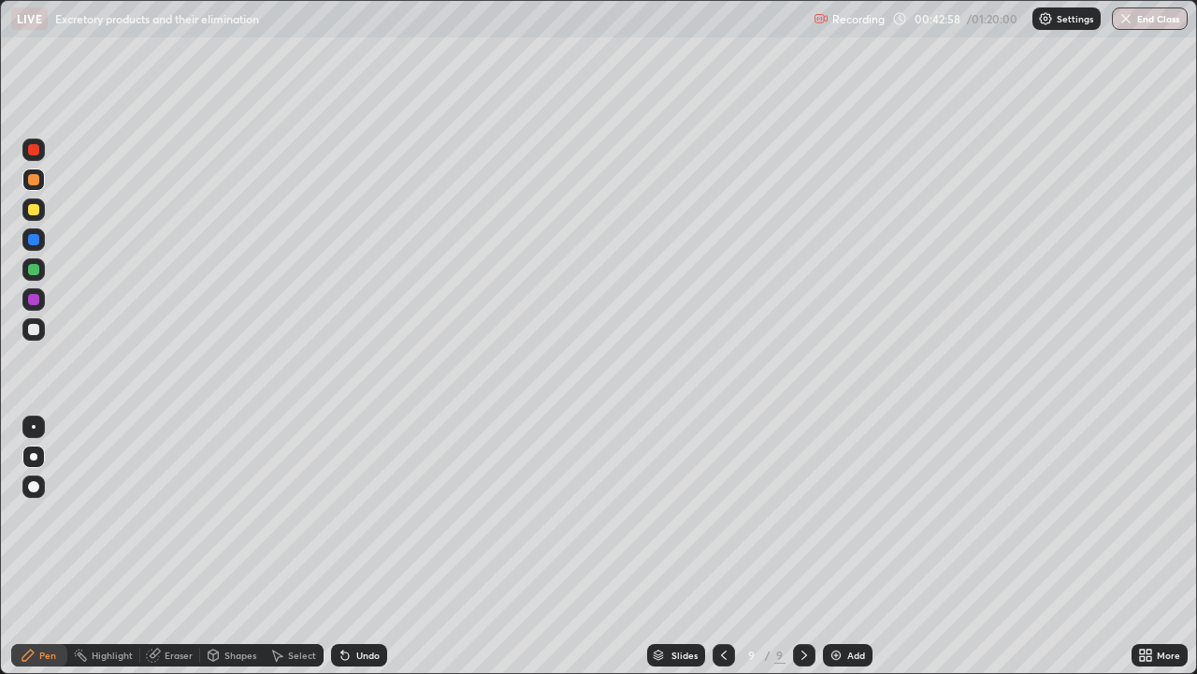
click at [33, 178] on div at bounding box center [33, 179] width 11 height 11
click at [35, 180] on div at bounding box center [33, 179] width 11 height 11
click at [40, 296] on div at bounding box center [33, 299] width 22 height 22
click at [44, 300] on div at bounding box center [33, 299] width 22 height 22
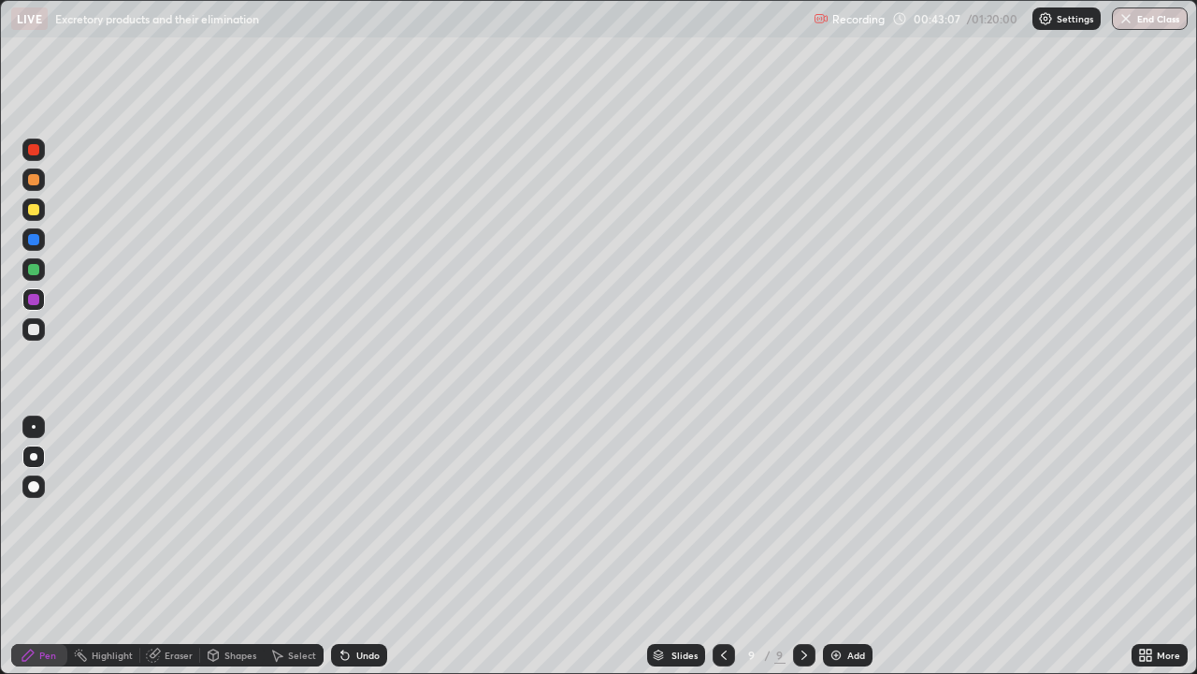
click at [36, 334] on div at bounding box center [33, 329] width 11 height 11
click at [42, 546] on div "Pen" at bounding box center [47, 654] width 17 height 9
click at [37, 546] on div "Pen" at bounding box center [39, 655] width 56 height 22
click at [165, 546] on div "Eraser" at bounding box center [179, 654] width 28 height 9
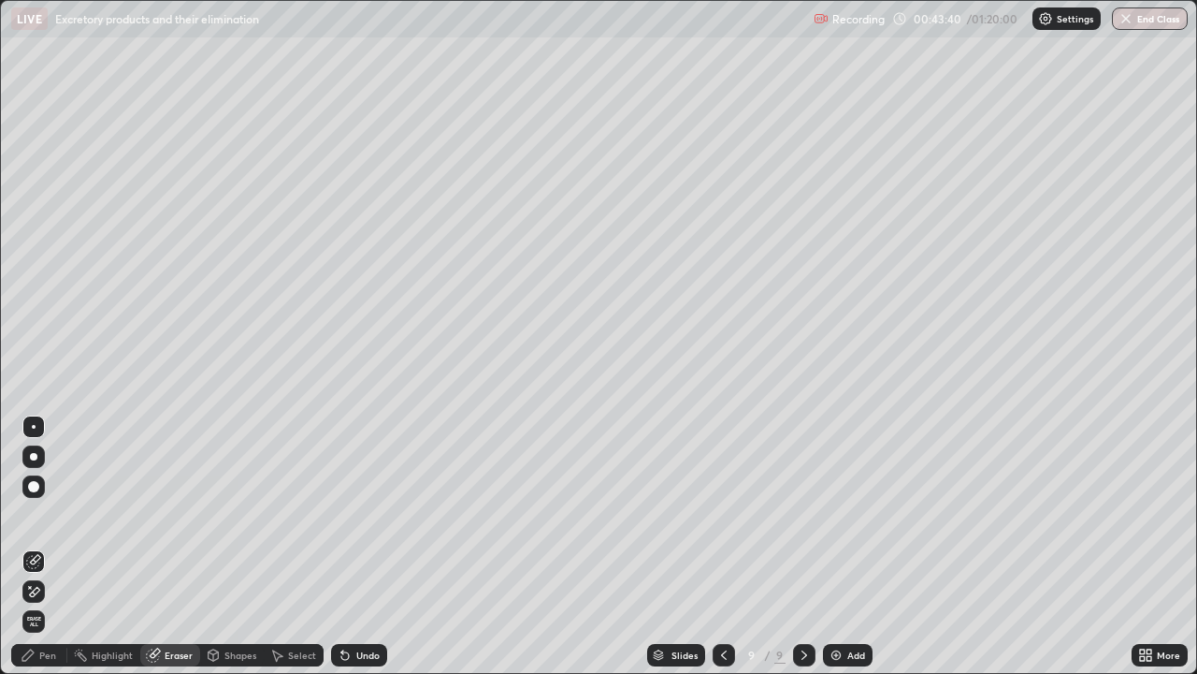
click at [38, 546] on div "Pen" at bounding box center [39, 655] width 56 height 22
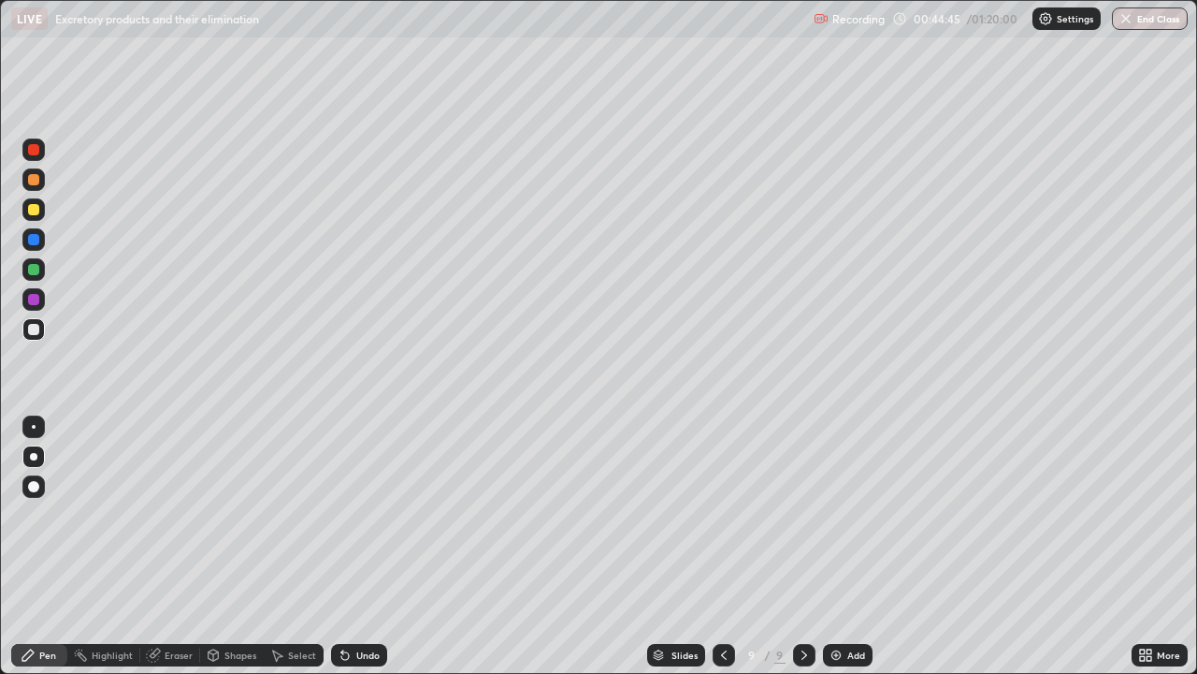
click at [107, 546] on div "Highlight" at bounding box center [112, 654] width 41 height 9
click at [40, 546] on div "Pen" at bounding box center [47, 654] width 17 height 9
click at [843, 546] on div "Add" at bounding box center [848, 655] width 50 height 22
click at [39, 210] on div at bounding box center [33, 209] width 22 height 22
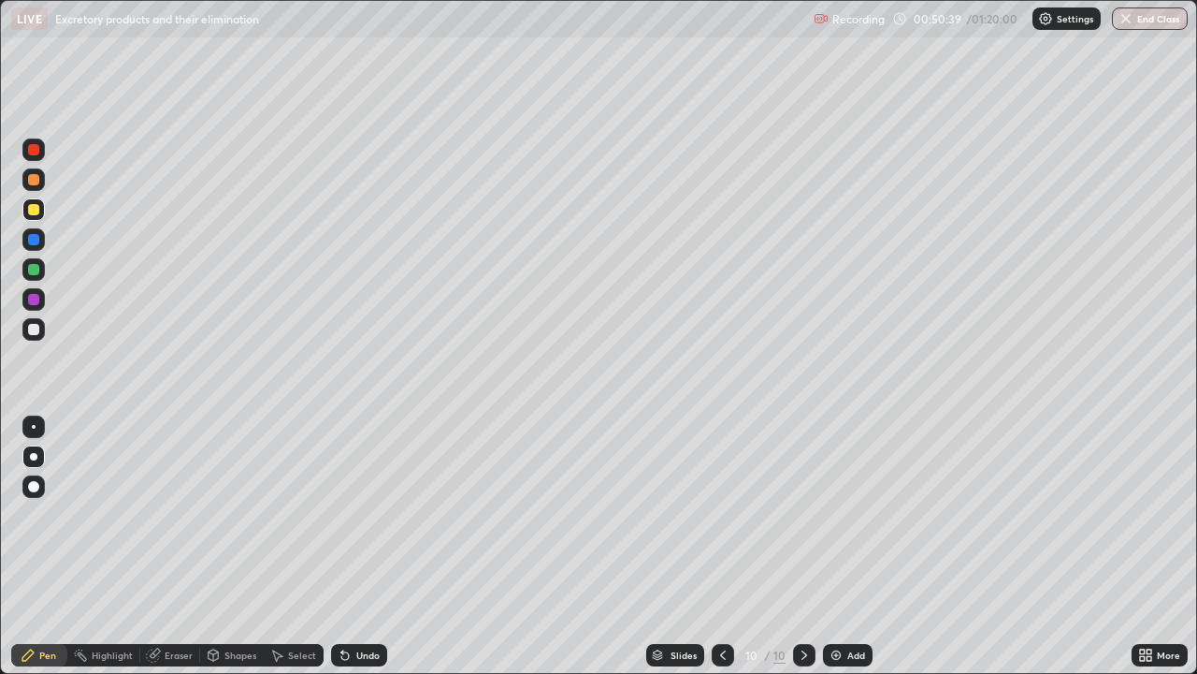
click at [39, 268] on div at bounding box center [33, 269] width 22 height 22
click at [44, 265] on div at bounding box center [33, 269] width 22 height 22
click at [36, 330] on div at bounding box center [33, 329] width 11 height 11
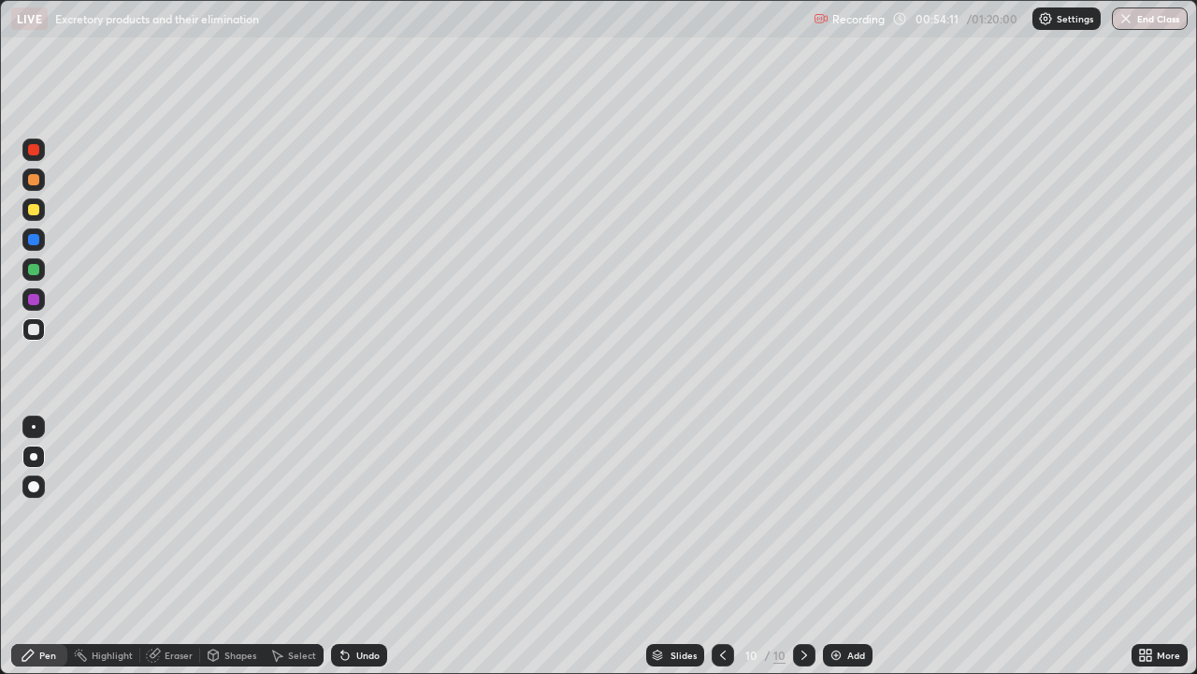
click at [36, 304] on div at bounding box center [33, 299] width 11 height 11
click at [36, 299] on div at bounding box center [33, 299] width 11 height 11
click at [835, 546] on img at bounding box center [836, 654] width 15 height 15
click at [37, 269] on div at bounding box center [33, 269] width 11 height 11
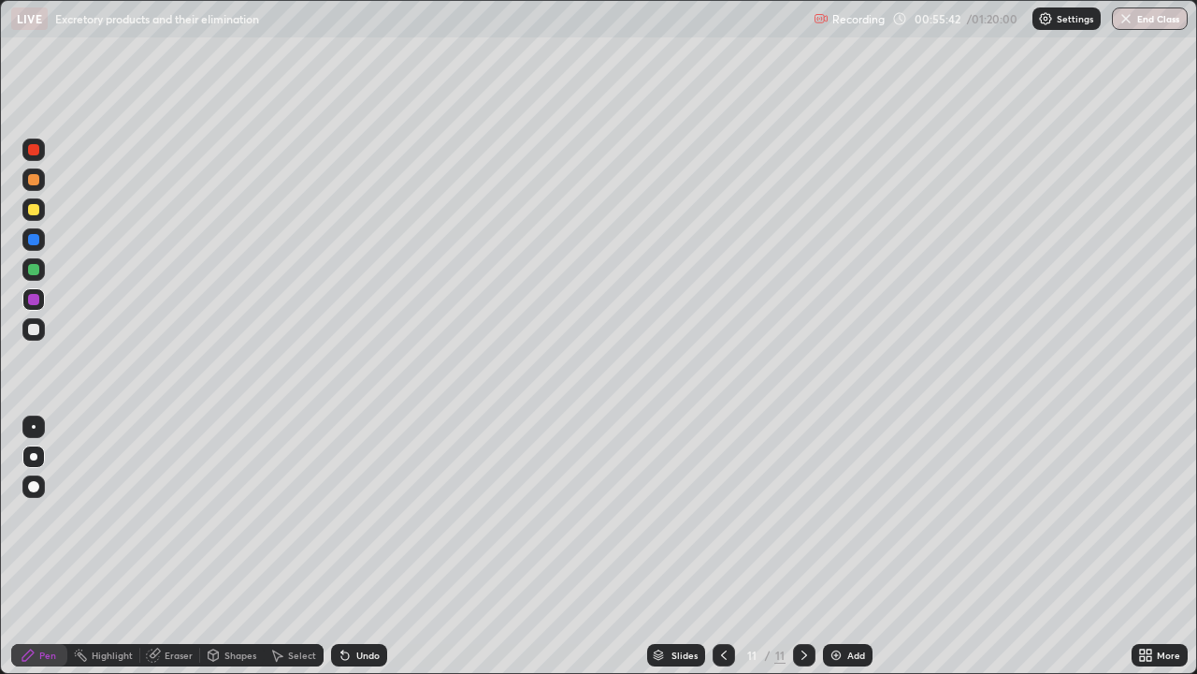
click at [38, 267] on div at bounding box center [33, 269] width 11 height 11
click at [43, 237] on div at bounding box center [33, 239] width 22 height 22
click at [722, 546] on icon at bounding box center [724, 654] width 15 height 15
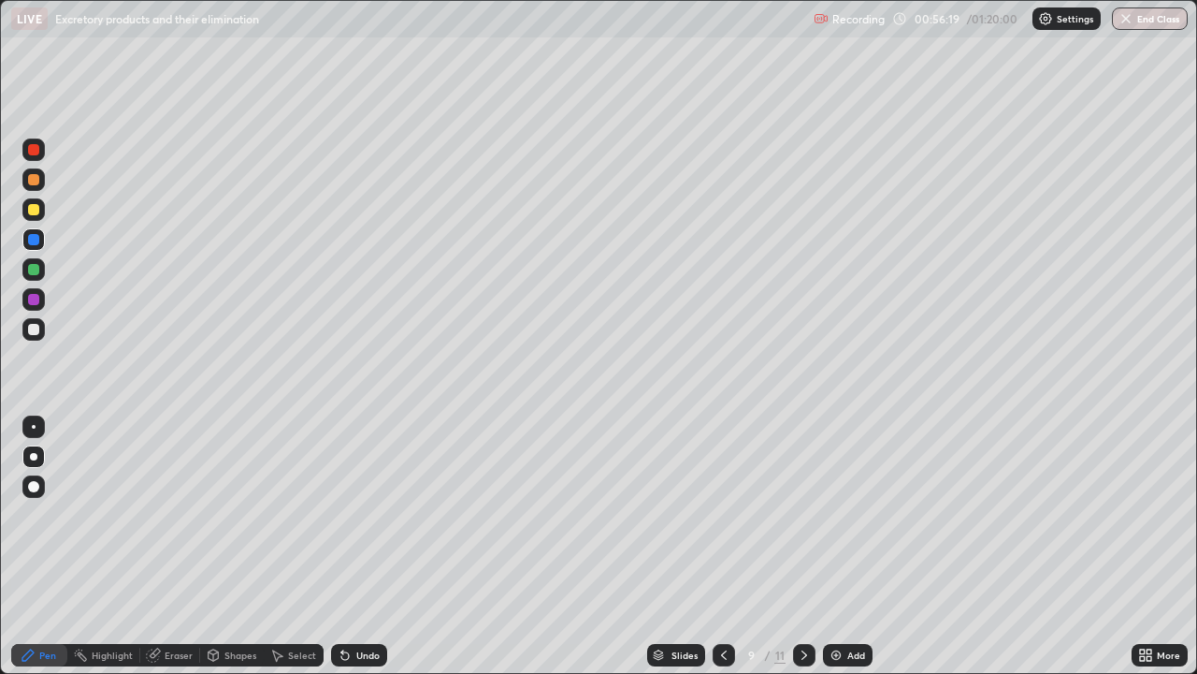
click at [719, 546] on icon at bounding box center [724, 654] width 15 height 15
click at [722, 546] on icon at bounding box center [724, 654] width 15 height 15
click at [94, 546] on div "Highlight" at bounding box center [112, 654] width 41 height 9
click at [41, 546] on div "Pen" at bounding box center [47, 654] width 17 height 9
click at [166, 546] on div "Eraser" at bounding box center [179, 654] width 28 height 9
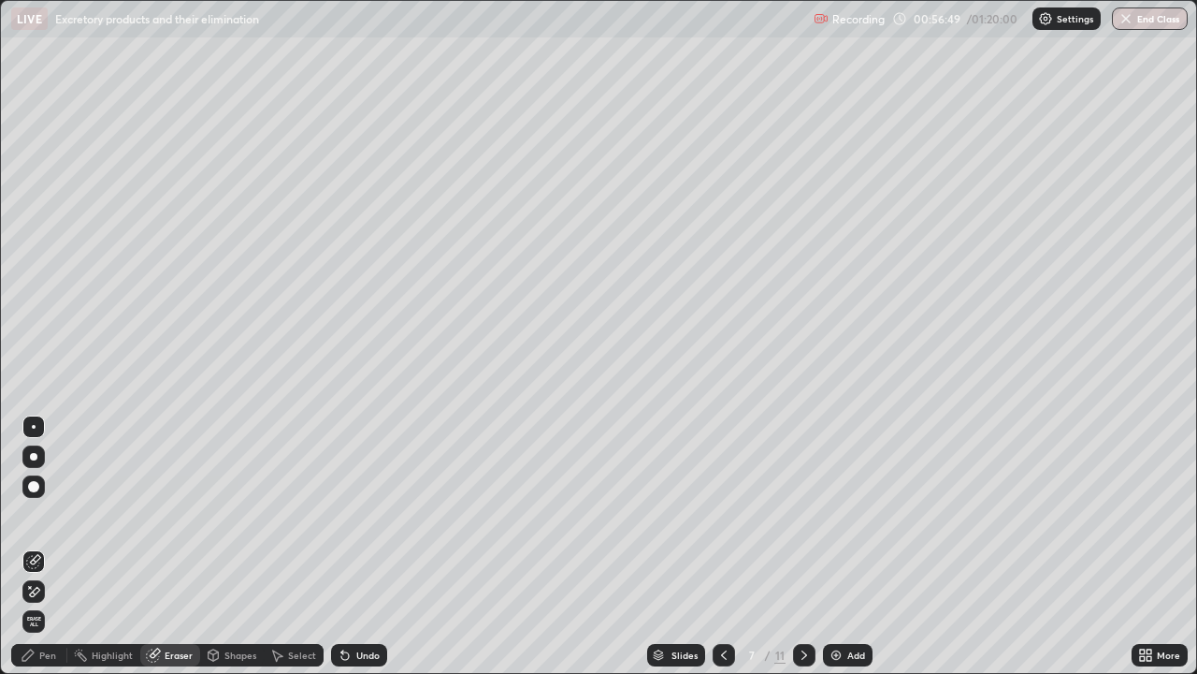
click at [16, 546] on div "Pen" at bounding box center [39, 655] width 56 height 22
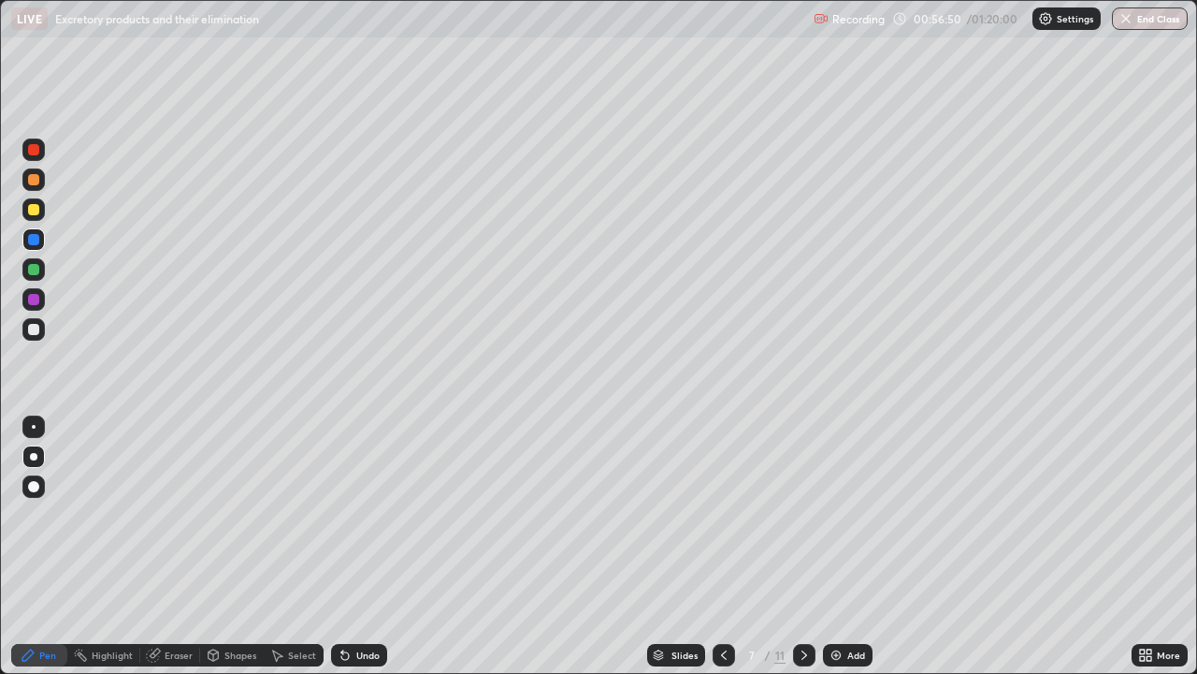
click at [44, 301] on div at bounding box center [33, 299] width 22 height 22
click at [35, 299] on div at bounding box center [33, 299] width 11 height 11
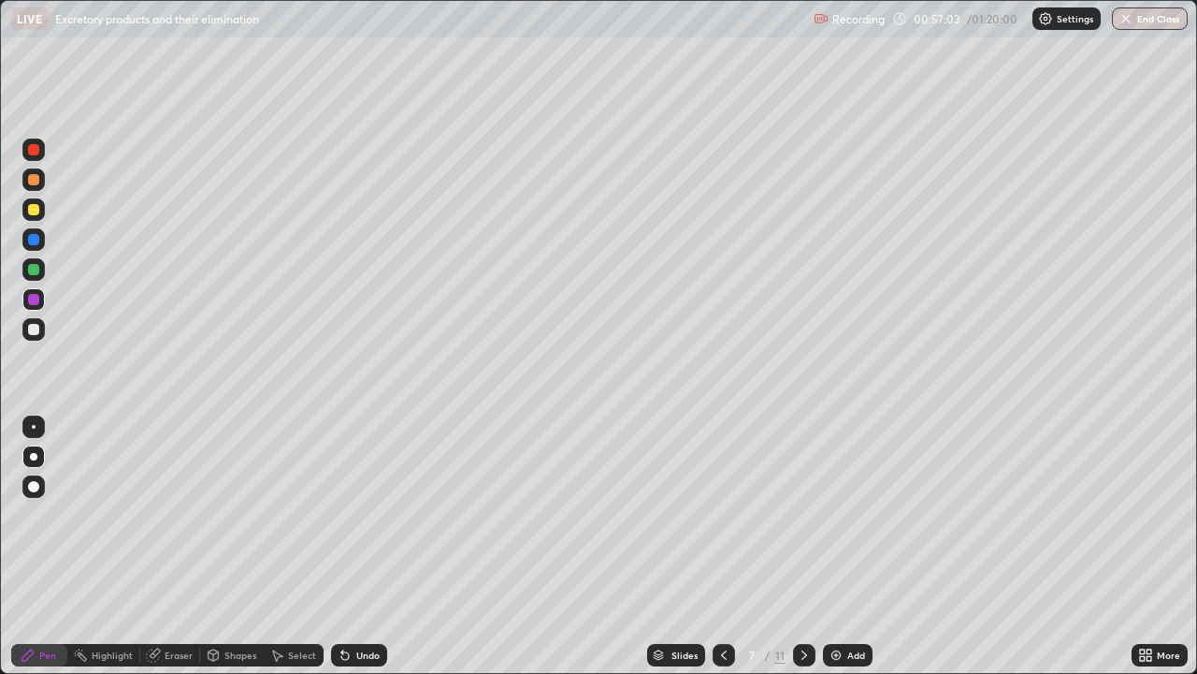
click at [793, 546] on div at bounding box center [804, 655] width 22 height 22
click at [802, 546] on icon at bounding box center [805, 654] width 6 height 9
click at [803, 546] on icon at bounding box center [804, 654] width 15 height 15
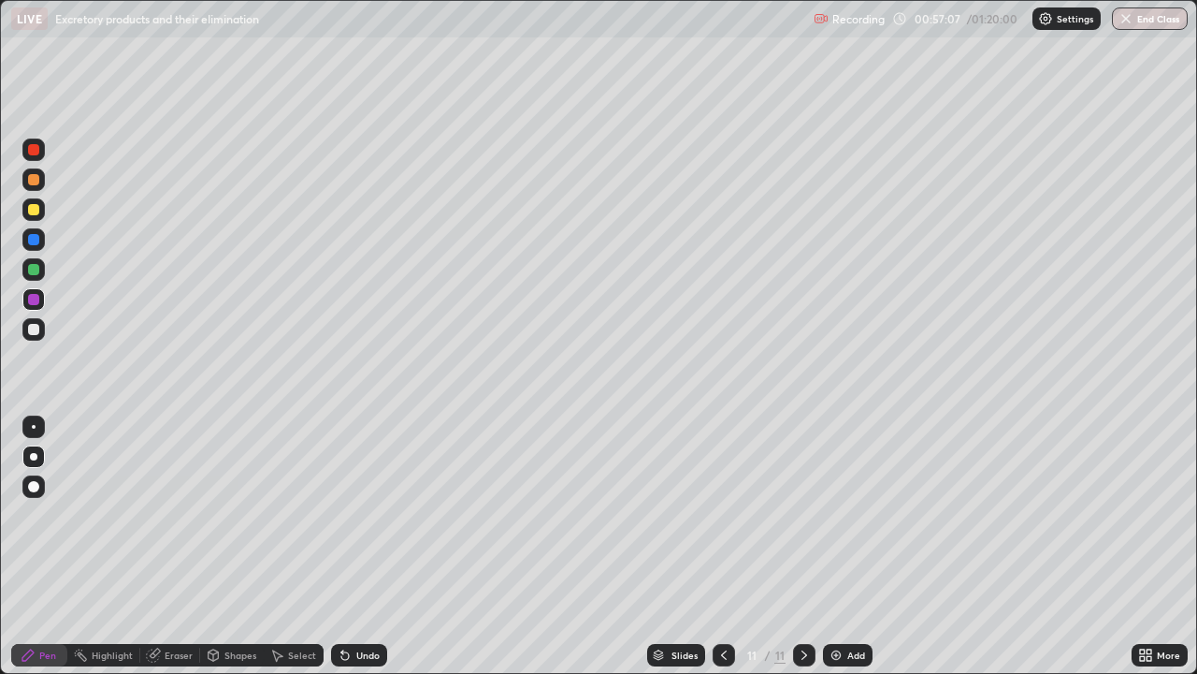
click at [50, 546] on div "Pen" at bounding box center [39, 655] width 56 height 22
click at [43, 546] on div "Pen" at bounding box center [47, 654] width 17 height 9
click at [35, 331] on div at bounding box center [33, 329] width 11 height 11
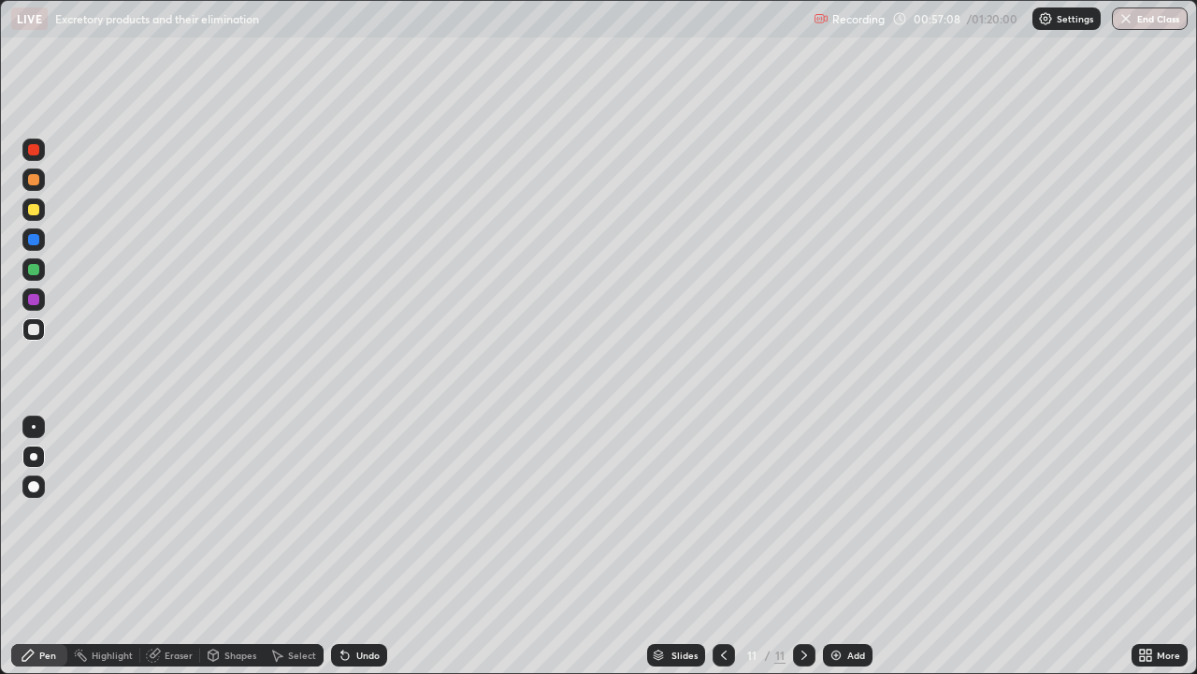
click at [36, 330] on div at bounding box center [33, 329] width 11 height 11
click at [40, 329] on div at bounding box center [33, 329] width 22 height 22
click at [35, 329] on div at bounding box center [33, 329] width 11 height 11
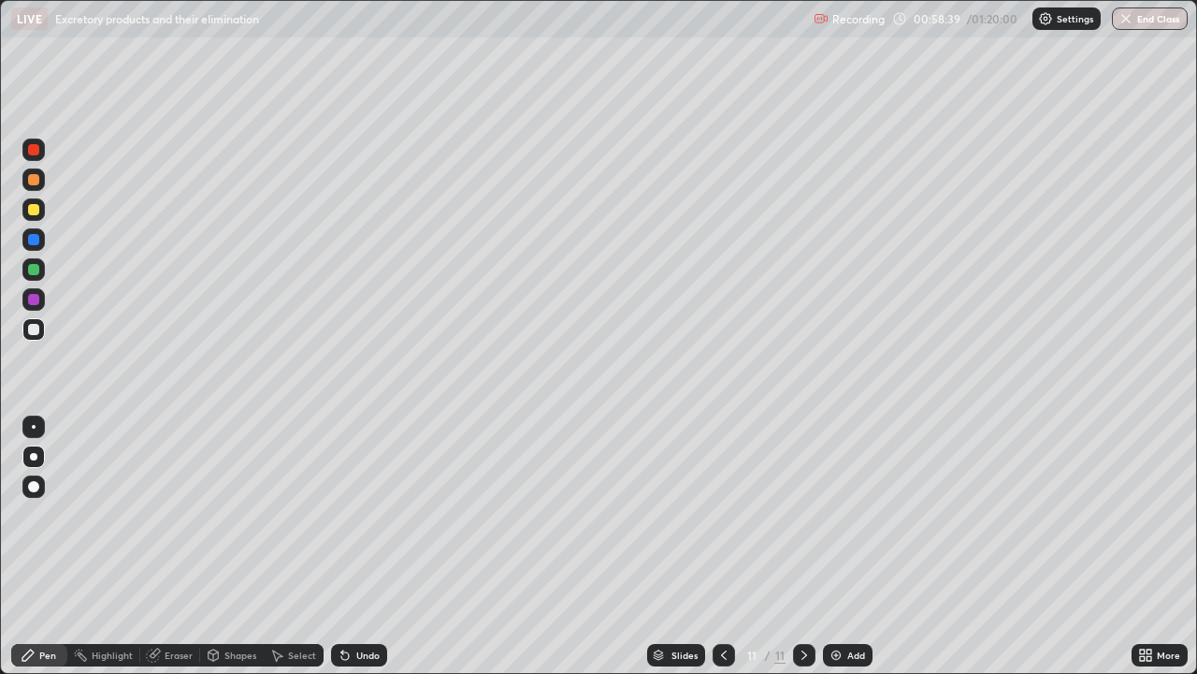
click at [32, 183] on div at bounding box center [33, 179] width 11 height 11
click at [31, 181] on div at bounding box center [33, 179] width 11 height 11
click at [40, 327] on div at bounding box center [33, 329] width 22 height 22
click at [36, 333] on div at bounding box center [33, 329] width 11 height 11
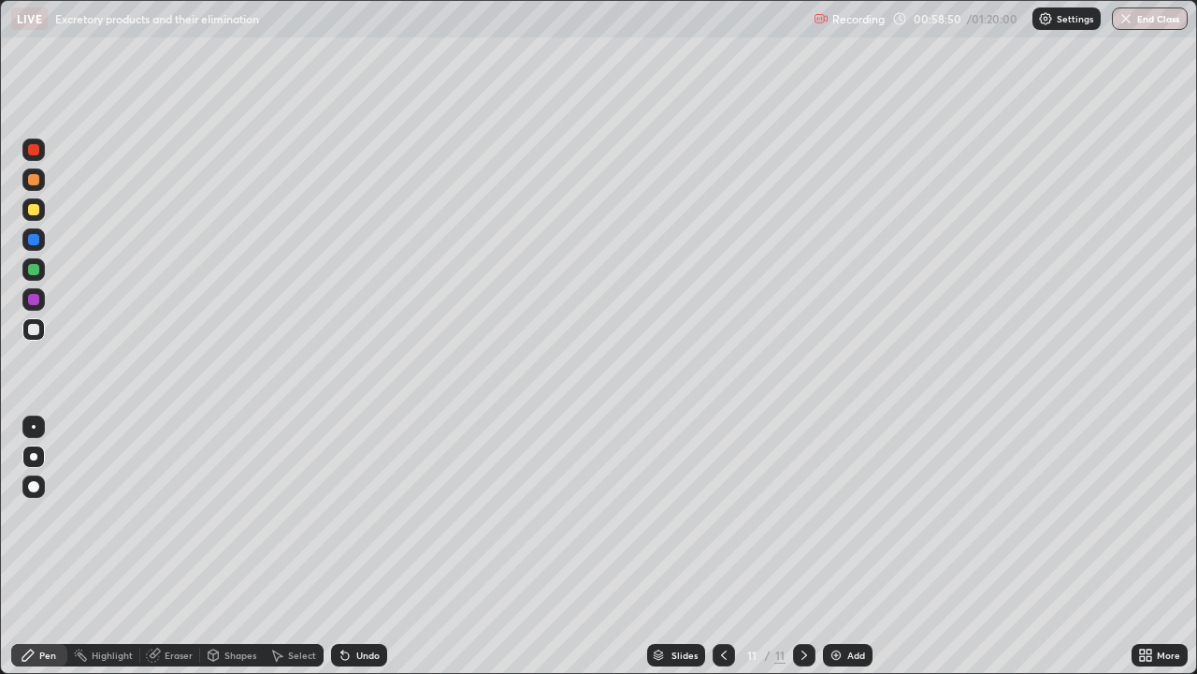
click at [37, 329] on div at bounding box center [33, 329] width 11 height 11
click at [37, 179] on div at bounding box center [33, 179] width 11 height 11
click at [33, 176] on div at bounding box center [33, 179] width 11 height 11
click at [37, 333] on div at bounding box center [33, 329] width 11 height 11
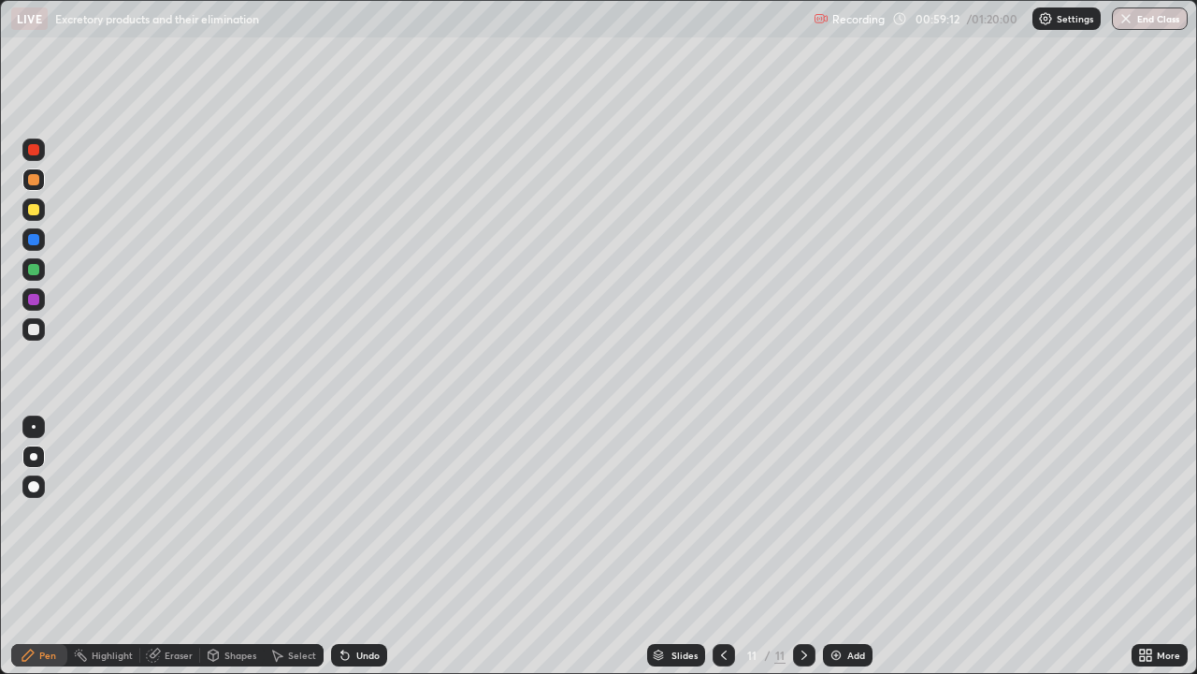
click at [37, 333] on div at bounding box center [33, 329] width 11 height 11
click at [35, 329] on div at bounding box center [33, 329] width 11 height 11
click at [832, 546] on img at bounding box center [836, 654] width 15 height 15
click at [39, 269] on div at bounding box center [33, 269] width 22 height 22
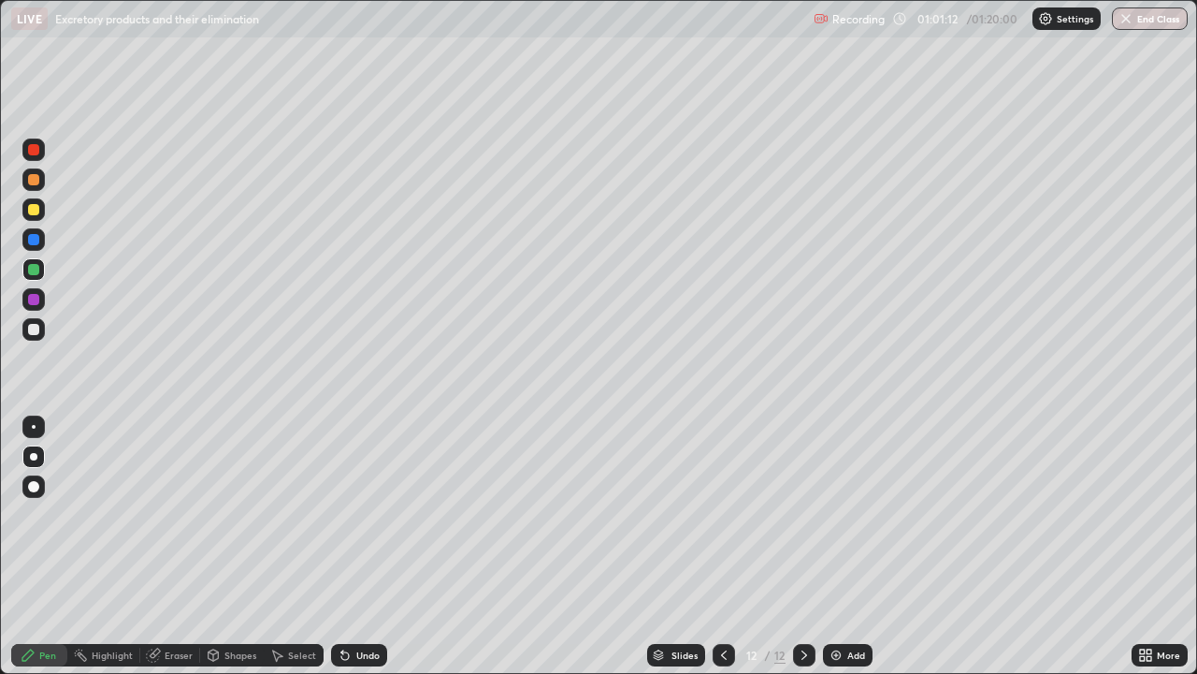
click at [39, 326] on div at bounding box center [33, 329] width 22 height 22
click at [37, 301] on div at bounding box center [33, 299] width 11 height 11
click at [361, 546] on div "Undo" at bounding box center [367, 654] width 23 height 9
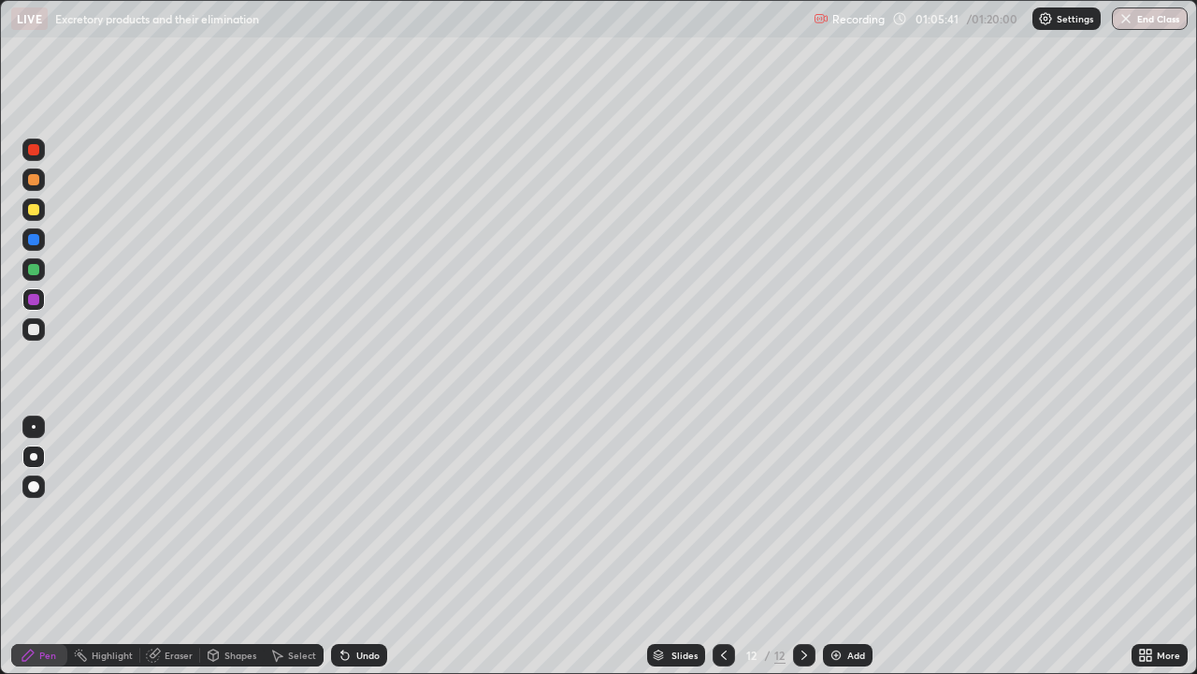
click at [839, 546] on img at bounding box center [836, 654] width 15 height 15
click at [36, 546] on div "Pen" at bounding box center [39, 655] width 56 height 22
click at [37, 209] on div at bounding box center [33, 209] width 11 height 11
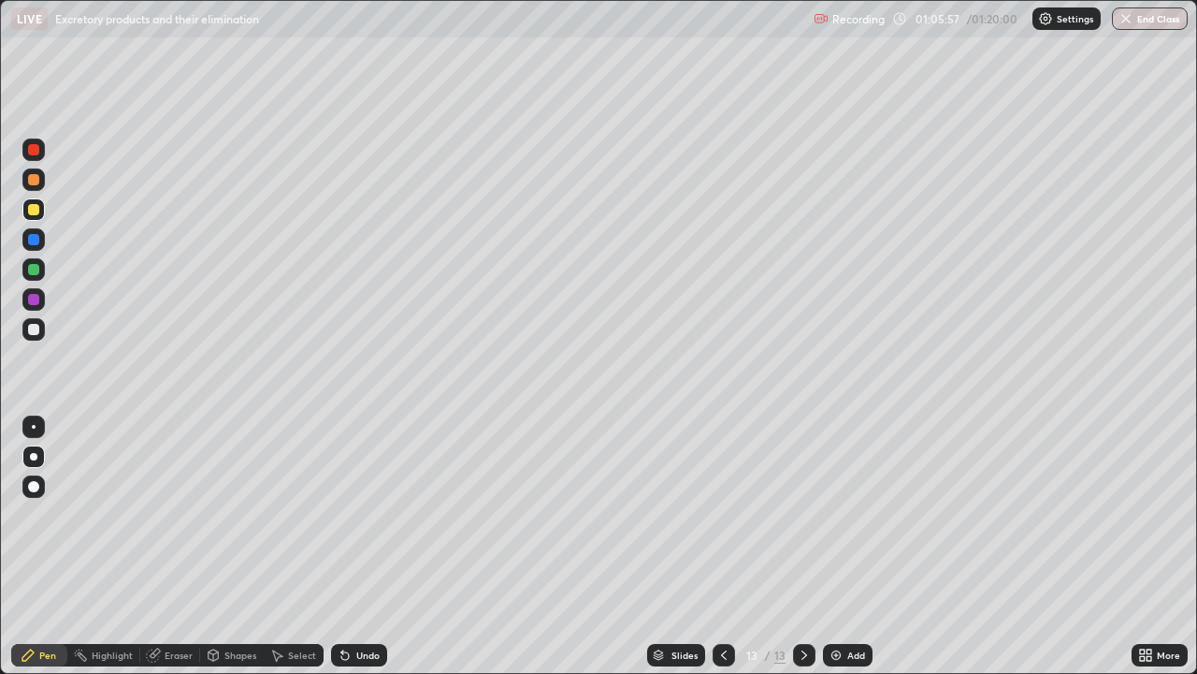
click at [37, 152] on div at bounding box center [33, 149] width 11 height 11
click at [41, 148] on div at bounding box center [33, 149] width 22 height 22
click at [36, 327] on div at bounding box center [33, 329] width 11 height 11
click at [34, 213] on div at bounding box center [33, 209] width 11 height 11
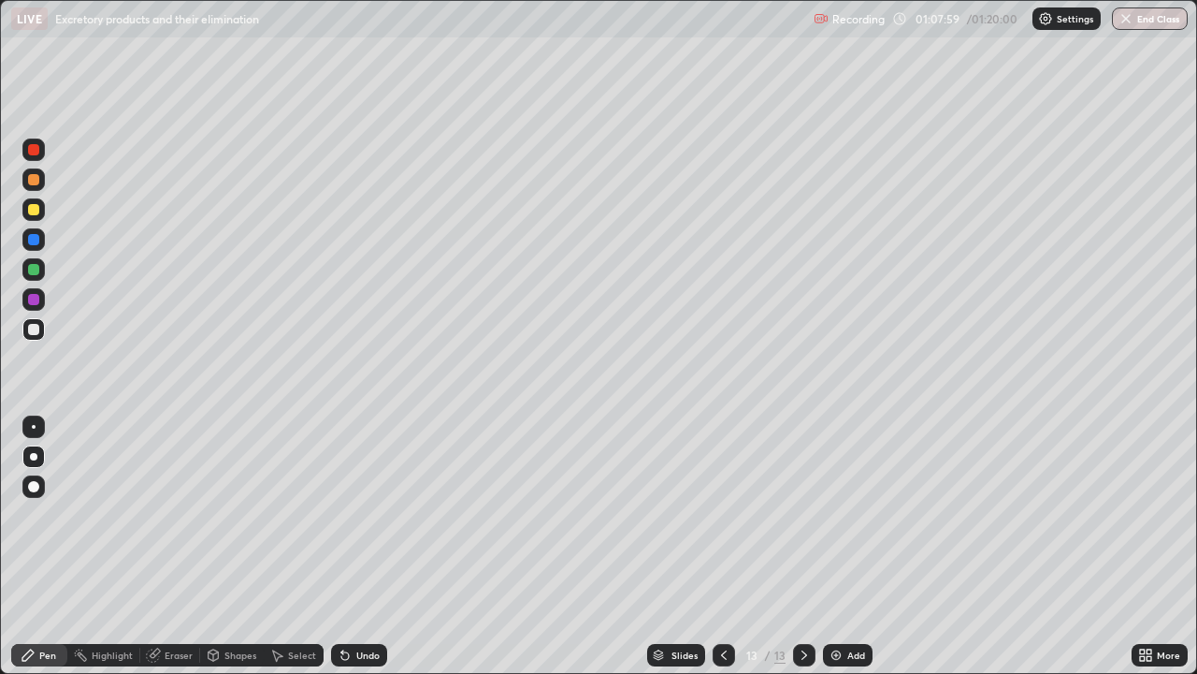
click at [34, 213] on div at bounding box center [33, 209] width 11 height 11
click at [33, 210] on div at bounding box center [33, 209] width 11 height 11
click at [34, 330] on div at bounding box center [33, 329] width 11 height 11
click at [837, 546] on img at bounding box center [836, 654] width 15 height 15
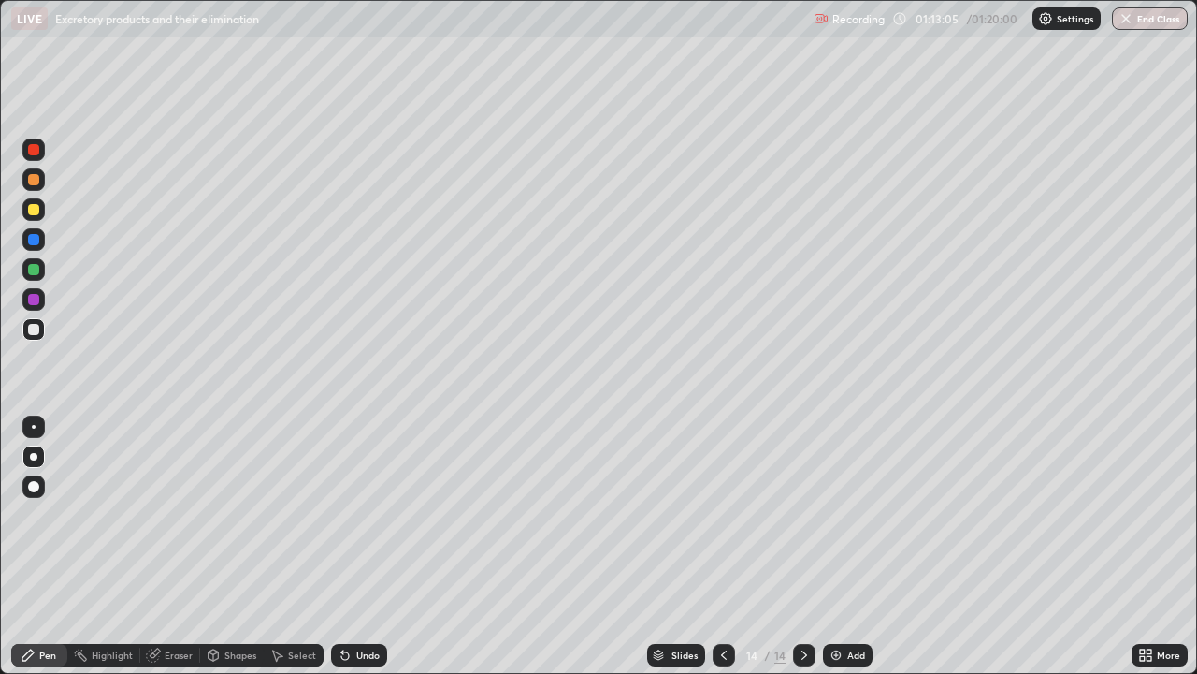
click at [355, 546] on div "Undo" at bounding box center [359, 655] width 56 height 22
click at [360, 546] on div "Undo" at bounding box center [359, 655] width 56 height 22
click at [40, 298] on div at bounding box center [33, 299] width 22 height 22
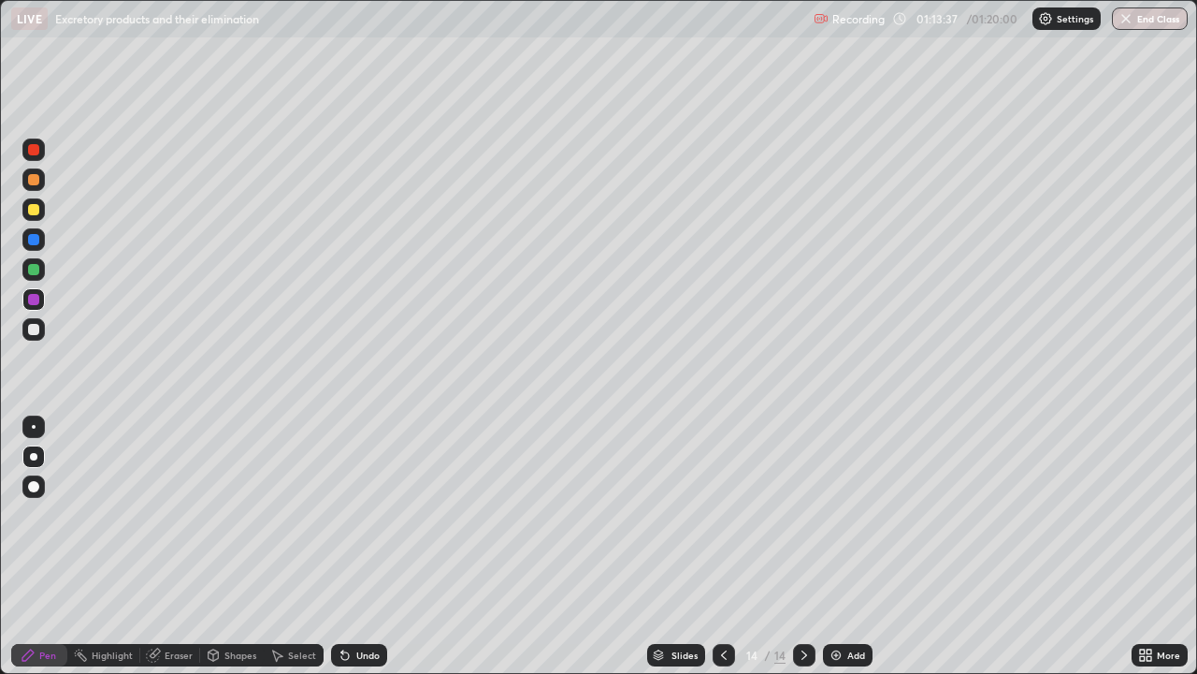
click at [40, 298] on div at bounding box center [33, 299] width 22 height 22
click at [37, 298] on div at bounding box center [33, 299] width 11 height 11
click at [342, 546] on icon at bounding box center [344, 655] width 7 height 7
click at [350, 546] on icon at bounding box center [345, 654] width 15 height 15
click at [40, 274] on div at bounding box center [33, 269] width 22 height 22
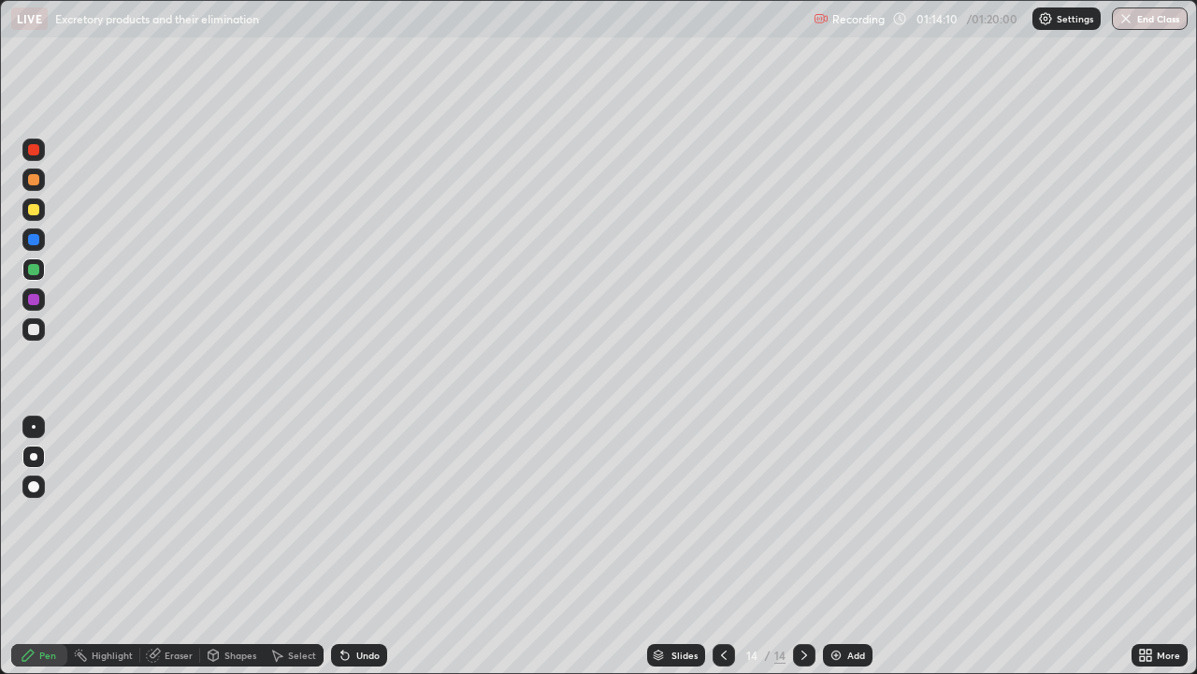
click at [40, 274] on div at bounding box center [33, 269] width 22 height 22
click at [38, 270] on div at bounding box center [33, 269] width 11 height 11
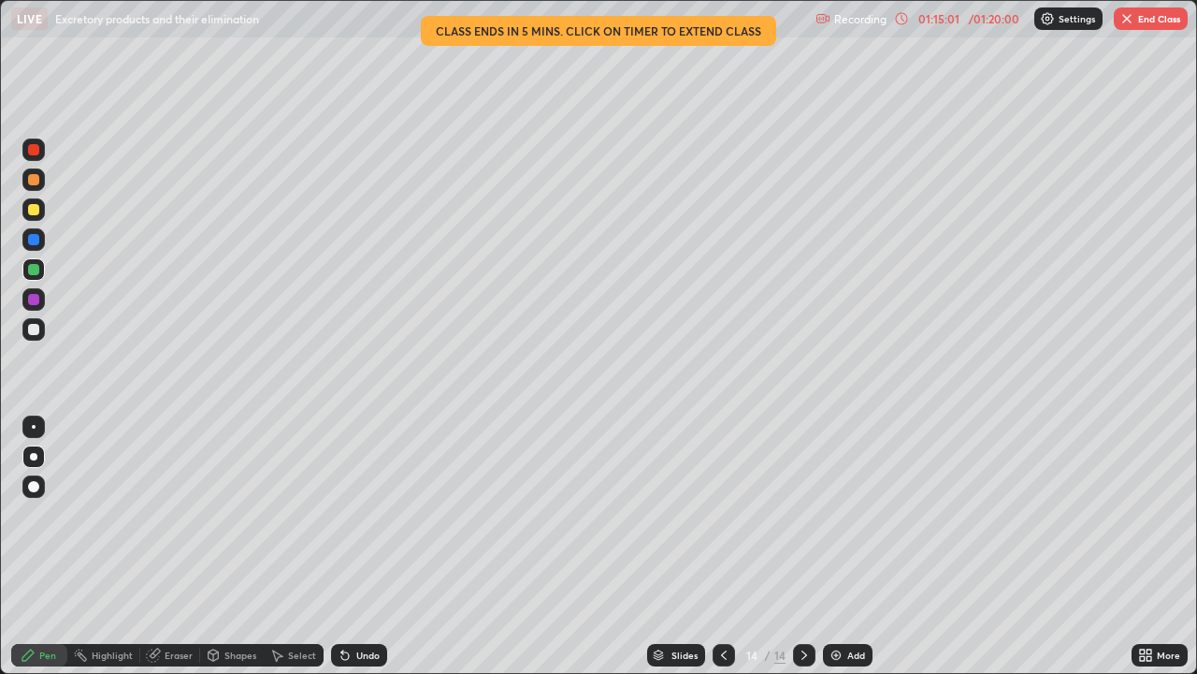
click at [36, 329] on div at bounding box center [33, 329] width 11 height 11
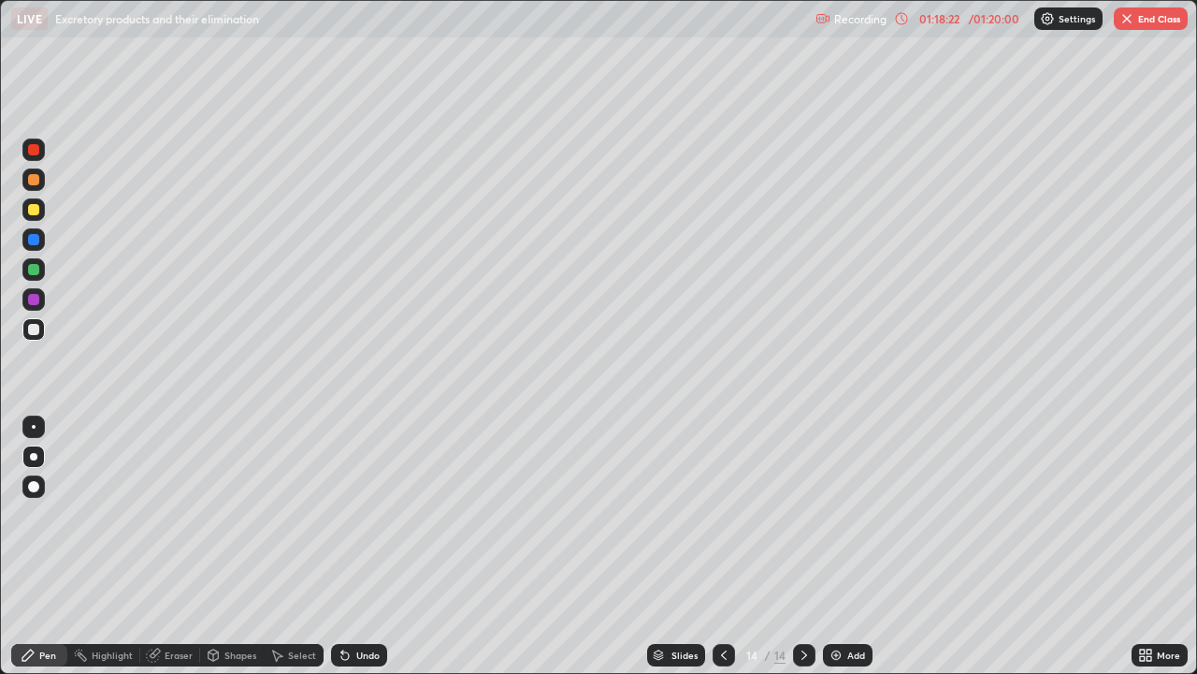
click at [1151, 25] on button "End Class" at bounding box center [1151, 18] width 74 height 22
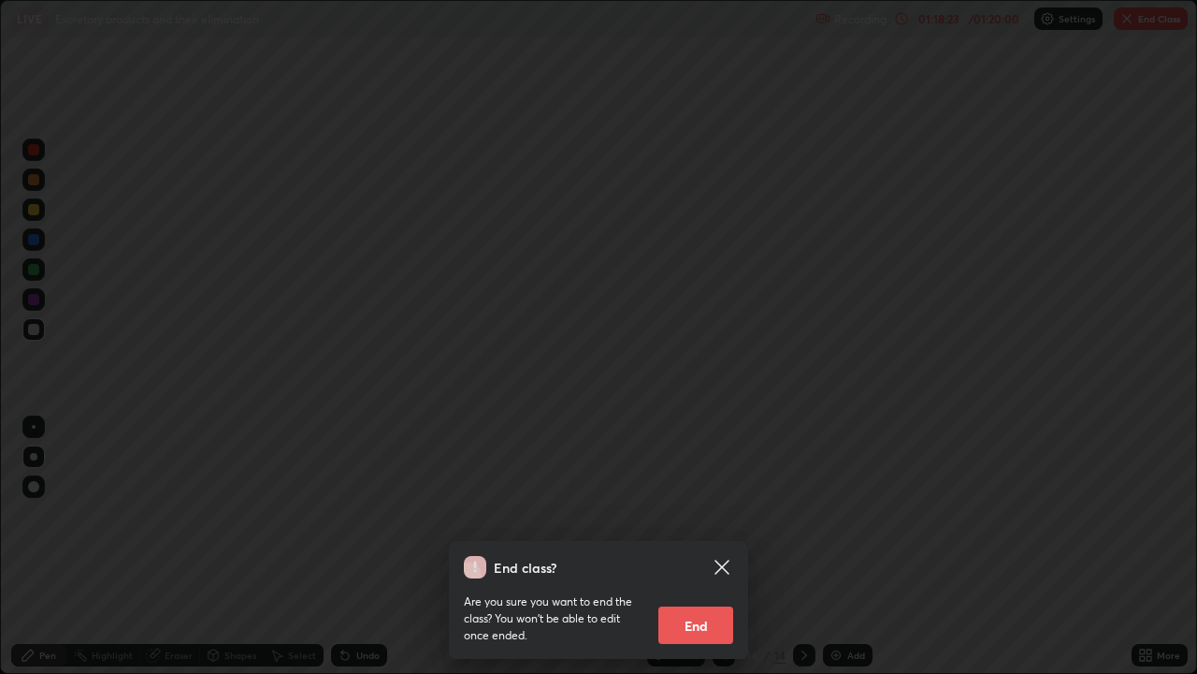
click at [703, 546] on button "End" at bounding box center [696, 624] width 75 height 37
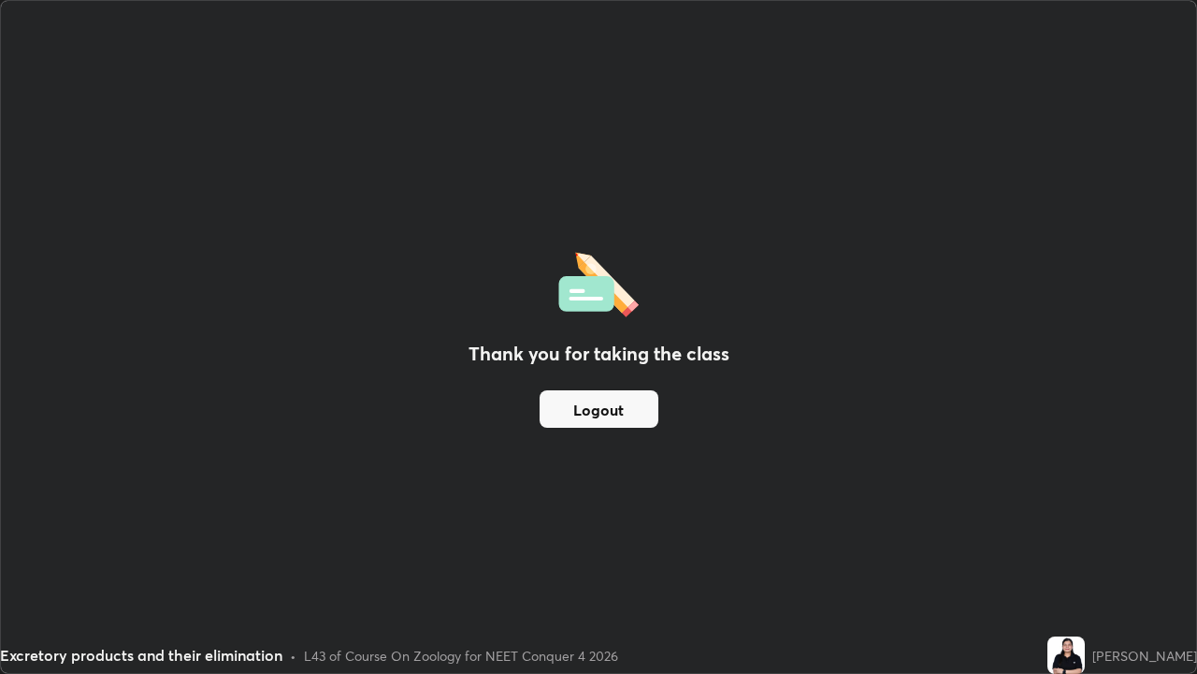
click at [635, 410] on button "Logout" at bounding box center [599, 408] width 119 height 37
